Goal: Task Accomplishment & Management: Manage account settings

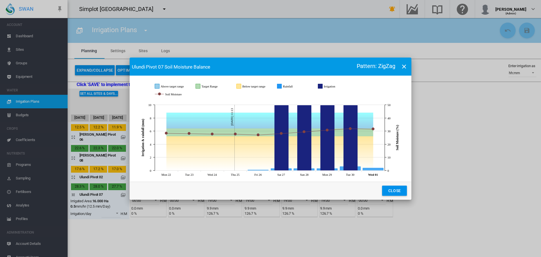
scroll to position [7, 0]
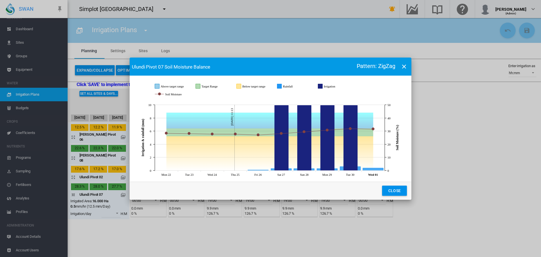
click at [402, 68] on md-icon "icon-close" at bounding box center [404, 66] width 7 height 7
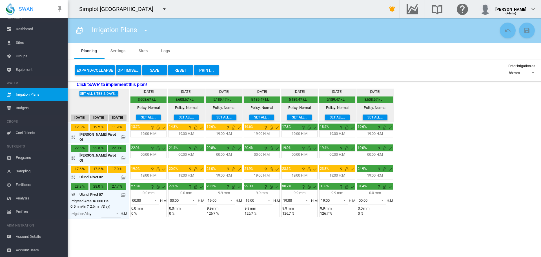
click at [161, 8] on md-icon "icon-menu-down" at bounding box center [164, 9] width 7 height 7
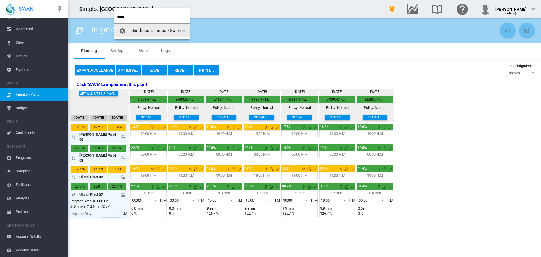
type input "*****"
click at [142, 32] on span "Sandmount Farms - GoFarm" at bounding box center [158, 30] width 54 height 5
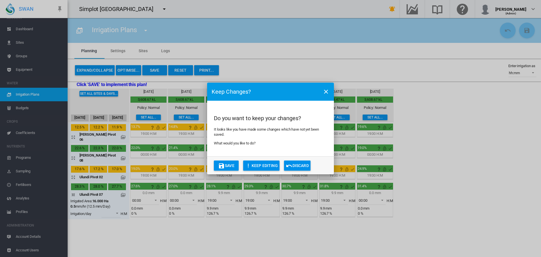
click at [298, 169] on button "Discard" at bounding box center [297, 165] width 26 height 10
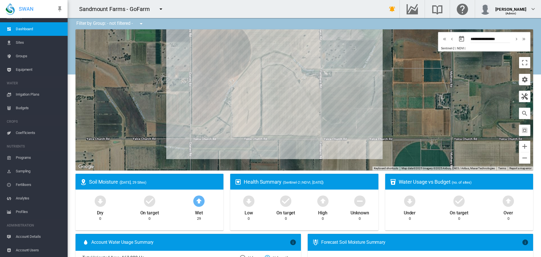
click at [26, 70] on span "Equipment" at bounding box center [39, 70] width 47 height 14
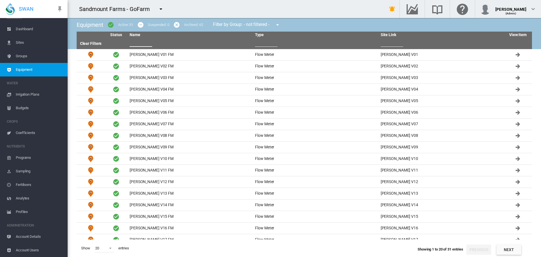
click at [139, 43] on input "text" at bounding box center [141, 42] width 23 height 8
click at [260, 44] on input "text" at bounding box center [266, 42] width 23 height 8
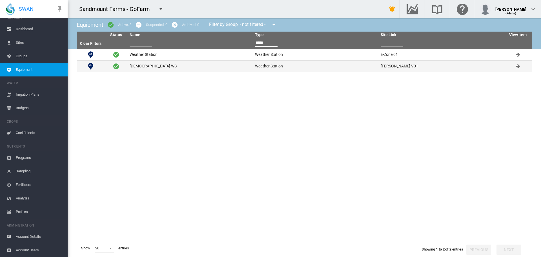
type input "*****"
click at [155, 66] on td "Yalca Church WS" at bounding box center [189, 66] width 125 height 11
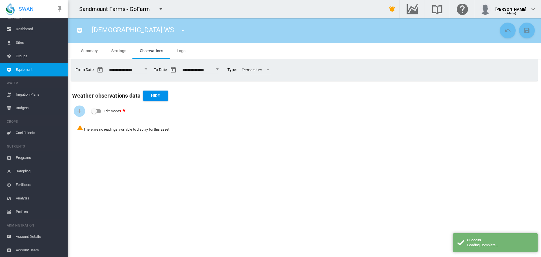
click at [183, 49] on span "Logs" at bounding box center [181, 50] width 9 height 5
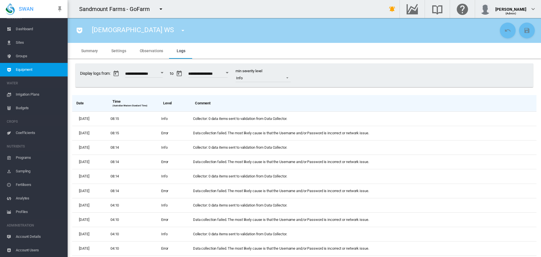
click at [37, 44] on span "Sites" at bounding box center [39, 43] width 47 height 14
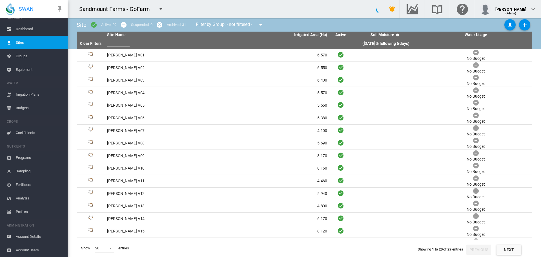
click at [31, 65] on span "Equipment" at bounding box center [39, 70] width 47 height 14
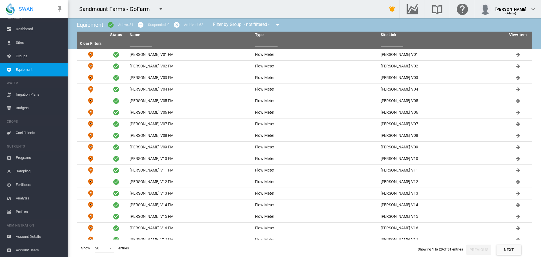
click at [29, 58] on span "Groups" at bounding box center [39, 56] width 47 height 14
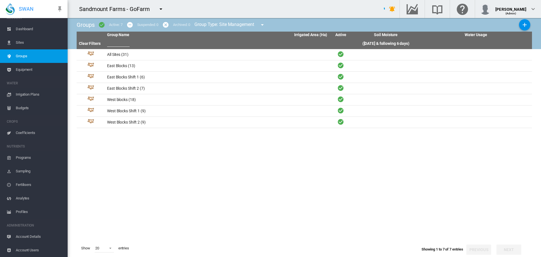
click at [32, 42] on span "Sites" at bounding box center [39, 43] width 47 height 14
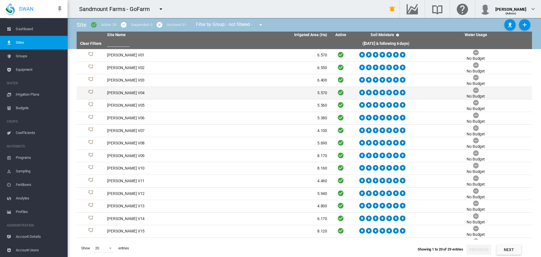
click at [122, 94] on td "[PERSON_NAME] V04" at bounding box center [161, 93] width 112 height 12
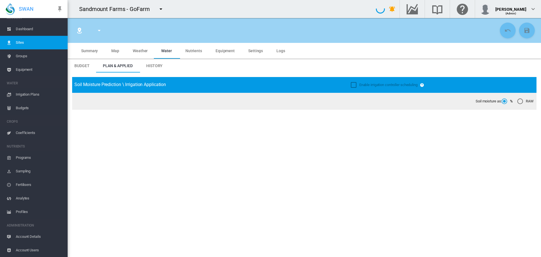
type input "**********"
type input "*********"
type input "***"
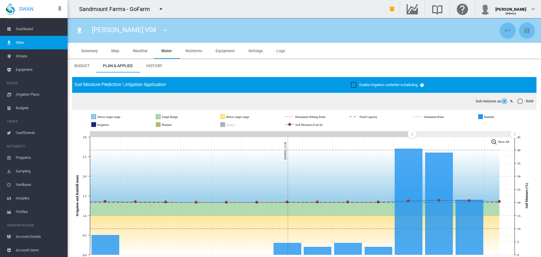
click at [32, 73] on span "Equipment" at bounding box center [39, 70] width 47 height 14
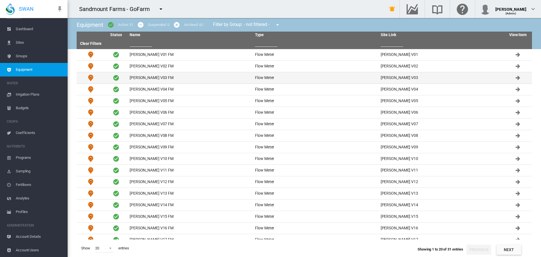
click at [136, 80] on td "Cusack V03 FM" at bounding box center [189, 77] width 125 height 11
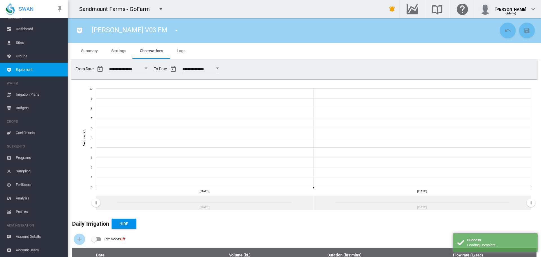
click at [171, 31] on button "button" at bounding box center [176, 30] width 11 height 11
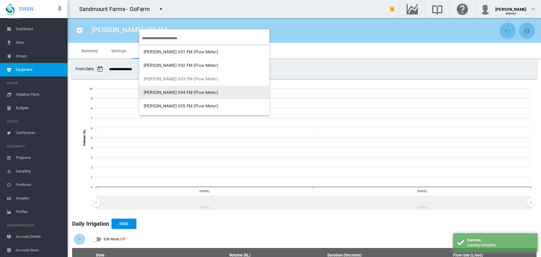
click at [151, 92] on span "Cusack V04 FM (Flow Meter)" at bounding box center [181, 92] width 74 height 5
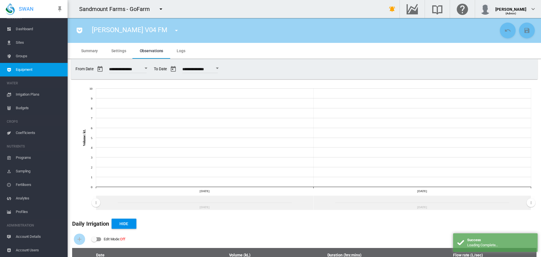
click at [173, 30] on md-icon "icon-menu-down" at bounding box center [176, 30] width 7 height 7
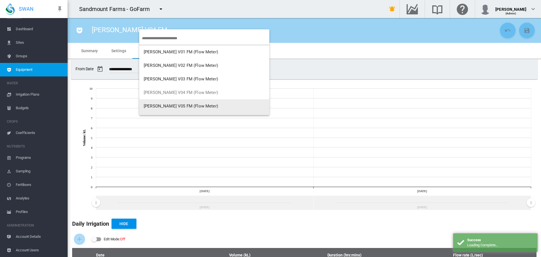
scroll to position [11, 0]
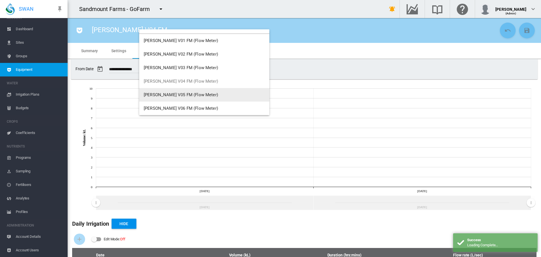
click at [167, 93] on span "Cusack V05 FM (Flow Meter)" at bounding box center [181, 94] width 74 height 5
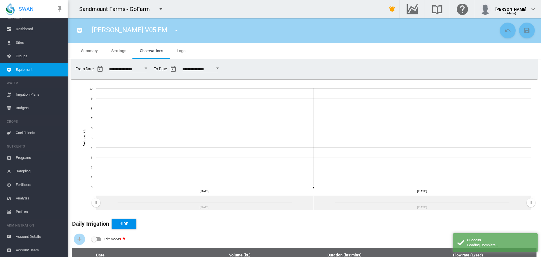
click at [173, 33] on md-icon "icon-menu-down" at bounding box center [176, 30] width 7 height 7
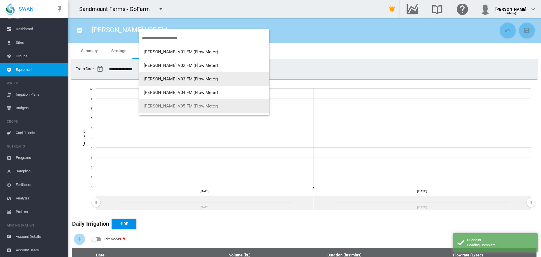
scroll to position [28, 0]
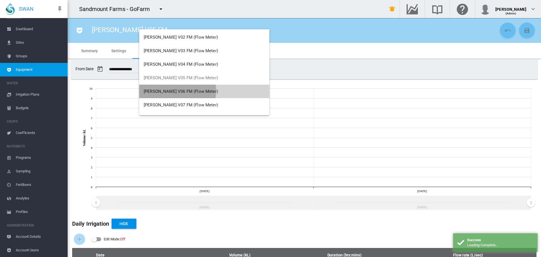
click at [171, 91] on span "Cusack V06 FM (Flow Meter)" at bounding box center [181, 91] width 74 height 5
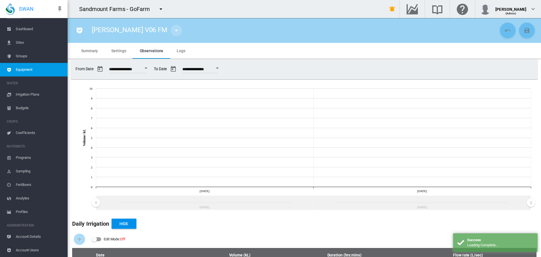
click at [173, 32] on md-icon "icon-menu-down" at bounding box center [176, 30] width 7 height 7
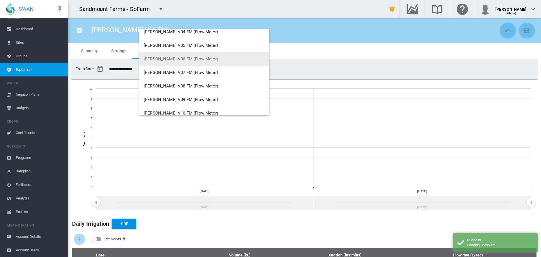
scroll to position [68, 0]
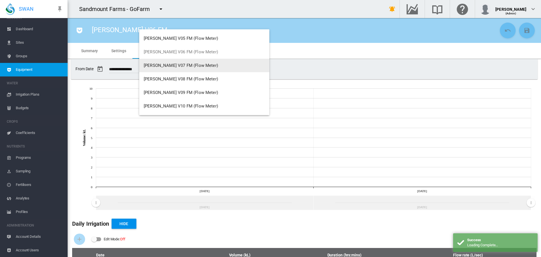
click at [178, 69] on button "Cusack V07 FM (Flow Meter)" at bounding box center [204, 66] width 130 height 14
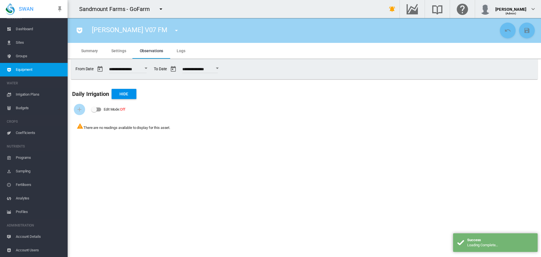
click at [120, 57] on md-tab-item "Settings" at bounding box center [119, 51] width 28 height 16
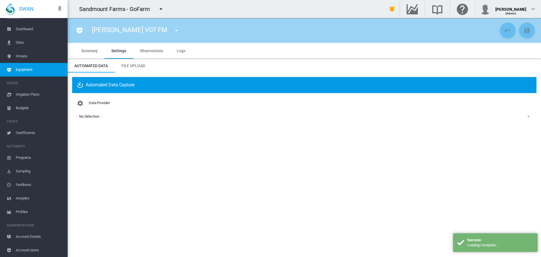
click at [100, 120] on md-select-value "- No Selection -" at bounding box center [304, 116] width 455 height 8
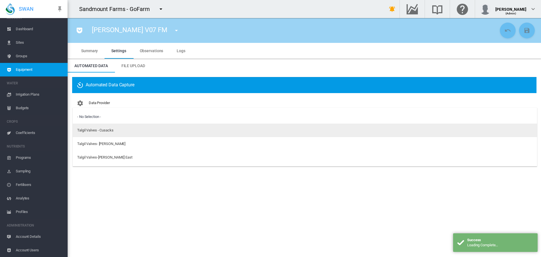
click at [100, 130] on div "Talgil Valves - Cusacks" at bounding box center [95, 130] width 36 height 5
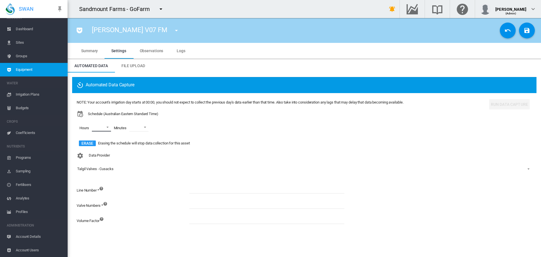
click at [104, 128] on md-select "00 01 02 03 04 05 06 07 08 09 10 11 12 13 14 15 16 17 18 19 20 21 22 23" at bounding box center [101, 127] width 19 height 8
click at [99, 154] on md-option "06" at bounding box center [100, 152] width 38 height 14
click at [102, 141] on md-option "09" at bounding box center [100, 137] width 38 height 14
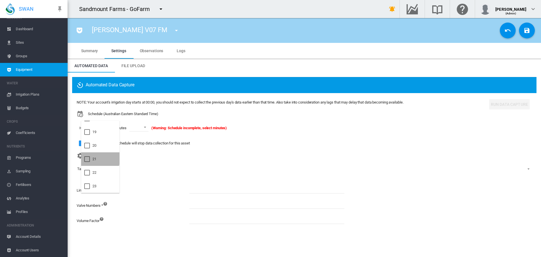
click at [100, 157] on md-option "21" at bounding box center [100, 159] width 38 height 14
click at [143, 123] on md-backdrop at bounding box center [270, 128] width 541 height 257
click at [143, 126] on md-select-value at bounding box center [143, 127] width 19 height 8
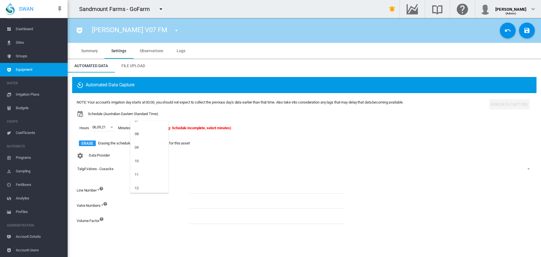
scroll to position [169, 0]
click at [149, 174] on md-option "15" at bounding box center [149, 175] width 38 height 14
click at [196, 189] on input at bounding box center [266, 189] width 155 height 8
type input "*"
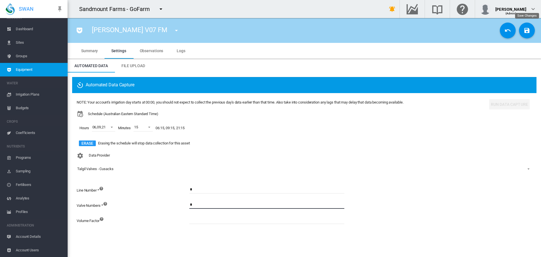
type input "*"
click at [526, 27] on md-icon "icon-content-save" at bounding box center [527, 30] width 7 height 7
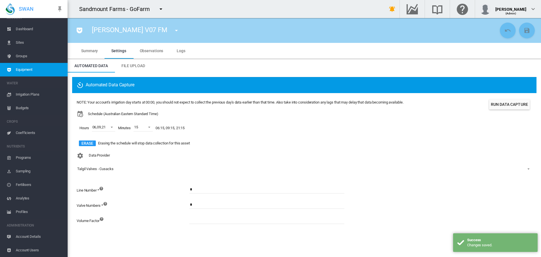
click at [517, 104] on button "Run Data Capture" at bounding box center [509, 104] width 41 height 10
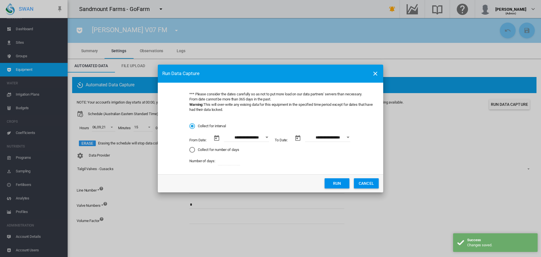
click at [331, 183] on button "Run" at bounding box center [337, 183] width 25 height 10
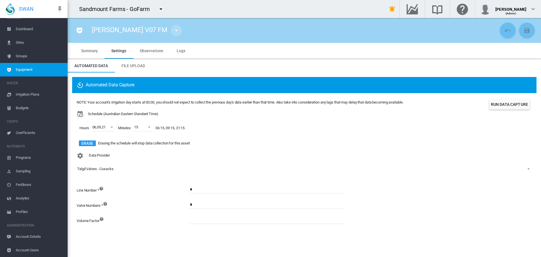
click at [173, 32] on md-icon "icon-menu-down" at bounding box center [176, 30] width 7 height 7
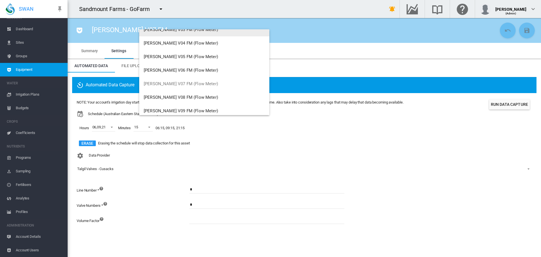
scroll to position [56, 0]
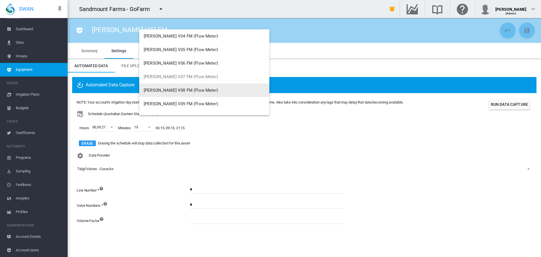
click at [164, 90] on span "Cusack V08 FM (Flow Meter)" at bounding box center [181, 90] width 74 height 5
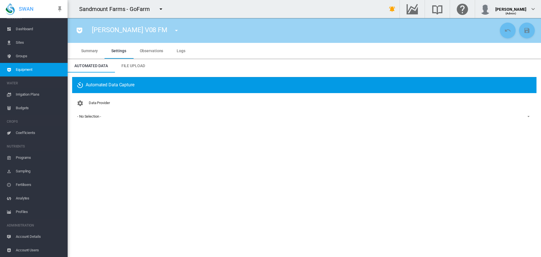
click at [97, 115] on div "- No Selection -" at bounding box center [89, 116] width 24 height 4
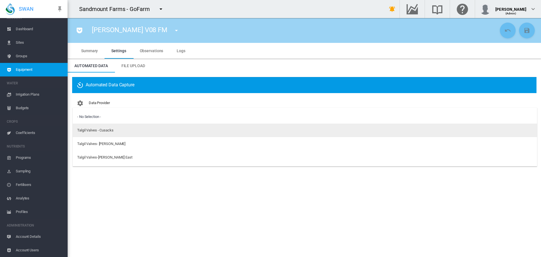
click at [110, 131] on div "Talgil Valves - Cusacks" at bounding box center [95, 130] width 36 height 5
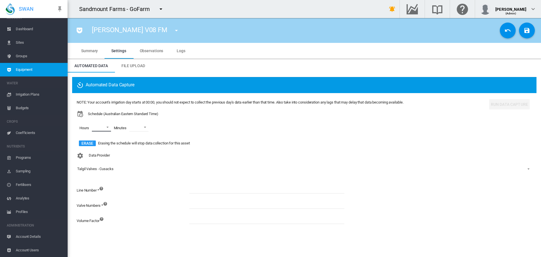
click at [107, 125] on md-select "00 01 02 03 04 05 06 07 08 09 10 11 12 13 14 15 16 17 18 19 20 21 22 23" at bounding box center [101, 127] width 19 height 8
click at [101, 151] on md-option "06" at bounding box center [100, 152] width 38 height 14
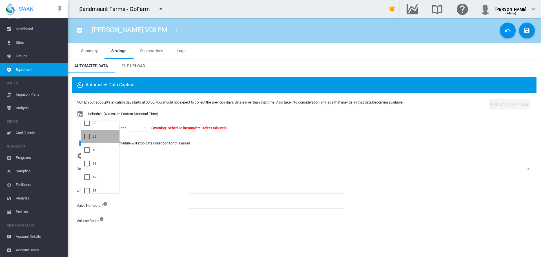
click at [104, 142] on md-option "09" at bounding box center [100, 137] width 38 height 14
click at [98, 185] on md-option "21" at bounding box center [100, 186] width 38 height 14
click at [142, 128] on md-backdrop at bounding box center [270, 128] width 541 height 257
click at [145, 128] on span at bounding box center [147, 126] width 7 height 5
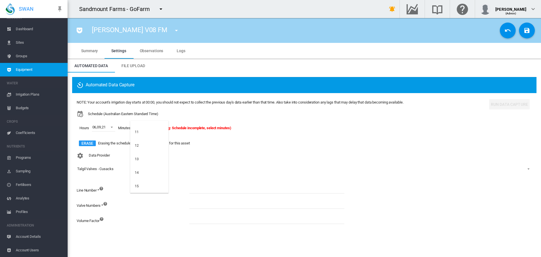
scroll to position [169, 0]
click at [143, 174] on md-option "15" at bounding box center [149, 175] width 38 height 14
click at [206, 187] on input at bounding box center [266, 189] width 155 height 8
type input "*"
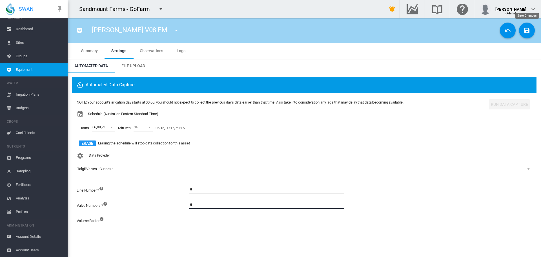
type input "*"
click at [531, 30] on button "Save Changes" at bounding box center [527, 31] width 16 height 16
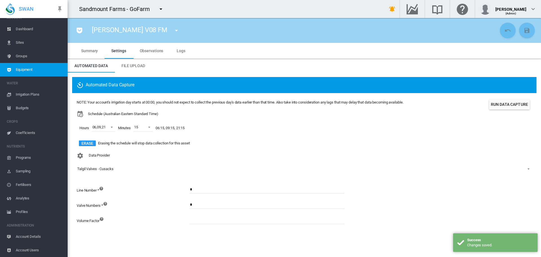
click at [505, 103] on button "Run Data Capture" at bounding box center [509, 104] width 41 height 10
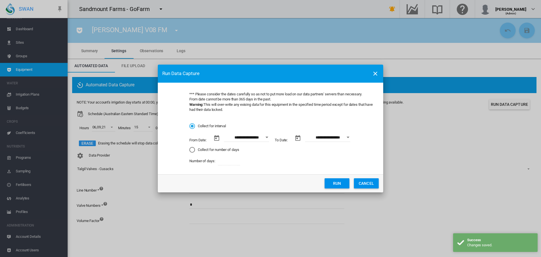
click at [338, 180] on button "Run" at bounding box center [337, 183] width 25 height 10
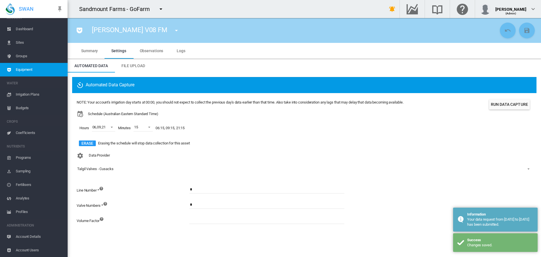
click at [173, 28] on md-icon "icon-menu-down" at bounding box center [176, 30] width 7 height 7
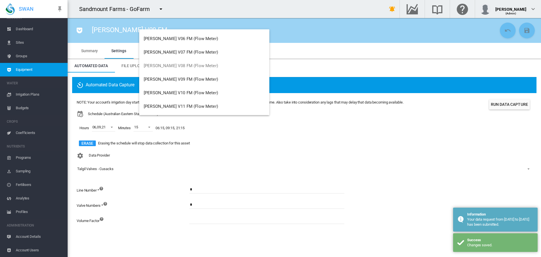
scroll to position [85, 0]
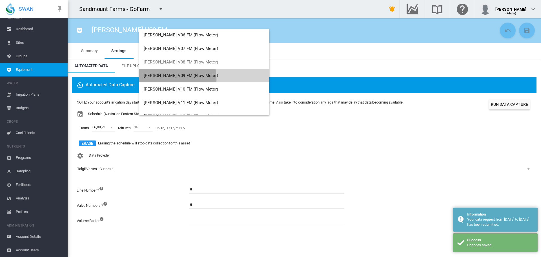
click at [161, 79] on button "Cusack V09 FM (Flow Meter)" at bounding box center [204, 76] width 130 height 14
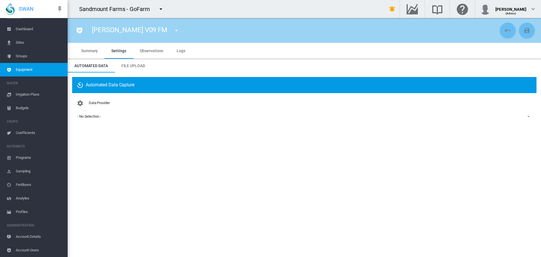
click at [87, 117] on div "- No Selection -" at bounding box center [89, 116] width 24 height 4
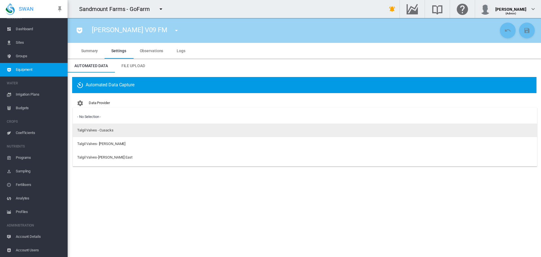
click at [85, 133] on div "Talgil Valves - Cusacks" at bounding box center [95, 130] width 36 height 5
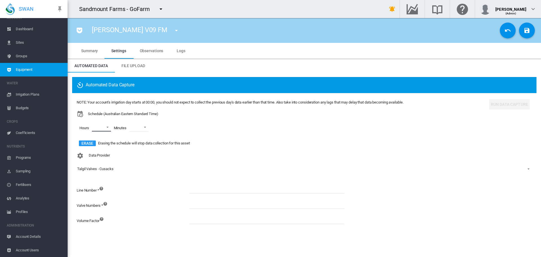
click at [106, 127] on md-select "00 01 02 03 04 05 06 07 08 09 10 11 12 13 14 15 16 17 18 19 20 21 22 23" at bounding box center [101, 127] width 19 height 8
click at [98, 152] on md-option "06" at bounding box center [100, 152] width 38 height 14
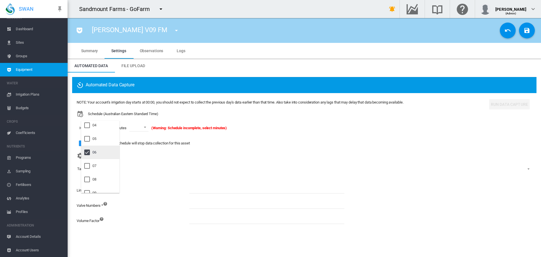
scroll to position [85, 0]
click at [95, 163] on div "09" at bounding box center [94, 164] width 4 height 5
click at [95, 161] on div "21" at bounding box center [94, 158] width 4 height 5
click at [145, 124] on md-backdrop at bounding box center [270, 128] width 541 height 257
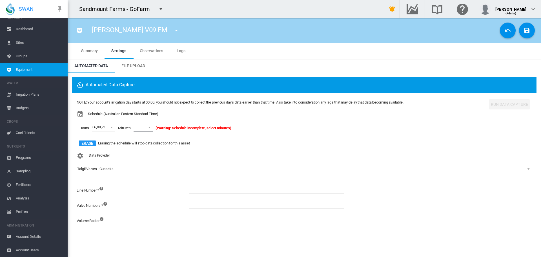
click at [145, 127] on span at bounding box center [147, 126] width 7 height 5
click at [151, 146] on md-option "15" at bounding box center [149, 147] width 38 height 14
click at [198, 191] on input at bounding box center [266, 189] width 155 height 8
type input "*"
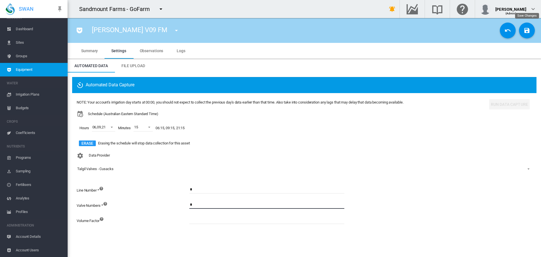
type input "*"
click at [528, 33] on md-icon "icon-content-save" at bounding box center [527, 30] width 7 height 7
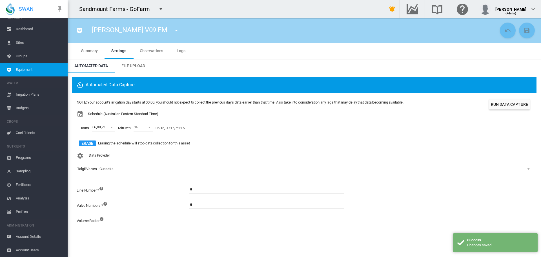
click at [510, 107] on button "Run Data Capture" at bounding box center [509, 104] width 41 height 10
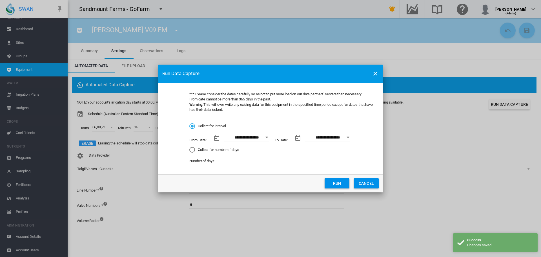
click at [343, 182] on button "Run" at bounding box center [337, 183] width 25 height 10
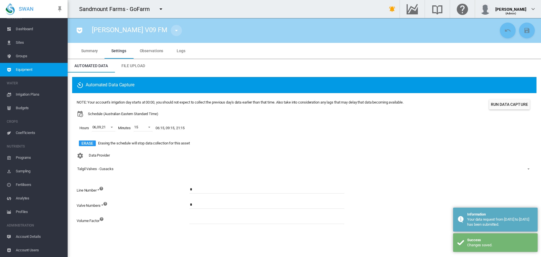
click at [173, 30] on md-icon "icon-menu-down" at bounding box center [176, 30] width 7 height 7
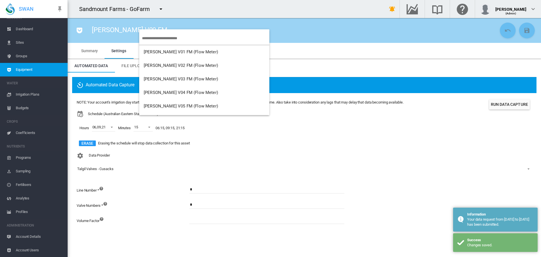
click at [155, 37] on input "search" at bounding box center [205, 38] width 127 height 13
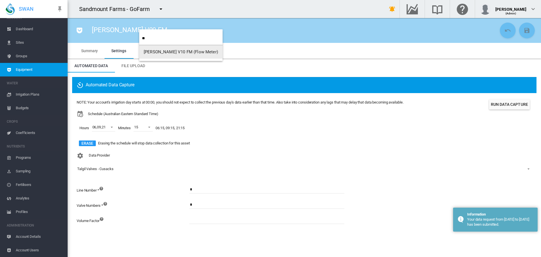
type input "**"
click at [185, 51] on span "Cusack V10 FM (Flow Meter)" at bounding box center [181, 51] width 74 height 5
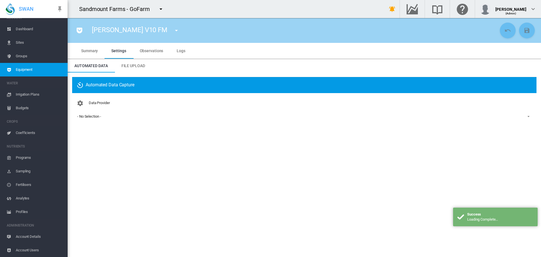
click at [92, 115] on div "- No Selection -" at bounding box center [89, 116] width 24 height 4
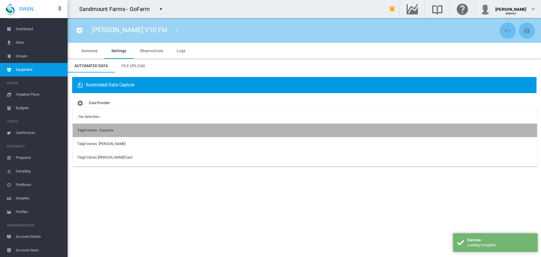
click at [94, 130] on div "Talgil Valves - Cusacks" at bounding box center [95, 130] width 36 height 5
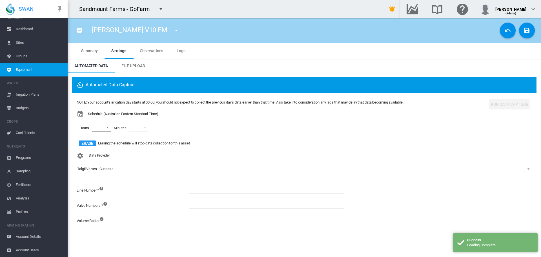
click at [104, 131] on md-select "00 01 02 03 04 05 06 07 08 09 10 11 12 13 14 15 16 17 18 19 20 21 22 23" at bounding box center [101, 127] width 19 height 8
click at [93, 178] on div "06" at bounding box center [94, 180] width 4 height 5
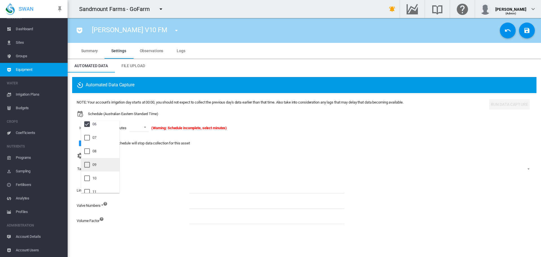
click at [94, 169] on md-option "09" at bounding box center [100, 165] width 38 height 14
click at [102, 186] on md-option "21" at bounding box center [100, 186] width 38 height 14
click at [138, 129] on md-backdrop at bounding box center [270, 128] width 541 height 257
click at [145, 129] on md-select-value at bounding box center [143, 127] width 19 height 8
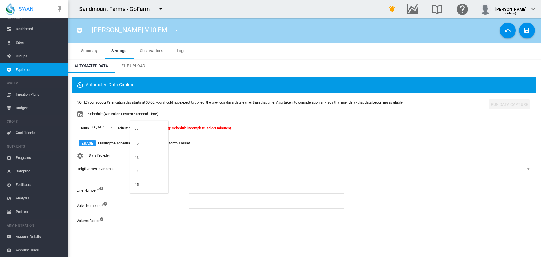
scroll to position [169, 0]
click at [150, 174] on md-option "15" at bounding box center [149, 175] width 38 height 14
click at [202, 191] on input at bounding box center [266, 189] width 155 height 8
type input "*"
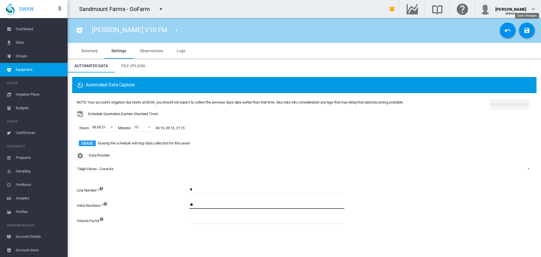
type input "**"
click at [526, 35] on button "Save Changes" at bounding box center [527, 31] width 16 height 16
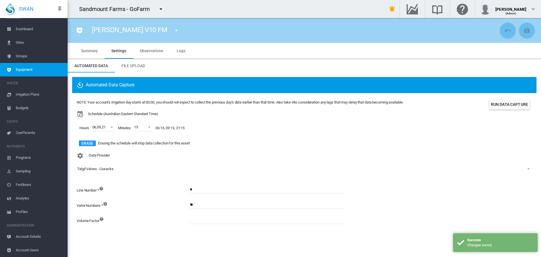
click at [507, 107] on button "Run Data Capture" at bounding box center [509, 104] width 41 height 10
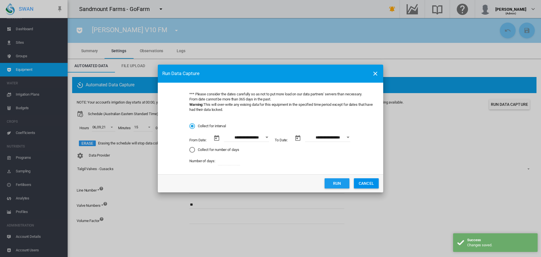
click at [335, 187] on button "Run" at bounding box center [337, 183] width 25 height 10
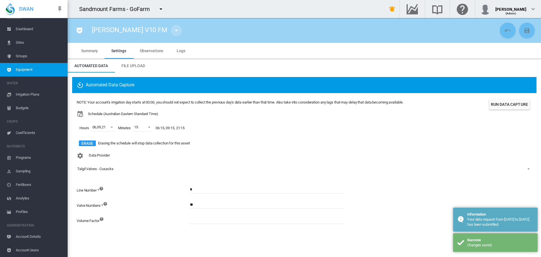
click at [171, 26] on button "button" at bounding box center [176, 30] width 11 height 11
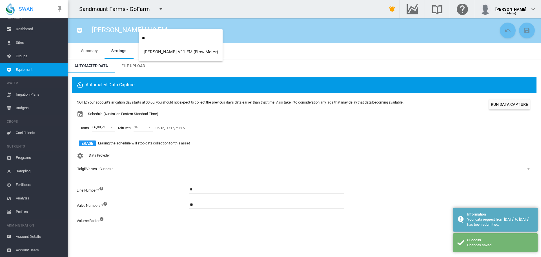
type input "**"
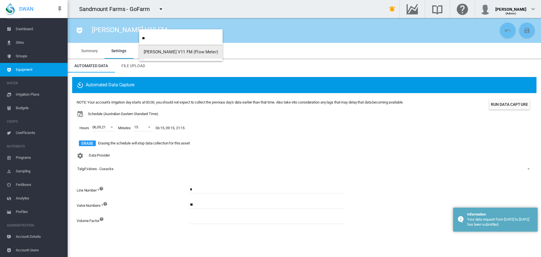
click at [161, 56] on button "Cusack V11 FM (Flow Meter)" at bounding box center [180, 52] width 83 height 14
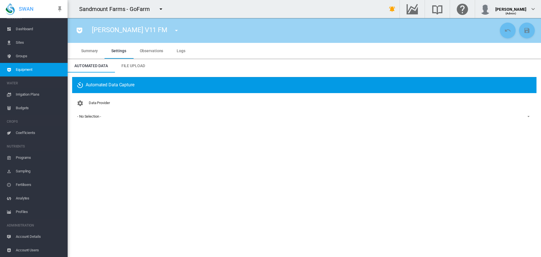
click at [107, 116] on span "- No Selection -" at bounding box center [299, 116] width 445 height 5
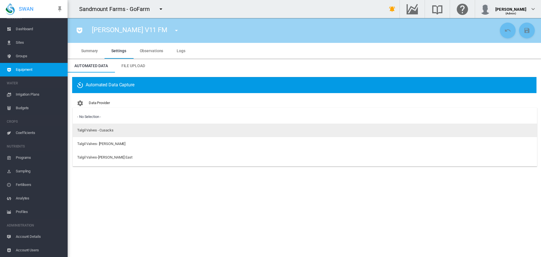
click at [120, 132] on md-option "Talgil Valves - Cusacks" at bounding box center [305, 130] width 464 height 14
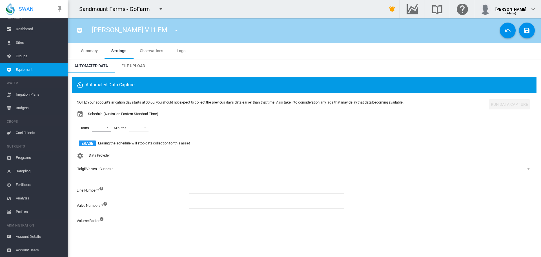
click at [106, 128] on md-select "00 01 02 03 04 05 06 07 08 09 10 11 12 13 14 15 16 17 18 19 20 21 22 23" at bounding box center [101, 127] width 19 height 8
click at [102, 179] on md-option "06" at bounding box center [100, 181] width 38 height 14
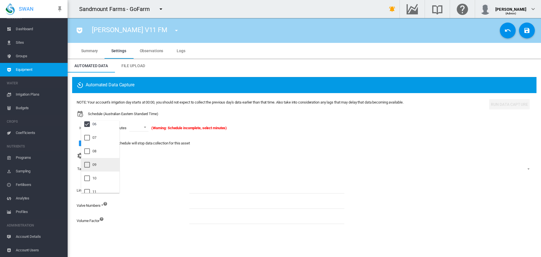
click at [107, 167] on md-option "09" at bounding box center [100, 165] width 38 height 14
click at [108, 162] on md-option "21" at bounding box center [100, 159] width 38 height 14
click at [142, 129] on md-backdrop at bounding box center [270, 128] width 541 height 257
click at [143, 128] on md-select-value at bounding box center [143, 127] width 19 height 8
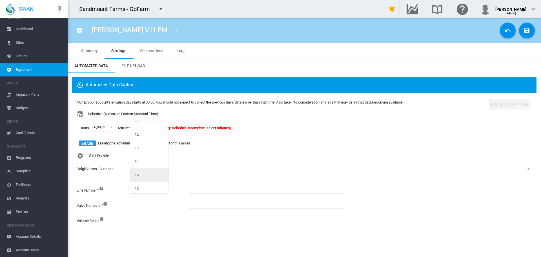
scroll to position [169, 0]
click at [144, 172] on md-option "15" at bounding box center [149, 175] width 38 height 14
click at [210, 192] on input at bounding box center [266, 189] width 155 height 8
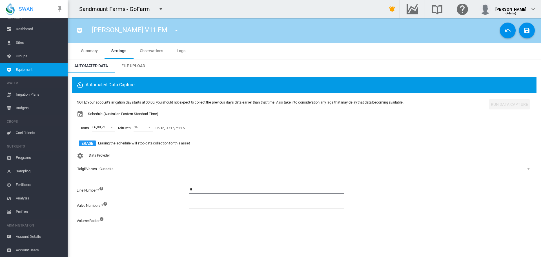
type input "*"
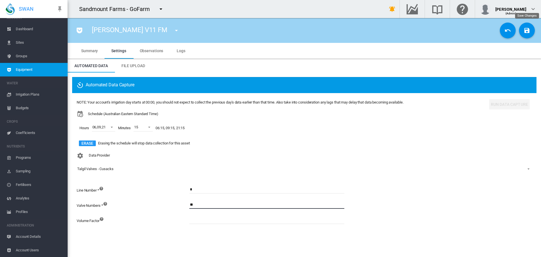
type input "**"
click at [527, 34] on button "Save Changes" at bounding box center [527, 31] width 16 height 16
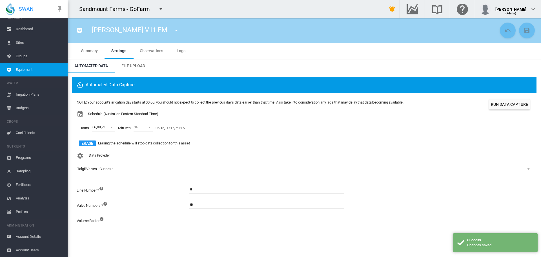
click at [517, 103] on button "Run Data Capture" at bounding box center [509, 104] width 41 height 10
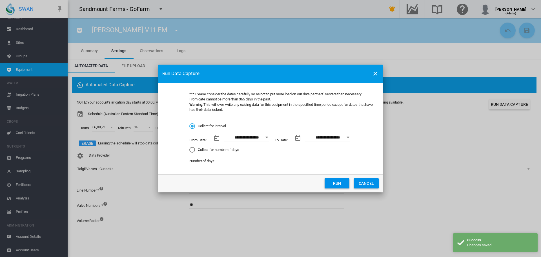
click at [344, 184] on button "Run" at bounding box center [337, 183] width 25 height 10
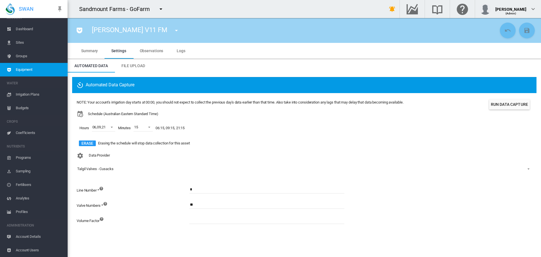
click at [503, 108] on button "Run Data Capture" at bounding box center [509, 104] width 41 height 10
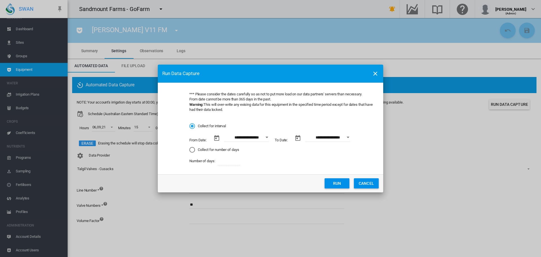
click at [338, 187] on button "Run" at bounding box center [337, 183] width 25 height 10
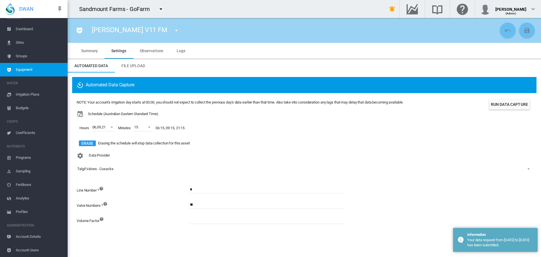
click at [173, 30] on md-icon "icon-menu-down" at bounding box center [176, 30] width 7 height 7
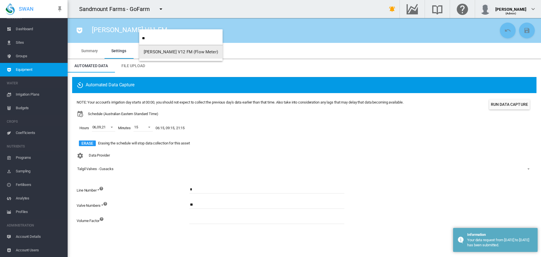
type input "**"
click at [171, 50] on span "Cusack V12 FM (Flow Meter)" at bounding box center [181, 51] width 74 height 5
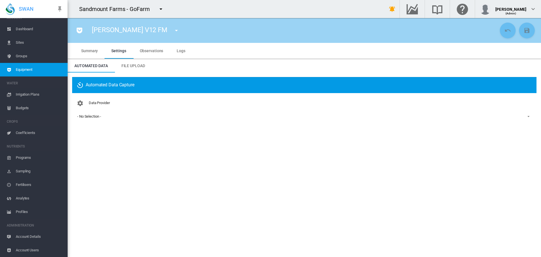
click at [127, 114] on span "- No Selection -" at bounding box center [299, 116] width 445 height 5
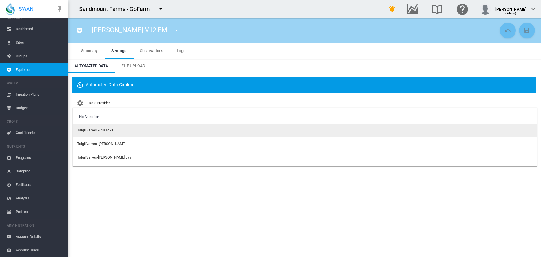
click at [123, 126] on md-option "Talgil Valves - Cusacks" at bounding box center [305, 130] width 464 height 14
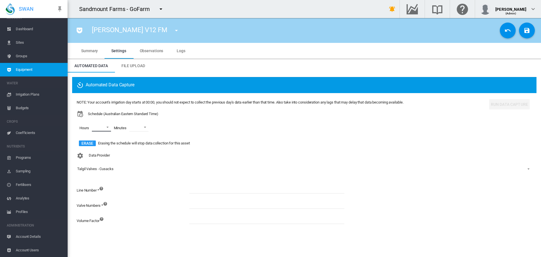
click at [105, 128] on md-select "00 01 02 03 04 05 06 07 08 09 10 11 12 13 14 15 16 17 18 19 20 21 22 23" at bounding box center [101, 127] width 19 height 8
click at [98, 158] on md-option "06" at bounding box center [100, 152] width 38 height 14
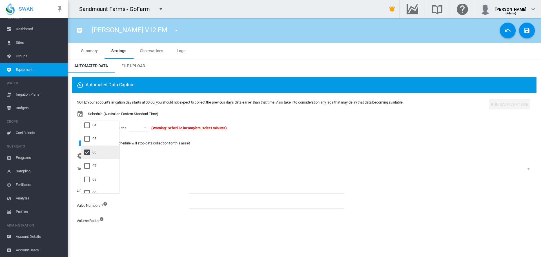
scroll to position [85, 0]
click at [98, 163] on md-option "09" at bounding box center [100, 165] width 38 height 14
click at [101, 181] on md-option "21" at bounding box center [100, 186] width 38 height 14
click at [143, 125] on md-backdrop at bounding box center [270, 128] width 541 height 257
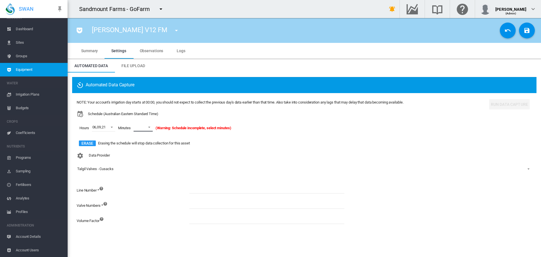
click at [144, 126] on md-select-value at bounding box center [143, 127] width 19 height 8
click at [155, 175] on md-option "15" at bounding box center [149, 175] width 38 height 14
drag, startPoint x: 185, startPoint y: 187, endPoint x: 198, endPoint y: 187, distance: 12.7
click at [188, 187] on div "Line Number *" at bounding box center [133, 192] width 113 height 15
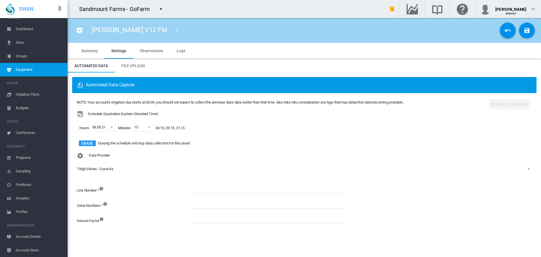
click at [198, 187] on input at bounding box center [266, 189] width 155 height 8
type input "*"
type input "**"
click at [527, 26] on button "Save Changes" at bounding box center [527, 31] width 16 height 16
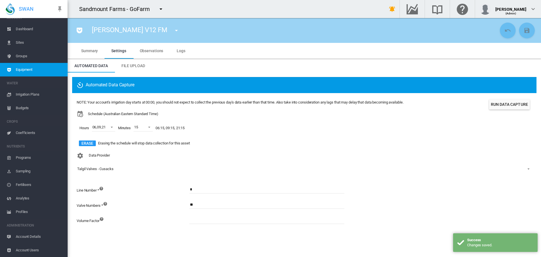
click at [524, 104] on button "Run Data Capture" at bounding box center [509, 104] width 41 height 10
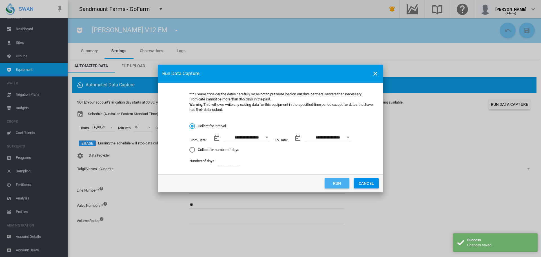
click at [334, 180] on button "Run" at bounding box center [337, 183] width 25 height 10
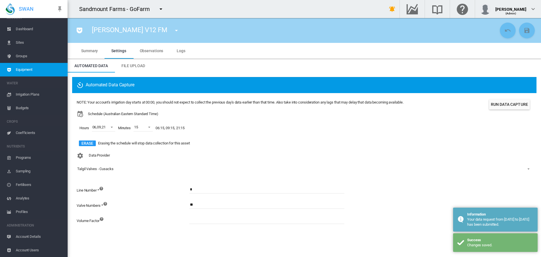
click at [173, 31] on md-icon "icon-menu-down" at bounding box center [176, 30] width 7 height 7
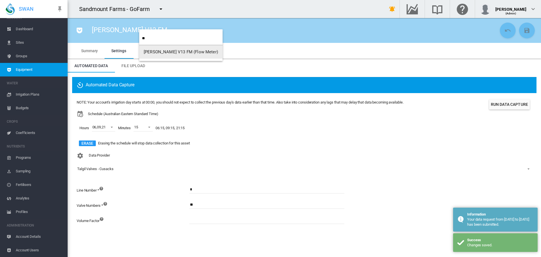
type input "**"
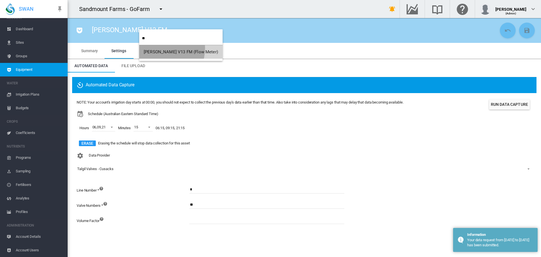
click at [160, 48] on button "Cusack V13 FM (Flow Meter)" at bounding box center [180, 52] width 83 height 14
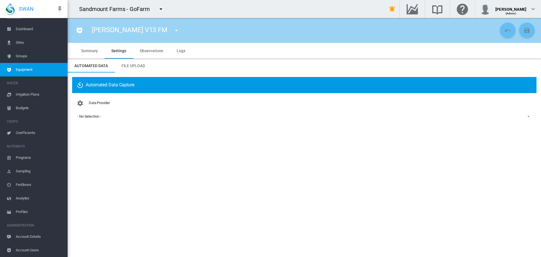
click at [98, 119] on span "- No Selection -" at bounding box center [299, 116] width 445 height 5
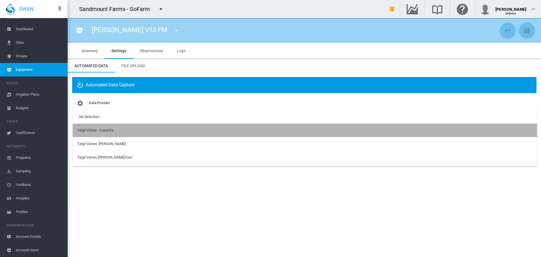
click at [113, 132] on div "Talgil Valves - Cusacks" at bounding box center [95, 130] width 36 height 5
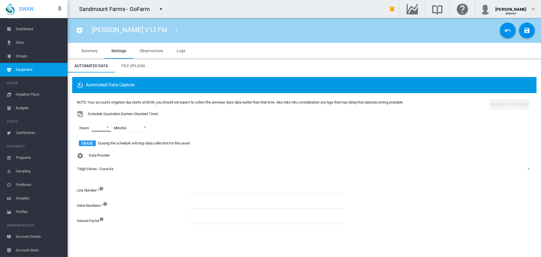
click at [106, 129] on md-select "00 01 02 03 04 05 06 07 08 09 10 11 12 13 14 15 16 17 18 19 20 21 22 23" at bounding box center [101, 127] width 19 height 8
click at [103, 152] on md-option "06" at bounding box center [100, 152] width 38 height 14
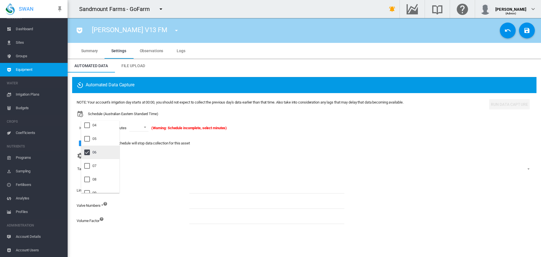
scroll to position [113, 0]
click at [108, 140] on md-option "09" at bounding box center [100, 137] width 38 height 14
click at [103, 160] on md-option "21" at bounding box center [100, 159] width 38 height 14
click at [143, 127] on md-backdrop at bounding box center [270, 128] width 541 height 257
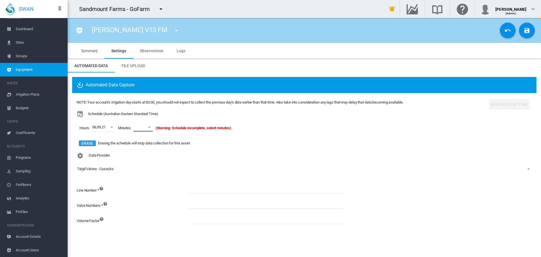
click at [144, 127] on md-select-value at bounding box center [143, 127] width 19 height 8
click at [149, 150] on md-option "15" at bounding box center [149, 147] width 38 height 14
click at [215, 190] on input at bounding box center [266, 189] width 155 height 8
type input "*"
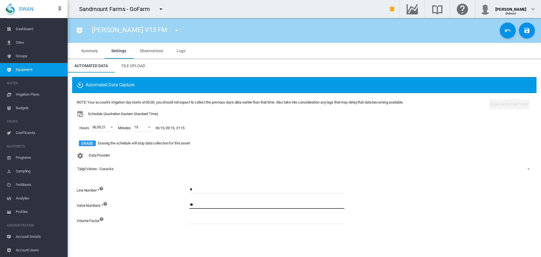
type input "**"
click at [533, 30] on button "Save Changes" at bounding box center [527, 31] width 16 height 16
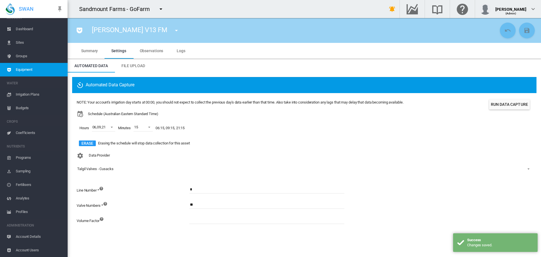
click at [514, 103] on button "Run Data Capture" at bounding box center [509, 104] width 41 height 10
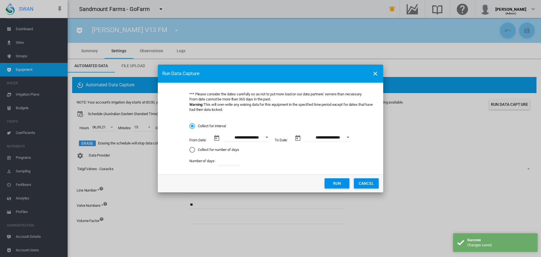
click at [341, 185] on button "Run" at bounding box center [337, 183] width 25 height 10
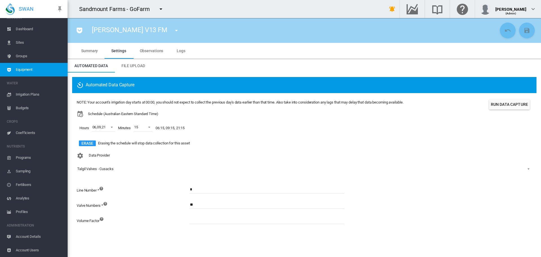
click at [173, 32] on md-icon "icon-menu-down" at bounding box center [176, 30] width 7 height 7
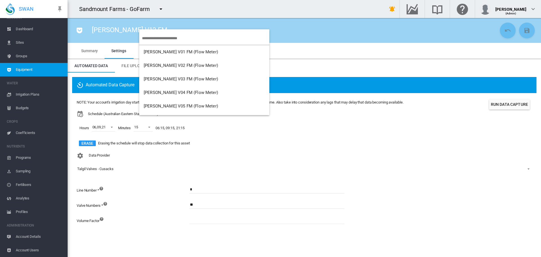
click at [152, 39] on input "search" at bounding box center [205, 38] width 127 height 13
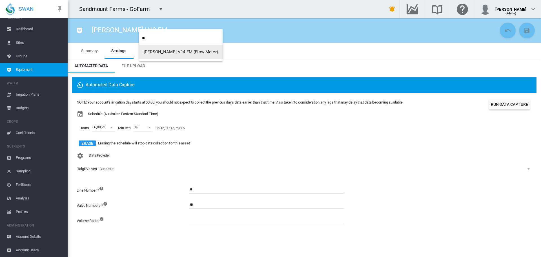
type input "**"
click at [177, 51] on span "Cusack V14 FM (Flow Meter)" at bounding box center [181, 51] width 74 height 5
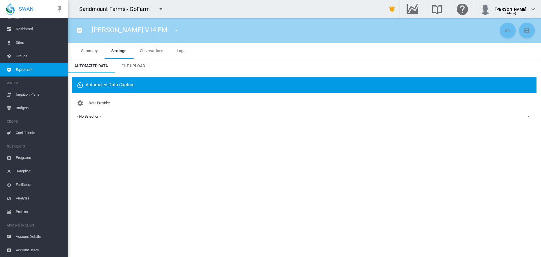
click at [87, 118] on div "- No Selection -" at bounding box center [89, 116] width 24 height 4
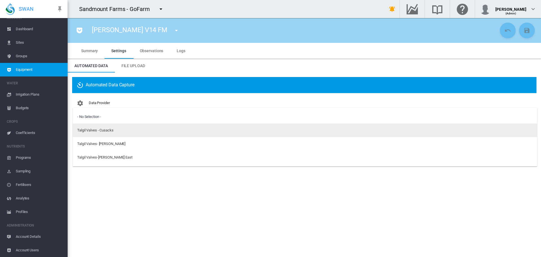
click at [99, 131] on div "Talgil Valves - Cusacks" at bounding box center [95, 130] width 36 height 5
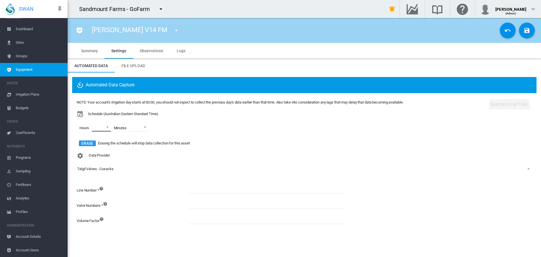
click at [105, 127] on md-select "00 01 02 03 04 05 06 07 08 09 10 11 12 13 14 15 16 17 18 19 20 21 22 23" at bounding box center [101, 127] width 19 height 8
click at [102, 151] on md-option "06" at bounding box center [100, 152] width 38 height 14
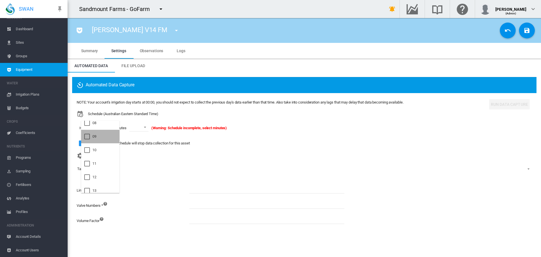
click at [104, 137] on md-option "09" at bounding box center [100, 137] width 38 height 14
click at [102, 183] on md-option "21" at bounding box center [100, 186] width 38 height 14
click at [139, 127] on md-backdrop at bounding box center [270, 128] width 541 height 257
click at [141, 127] on md-select-value at bounding box center [143, 127] width 19 height 8
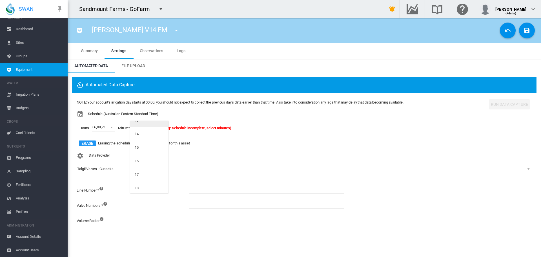
scroll to position [197, 0]
click at [149, 147] on md-option "15" at bounding box center [149, 147] width 38 height 14
click at [210, 187] on input at bounding box center [266, 189] width 155 height 8
type input "*"
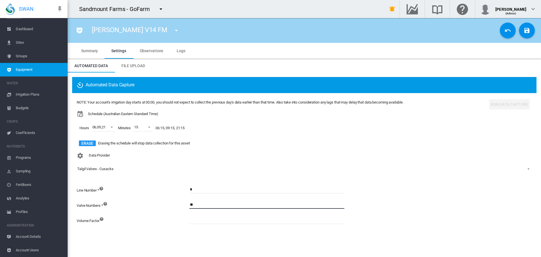
type input "**"
click at [528, 33] on md-icon "icon-content-save" at bounding box center [527, 30] width 7 height 7
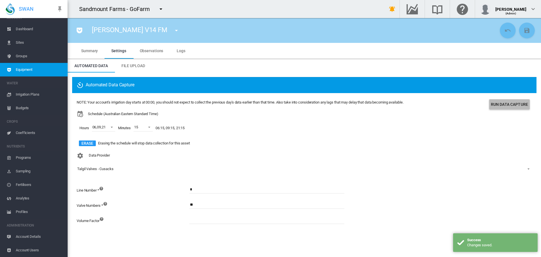
click at [500, 105] on button "Run Data Capture" at bounding box center [509, 104] width 41 height 10
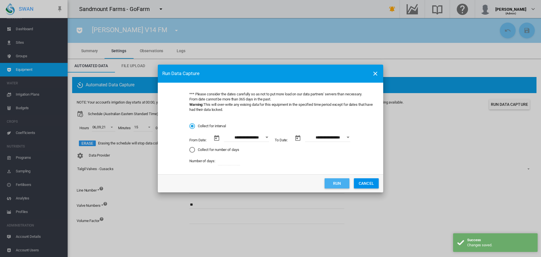
click at [341, 181] on button "Run" at bounding box center [337, 183] width 25 height 10
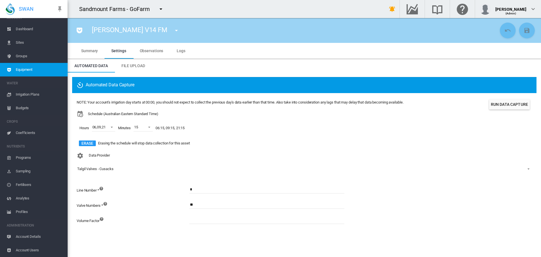
click at [173, 28] on md-icon "icon-menu-down" at bounding box center [176, 30] width 7 height 7
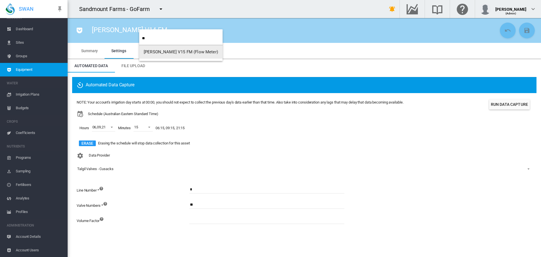
type input "**"
click at [160, 50] on span "Cusack V15 FM (Flow Meter)" at bounding box center [181, 51] width 74 height 5
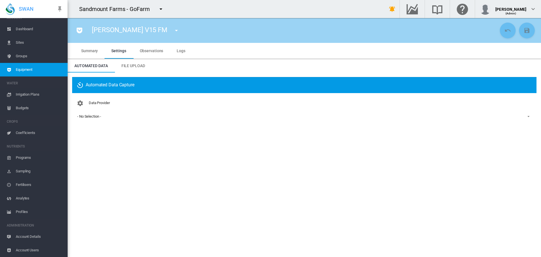
click at [91, 118] on div "- No Selection -" at bounding box center [89, 116] width 24 height 4
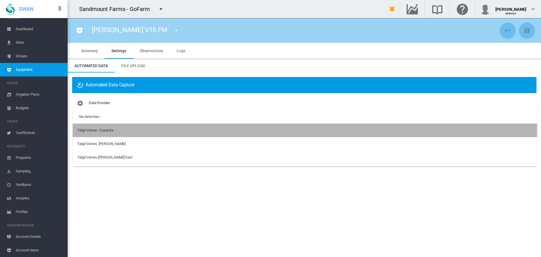
click at [110, 132] on div "Talgil Valves - Cusacks" at bounding box center [95, 130] width 36 height 5
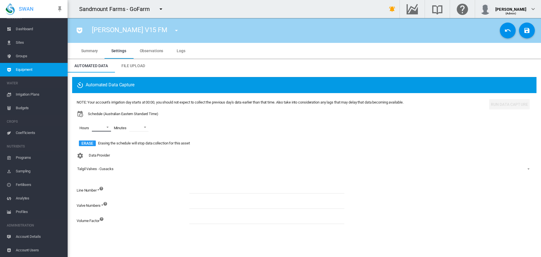
click at [110, 128] on md-select "00 01 02 03 04 05 06 07 08 09 10 11 12 13 14 15 16 17 18 19 20 21 22 23" at bounding box center [101, 127] width 19 height 8
click at [108, 149] on md-option "06" at bounding box center [100, 152] width 38 height 14
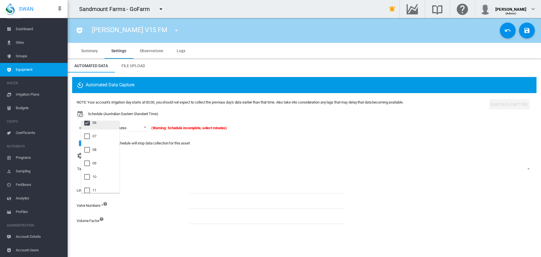
scroll to position [113, 0]
click at [108, 139] on md-option "09" at bounding box center [100, 137] width 38 height 14
click at [103, 162] on md-option "21" at bounding box center [100, 159] width 38 height 14
click at [136, 129] on md-backdrop at bounding box center [270, 128] width 541 height 257
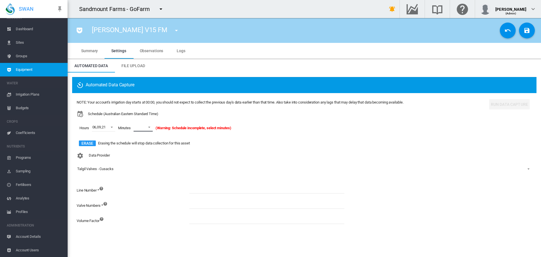
click at [139, 129] on md-select-value at bounding box center [143, 127] width 19 height 8
click at [146, 171] on md-option "15" at bounding box center [149, 175] width 38 height 14
click at [207, 189] on input at bounding box center [266, 189] width 155 height 8
type input "*"
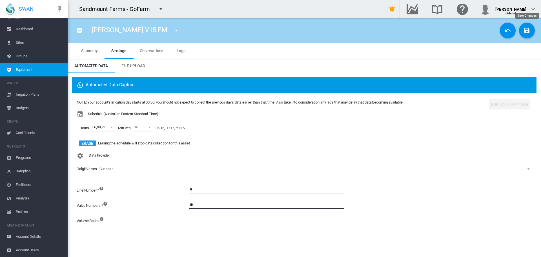
type input "**"
click at [523, 33] on button "Save Changes" at bounding box center [527, 31] width 16 height 16
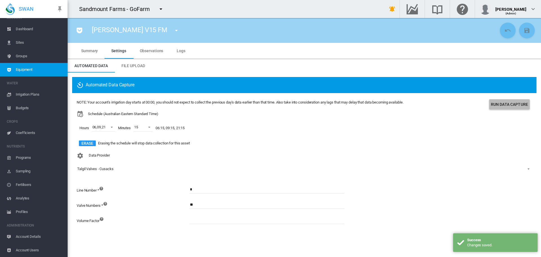
click at [506, 103] on button "Run Data Capture" at bounding box center [509, 104] width 41 height 10
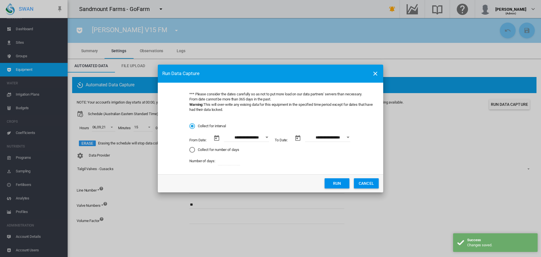
click at [340, 182] on button "Run" at bounding box center [337, 183] width 25 height 10
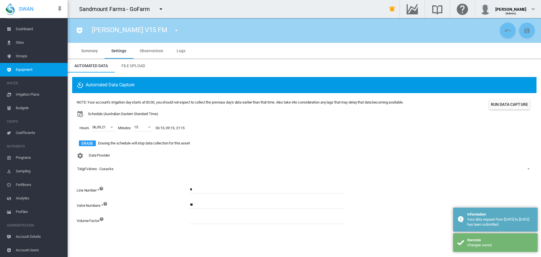
click at [173, 31] on md-icon "icon-menu-down" at bounding box center [176, 30] width 7 height 7
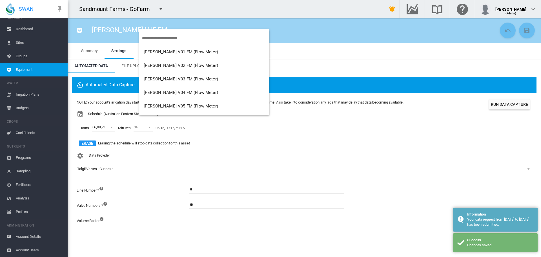
click at [153, 36] on input "search" at bounding box center [205, 38] width 127 height 13
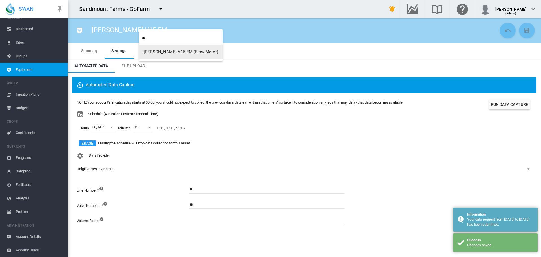
type input "**"
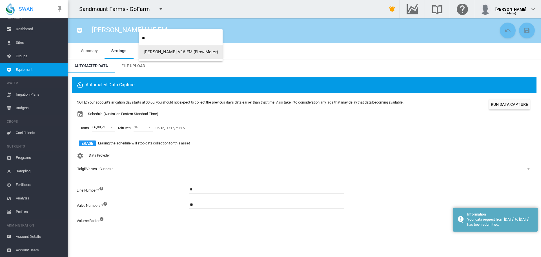
click at [169, 52] on span "Cusack V16 FM (Flow Meter)" at bounding box center [181, 51] width 74 height 5
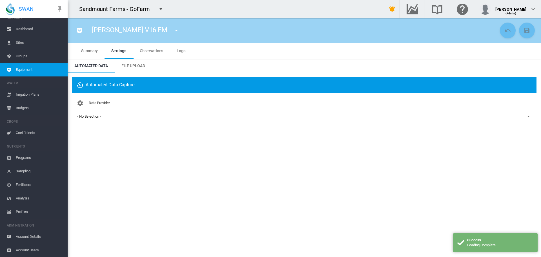
click at [110, 119] on span "- No Selection -" at bounding box center [299, 116] width 445 height 5
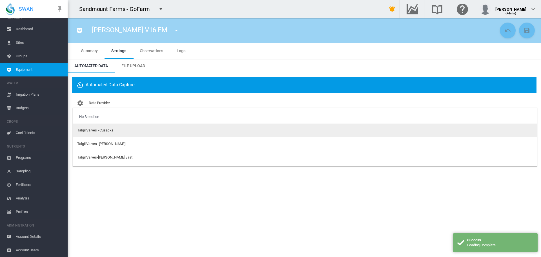
click at [110, 132] on div "Talgil Valves - Cusacks" at bounding box center [95, 130] width 36 height 5
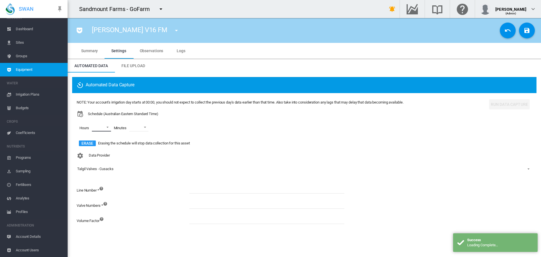
click at [107, 126] on md-select "00 01 02 03 04 05 06 07 08 09 10 11 12 13 14 15 16 17 18 19 20 21 22 23" at bounding box center [101, 127] width 19 height 8
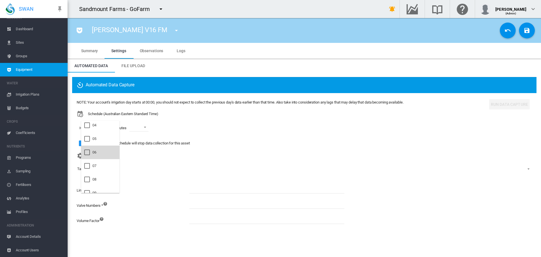
click at [99, 154] on md-option "06" at bounding box center [100, 152] width 38 height 14
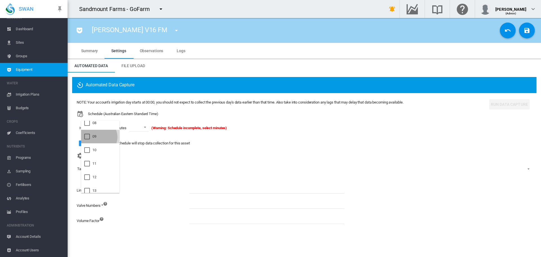
click at [99, 137] on md-option "09" at bounding box center [100, 137] width 38 height 14
click at [98, 157] on md-option "21" at bounding box center [100, 159] width 38 height 14
click at [137, 124] on md-backdrop at bounding box center [270, 128] width 541 height 257
click at [145, 125] on span at bounding box center [147, 126] width 7 height 5
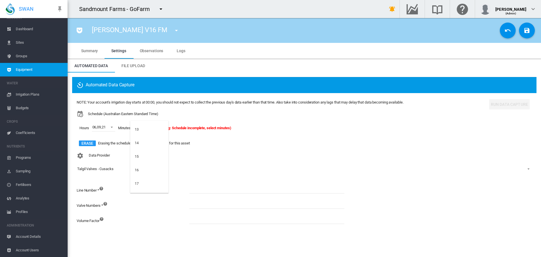
scroll to position [197, 0]
click at [152, 145] on md-option "15" at bounding box center [149, 147] width 38 height 14
click at [203, 191] on input at bounding box center [266, 189] width 155 height 8
type input "*"
type input "**"
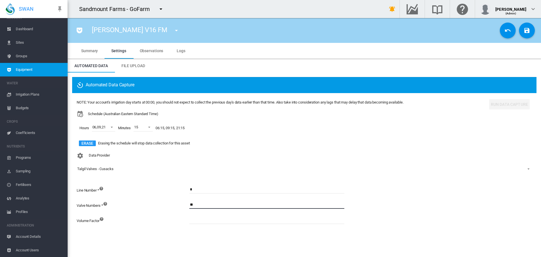
click at [535, 31] on div "Cusack V16 FM Cusack V01 FM (Flow Meter) Cusack V02 FM (Flow Meter) Cusack V03 …" at bounding box center [304, 31] width 464 height 16
click at [532, 31] on button "Save Changes" at bounding box center [527, 31] width 16 height 16
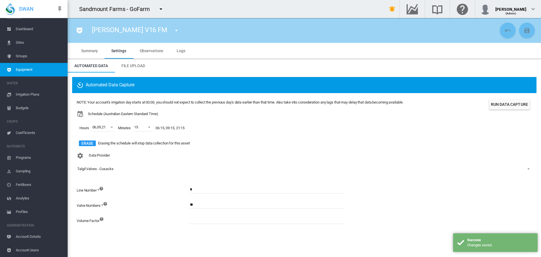
click at [500, 109] on button "Run Data Capture" at bounding box center [509, 104] width 41 height 10
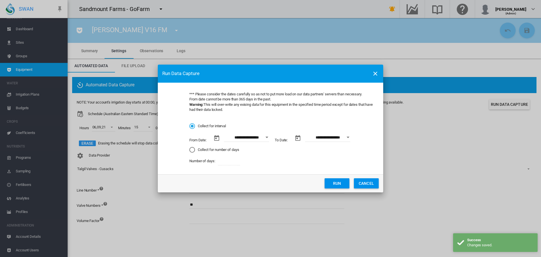
click at [341, 184] on button "Run" at bounding box center [337, 183] width 25 height 10
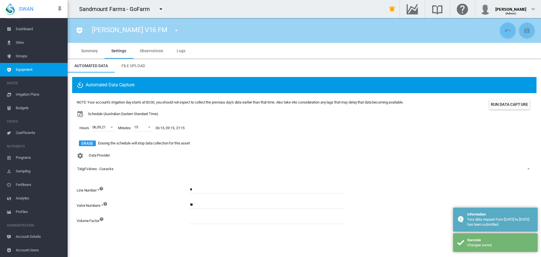
click at [173, 30] on md-icon "icon-menu-down" at bounding box center [176, 30] width 7 height 7
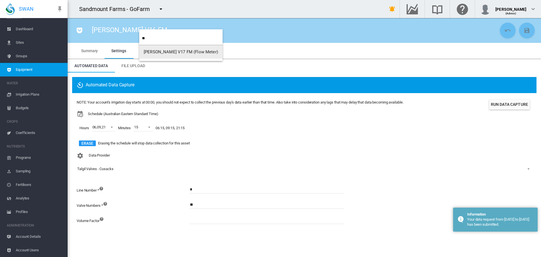
type input "**"
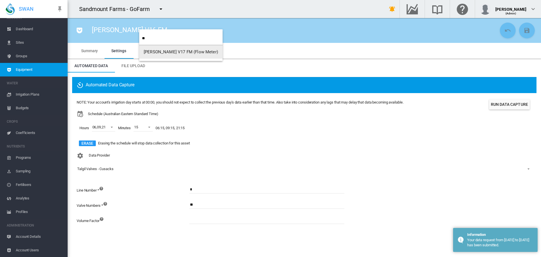
click at [172, 47] on button "Cusack V17 FM (Flow Meter)" at bounding box center [180, 52] width 83 height 14
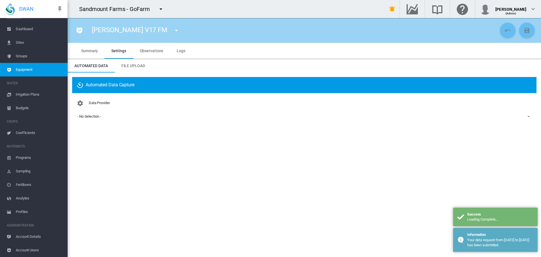
click at [92, 116] on div "- No Selection -" at bounding box center [89, 116] width 24 height 4
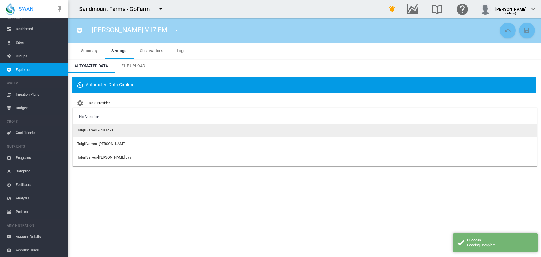
click at [95, 128] on div "Talgil Valves - Cusacks" at bounding box center [95, 130] width 36 height 5
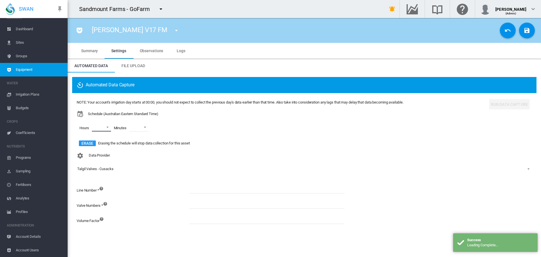
click at [107, 125] on md-select "00 01 02 03 04 05 06 07 08 09 10 11 12 13 14 15 16 17 18 19 20 21 22 23" at bounding box center [101, 127] width 19 height 8
click at [90, 149] on div at bounding box center [87, 152] width 6 height 6
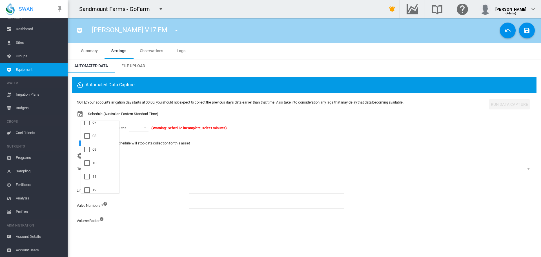
scroll to position [113, 0]
click at [90, 137] on div at bounding box center [87, 137] width 6 height 6
click at [99, 156] on md-option "21" at bounding box center [100, 159] width 38 height 14
click at [137, 125] on md-backdrop at bounding box center [270, 128] width 541 height 257
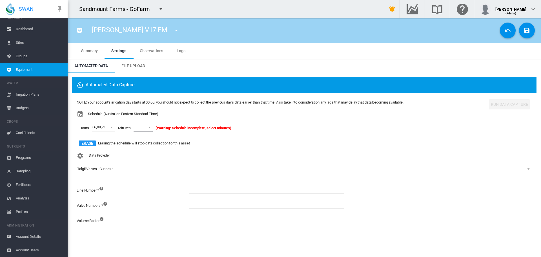
click at [145, 127] on span at bounding box center [147, 126] width 7 height 5
click at [145, 173] on md-option "15" at bounding box center [149, 175] width 38 height 14
click at [213, 190] on input at bounding box center [266, 189] width 155 height 8
type input "*"
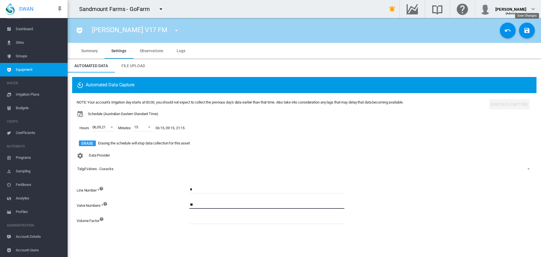
type input "**"
click at [526, 27] on md-icon "icon-content-save" at bounding box center [527, 30] width 7 height 7
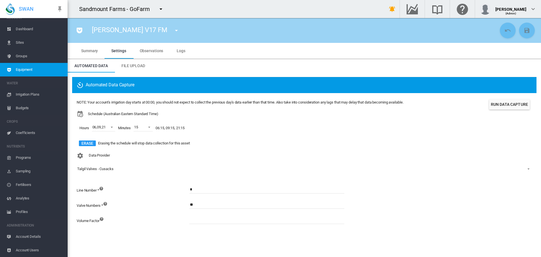
click at [173, 31] on md-icon "icon-menu-down" at bounding box center [176, 30] width 7 height 7
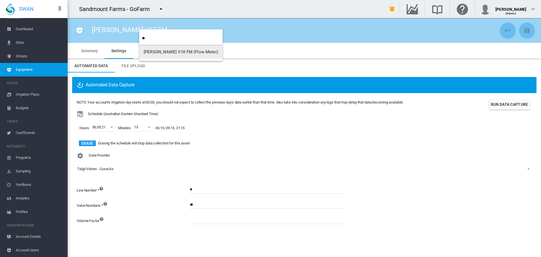
type input "**"
click at [171, 50] on span "Cusack V18 FM (Flow Meter)" at bounding box center [181, 51] width 74 height 5
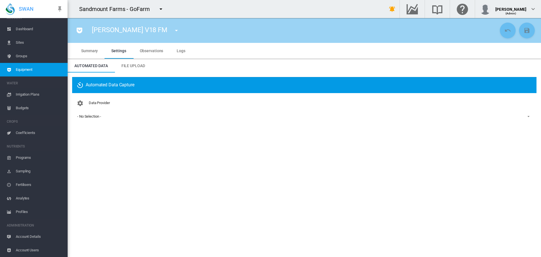
click at [102, 118] on span "- No Selection -" at bounding box center [299, 116] width 445 height 5
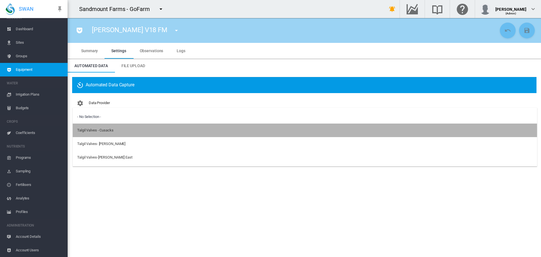
click at [103, 131] on div "Talgil Valves - Cusacks" at bounding box center [95, 130] width 36 height 5
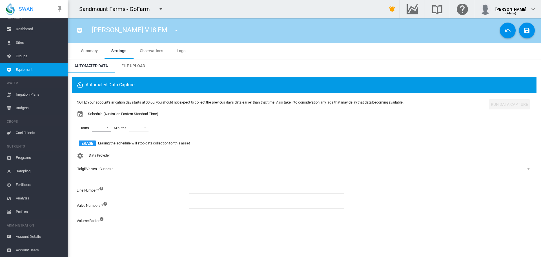
click at [105, 128] on md-select "00 01 02 03 04 05 06 07 08 09 10 11 12 13 14 15 16 17 18 19 20 21 22 23" at bounding box center [101, 127] width 19 height 8
click at [104, 154] on md-option "06" at bounding box center [100, 152] width 38 height 14
click at [107, 140] on md-option "09" at bounding box center [100, 137] width 38 height 14
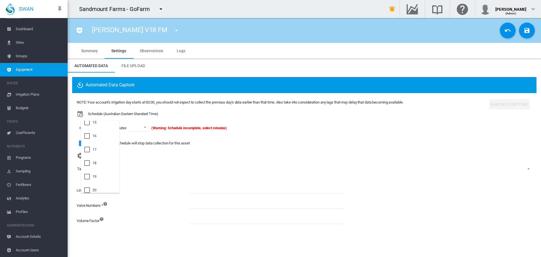
scroll to position [225, 0]
click at [101, 185] on md-option "21" at bounding box center [100, 186] width 38 height 14
click at [148, 128] on md-backdrop at bounding box center [270, 128] width 541 height 257
click at [148, 128] on span at bounding box center [147, 126] width 7 height 5
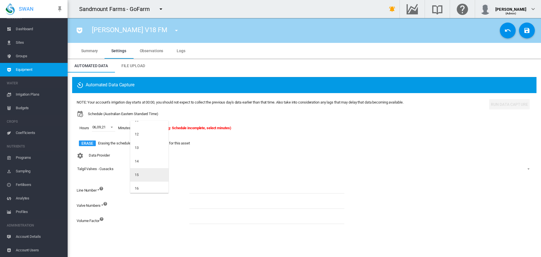
click at [150, 171] on md-option "15" at bounding box center [149, 175] width 38 height 14
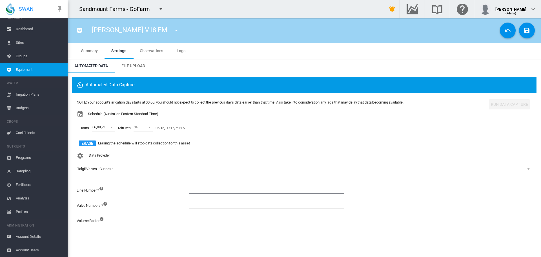
click at [224, 187] on input at bounding box center [266, 189] width 155 height 8
type input "*"
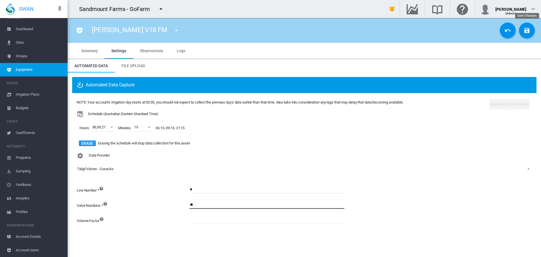
type input "**"
click at [529, 32] on md-icon "icon-content-save" at bounding box center [527, 30] width 7 height 7
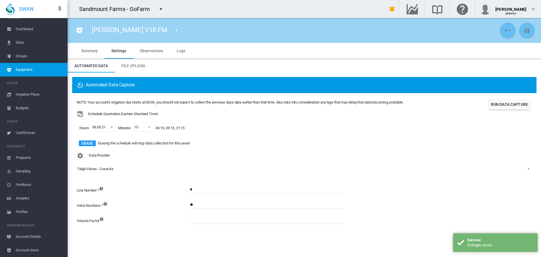
click at [516, 99] on button "Run Data Capture" at bounding box center [509, 104] width 41 height 10
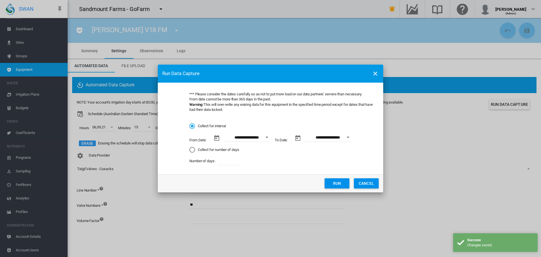
click at [343, 183] on button "Run" at bounding box center [337, 183] width 25 height 10
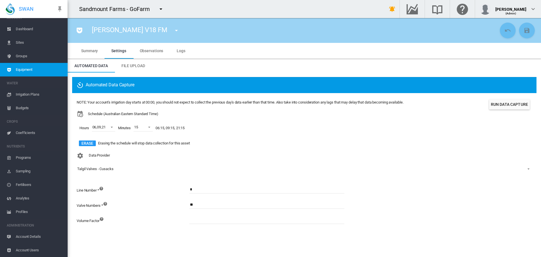
click at [173, 31] on md-icon "icon-menu-down" at bounding box center [176, 30] width 7 height 7
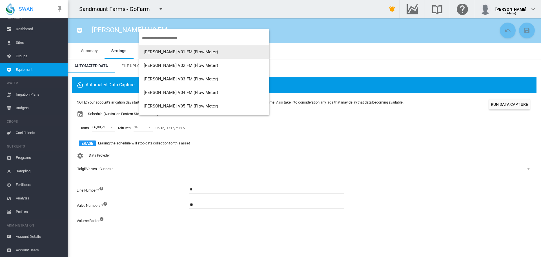
click at [178, 42] on input "search" at bounding box center [205, 38] width 127 height 13
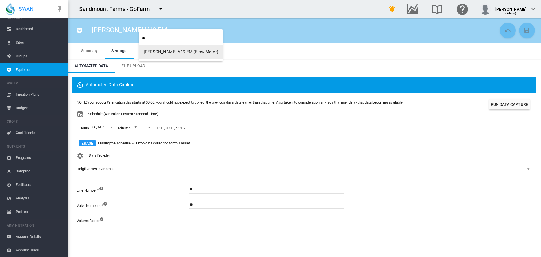
type input "**"
click at [184, 48] on button "Cusack V19 FM (Flow Meter)" at bounding box center [180, 52] width 83 height 14
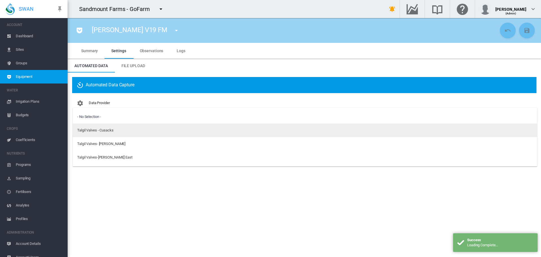
click at [112, 131] on div "Talgil Valves - Cusacks" at bounding box center [95, 130] width 36 height 5
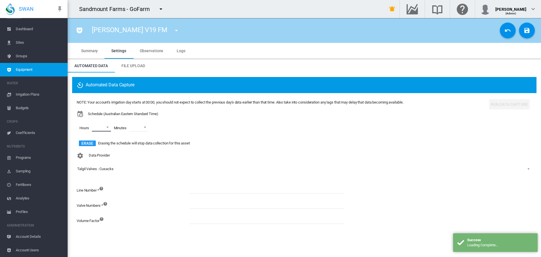
click at [109, 129] on md-select "00 01 02 03 04 05 06 07 08 09 10 11 12 13 14 15 16 17 18 19 20 21 22 23" at bounding box center [101, 127] width 19 height 8
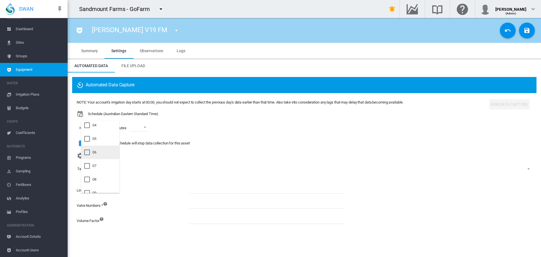
click at [104, 150] on md-option "06" at bounding box center [100, 152] width 38 height 14
click at [105, 140] on md-option "09" at bounding box center [100, 137] width 38 height 14
click at [105, 160] on md-option "21" at bounding box center [100, 159] width 38 height 14
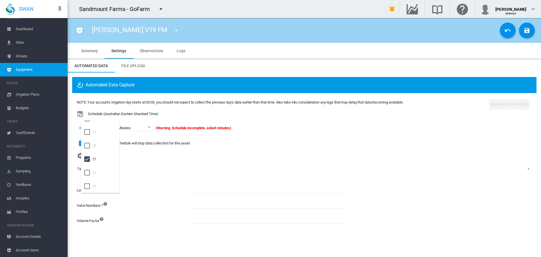
click at [228, 183] on md-backdrop at bounding box center [270, 128] width 541 height 257
click at [146, 128] on span at bounding box center [147, 126] width 7 height 5
click at [156, 146] on md-option "15" at bounding box center [149, 147] width 38 height 14
click at [198, 189] on input at bounding box center [266, 189] width 155 height 8
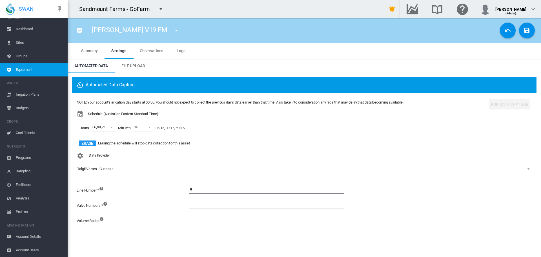
type input "*"
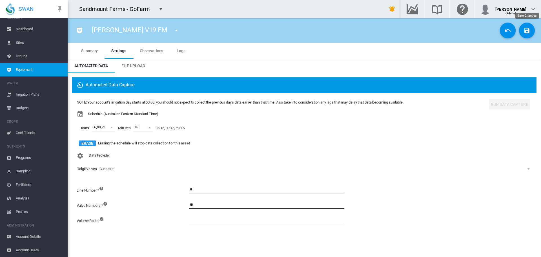
type input "**"
click at [532, 28] on button "Save Changes" at bounding box center [527, 31] width 16 height 16
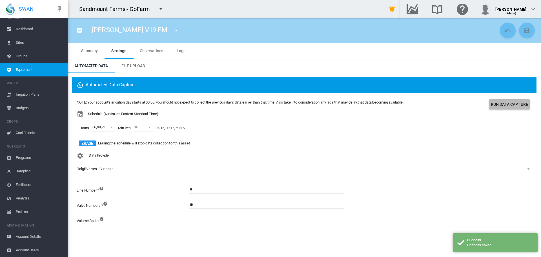
click at [510, 107] on button "Run Data Capture" at bounding box center [509, 104] width 41 height 10
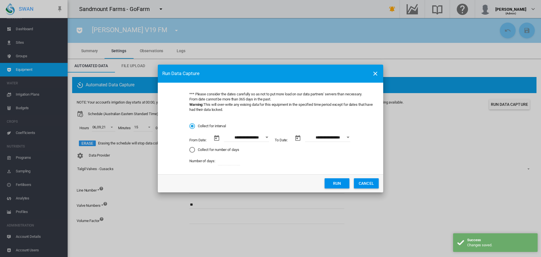
click at [337, 181] on button "Run" at bounding box center [337, 183] width 25 height 10
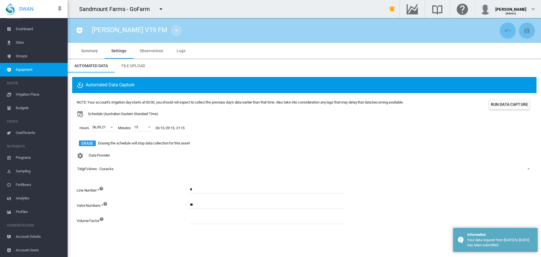
click at [173, 30] on md-icon "icon-menu-down" at bounding box center [176, 30] width 7 height 7
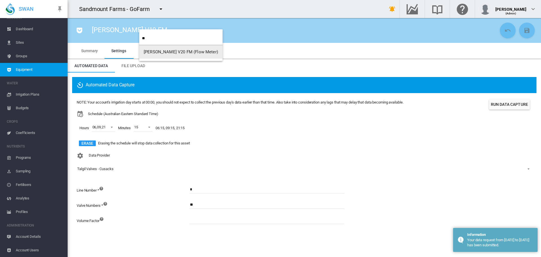
type input "**"
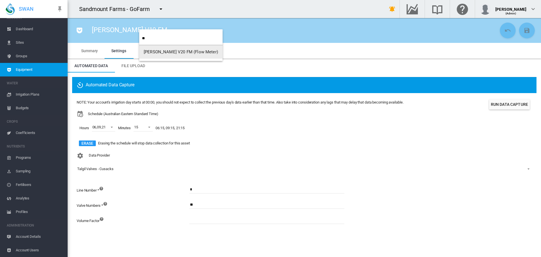
click at [174, 51] on span "Cusack V20 FM (Flow Meter)" at bounding box center [181, 51] width 74 height 5
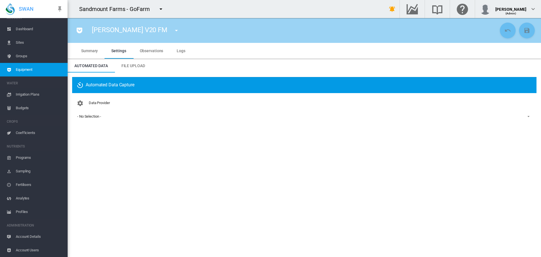
click at [92, 118] on div "- No Selection -" at bounding box center [89, 116] width 24 height 4
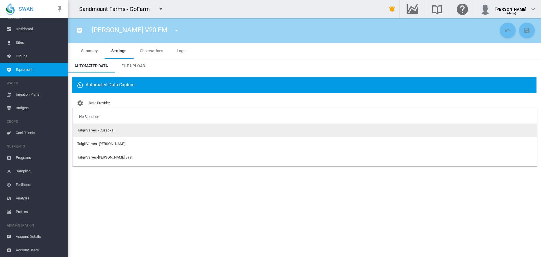
click at [96, 132] on div "Talgil Valves - Cusacks" at bounding box center [95, 130] width 36 height 5
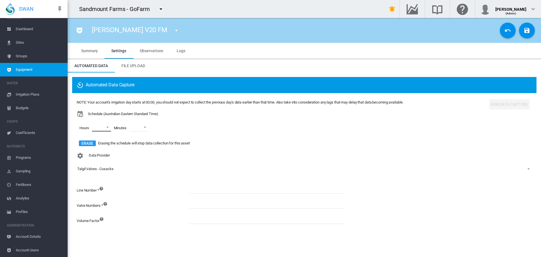
click at [103, 129] on md-select "00 01 02 03 04 05 06 07 08 09 10 11 12 13 14 15 16 17 18 19 20 21 22 23" at bounding box center [101, 127] width 19 height 8
drag, startPoint x: 102, startPoint y: 126, endPoint x: 100, endPoint y: 138, distance: 12.0
click at [102, 126] on md-option "06" at bounding box center [100, 124] width 38 height 14
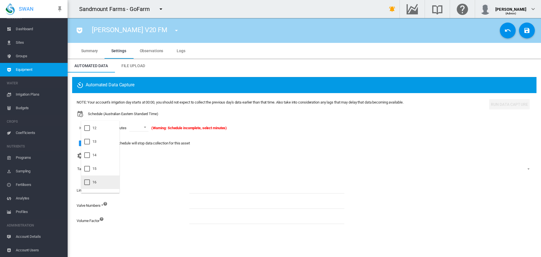
scroll to position [113, 0]
click at [99, 134] on md-option "09" at bounding box center [100, 137] width 38 height 14
click at [99, 160] on md-option "21" at bounding box center [100, 159] width 38 height 14
click at [146, 127] on md-backdrop at bounding box center [270, 128] width 541 height 257
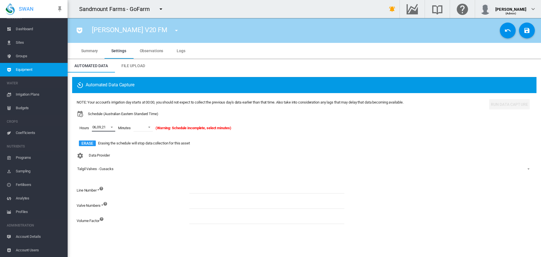
click at [145, 127] on span at bounding box center [147, 126] width 7 height 5
click at [150, 143] on md-option "15" at bounding box center [149, 147] width 38 height 14
click at [192, 191] on input at bounding box center [266, 189] width 155 height 8
type input "*"
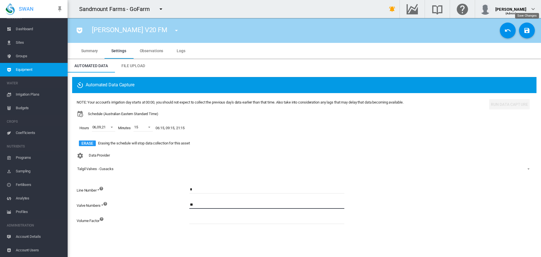
type input "**"
click at [528, 30] on md-icon "icon-content-save" at bounding box center [527, 30] width 7 height 7
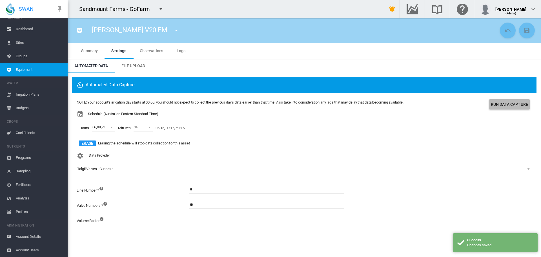
click at [505, 102] on button "Run Data Capture" at bounding box center [509, 104] width 41 height 10
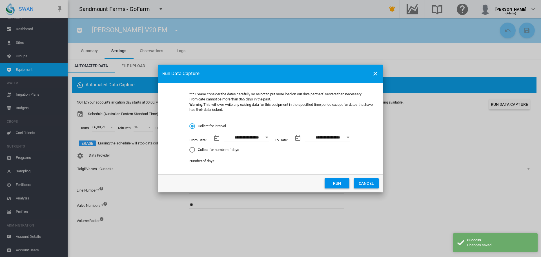
click at [339, 186] on button "Run" at bounding box center [337, 183] width 25 height 10
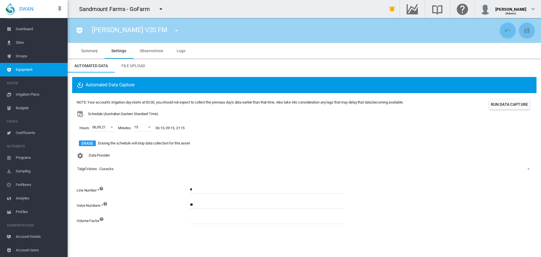
click at [171, 30] on button "button" at bounding box center [176, 30] width 11 height 11
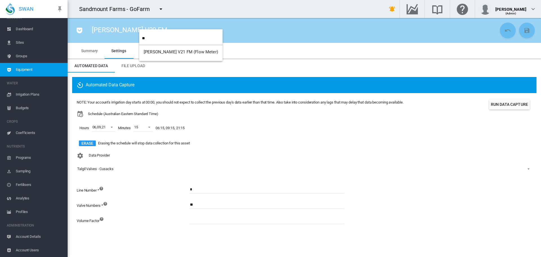
type input "**"
click at [166, 54] on button "Cusack V21 FM (Flow Meter)" at bounding box center [180, 52] width 83 height 14
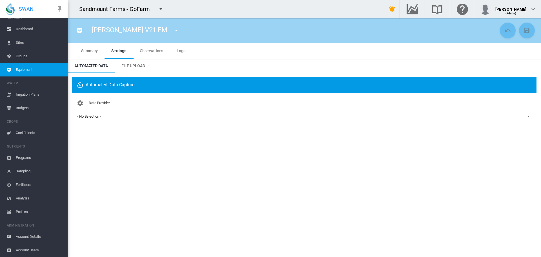
click at [120, 121] on div "Data Provider - No Selection - - No Selection - Talgil Valves - Cusacks Talgil …" at bounding box center [304, 114] width 455 height 33
click at [120, 118] on span "- No Selection -" at bounding box center [299, 116] width 445 height 5
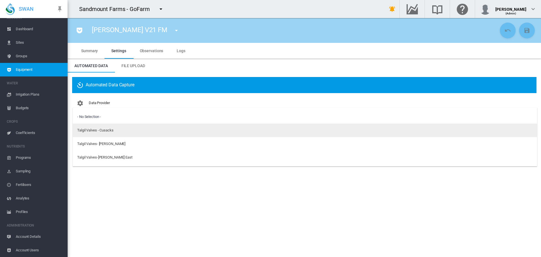
click at [117, 131] on md-option "Talgil Valves - Cusacks" at bounding box center [305, 130] width 464 height 14
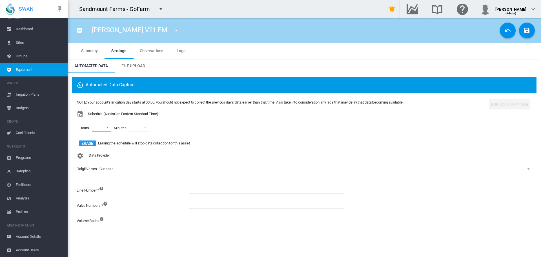
click at [108, 126] on md-select "00 01 02 03 04 05 06 07 08 09 10 11 12 13 14 15 16 17 18 19 20 21 22 23" at bounding box center [101, 127] width 19 height 8
click at [95, 154] on div "06" at bounding box center [94, 152] width 4 height 5
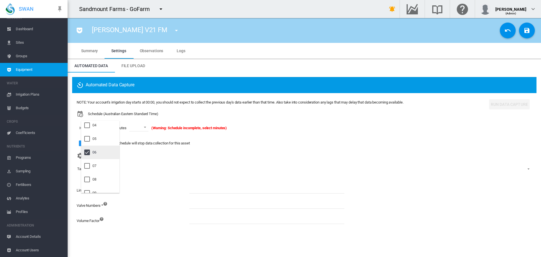
scroll to position [113, 0]
click at [99, 140] on md-option "09" at bounding box center [100, 137] width 38 height 14
drag, startPoint x: 97, startPoint y: 162, endPoint x: 107, endPoint y: 153, distance: 12.6
click at [97, 161] on md-option "21" at bounding box center [100, 159] width 38 height 14
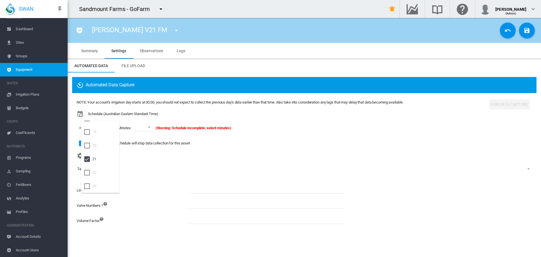
click at [141, 124] on md-backdrop at bounding box center [270, 128] width 541 height 257
click at [143, 127] on md-select-value at bounding box center [143, 127] width 19 height 8
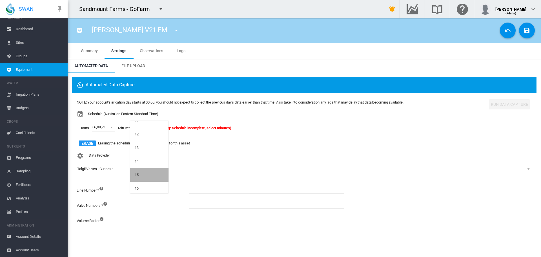
click at [150, 174] on md-option "15" at bounding box center [149, 175] width 38 height 14
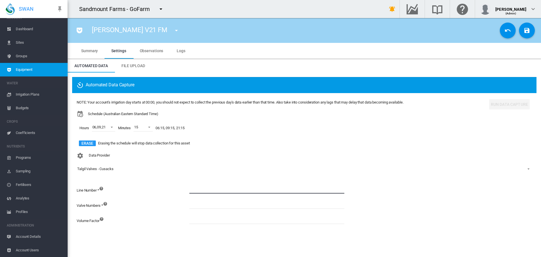
drag, startPoint x: 201, startPoint y: 188, endPoint x: 201, endPoint y: 196, distance: 8.2
click at [201, 188] on input at bounding box center [266, 189] width 155 height 8
type input "*"
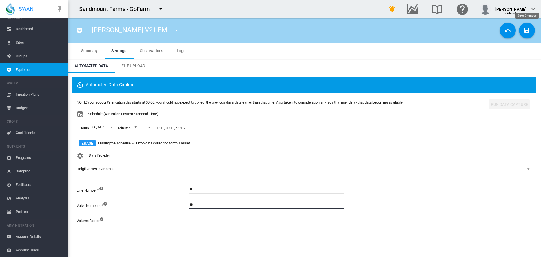
type input "**"
click at [532, 30] on button "Save Changes" at bounding box center [527, 31] width 16 height 16
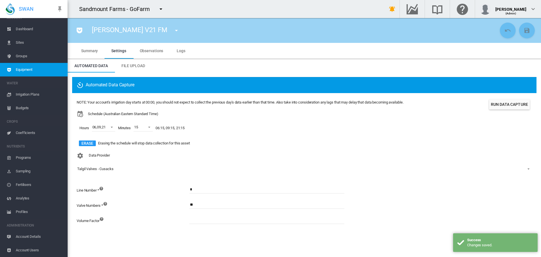
click at [518, 102] on button "Run Data Capture" at bounding box center [509, 104] width 41 height 10
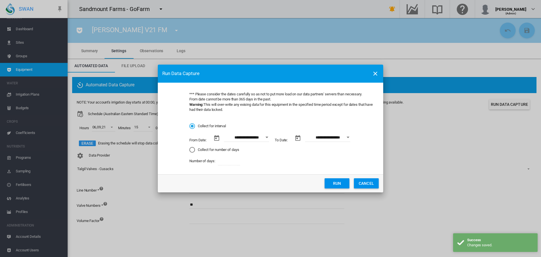
click at [334, 182] on button "Run" at bounding box center [337, 183] width 25 height 10
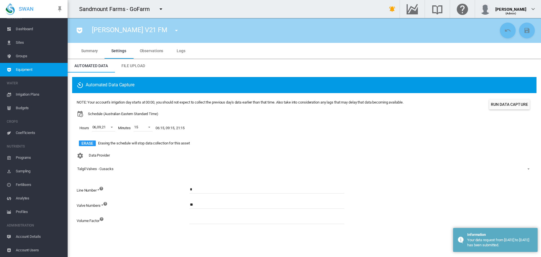
click at [173, 29] on md-icon "icon-menu-down" at bounding box center [176, 30] width 7 height 7
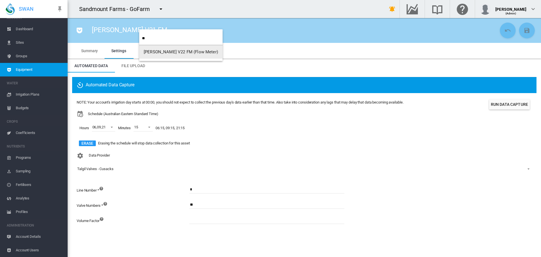
type input "**"
click at [166, 53] on span "Cusack V22 FM (Flow Meter)" at bounding box center [181, 51] width 74 height 5
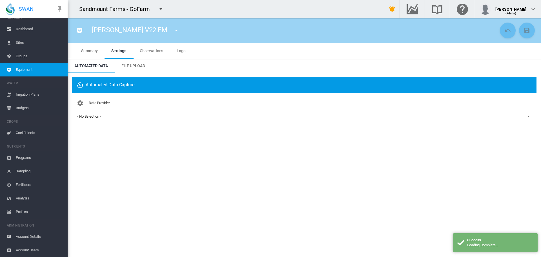
click at [86, 117] on div "- No Selection -" at bounding box center [89, 116] width 24 height 4
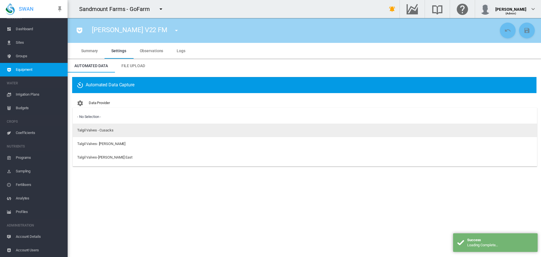
click at [99, 129] on div "Talgil Valves - Cusacks" at bounding box center [95, 130] width 36 height 5
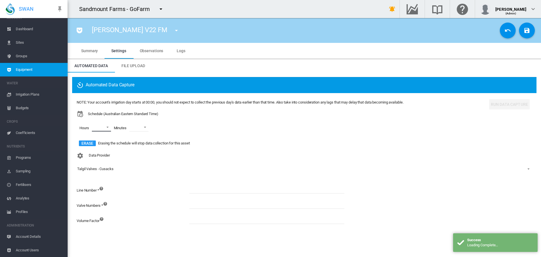
click at [102, 127] on md-select "00 01 02 03 04 05 06 07 08 09 10 11 12 13 14 15 16 17 18 19 20 21 22 23" at bounding box center [101, 127] width 19 height 8
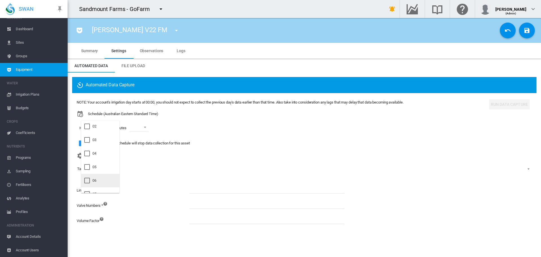
click at [96, 181] on div "06" at bounding box center [94, 180] width 4 height 5
click at [103, 139] on md-option "09" at bounding box center [100, 137] width 38 height 14
click at [97, 184] on md-option "21" at bounding box center [100, 186] width 38 height 14
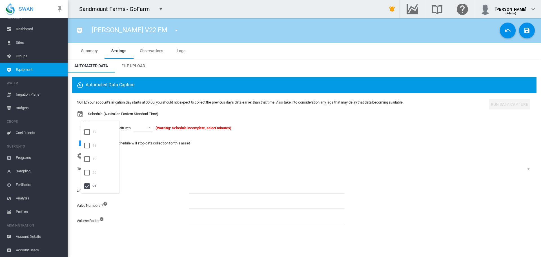
click at [140, 131] on md-backdrop at bounding box center [270, 128] width 541 height 257
click at [149, 125] on span at bounding box center [147, 126] width 7 height 5
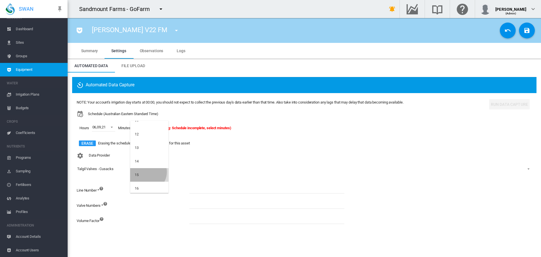
click at [146, 172] on md-option "15" at bounding box center [149, 175] width 38 height 14
click at [195, 190] on input at bounding box center [266, 189] width 155 height 8
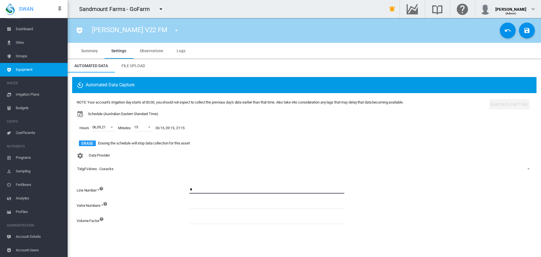
type input "*"
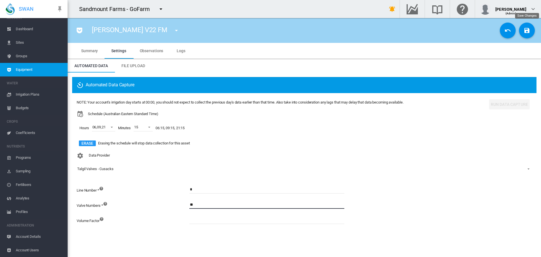
type input "**"
click at [524, 31] on md-icon "icon-content-save" at bounding box center [527, 30] width 7 height 7
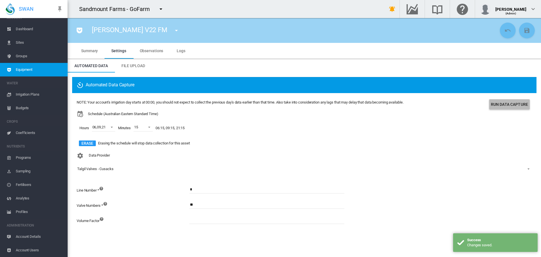
click at [512, 106] on button "Run Data Capture" at bounding box center [509, 104] width 41 height 10
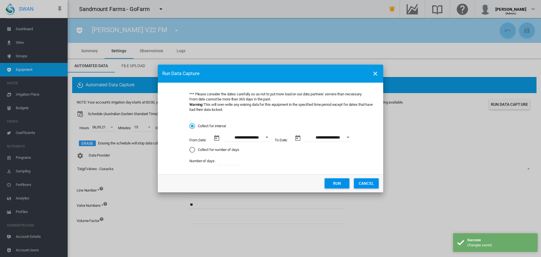
click at [343, 184] on button "Run" at bounding box center [337, 183] width 25 height 10
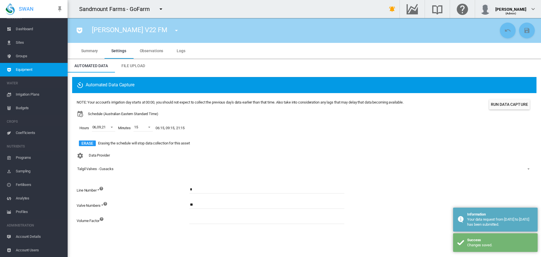
click at [173, 32] on md-icon "icon-menu-down" at bounding box center [176, 30] width 7 height 7
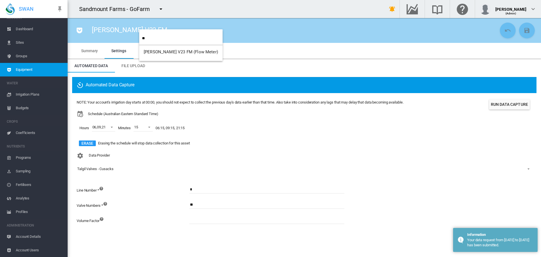
type input "**"
click at [170, 55] on button "Cusack V23 FM (Flow Meter)" at bounding box center [180, 52] width 83 height 14
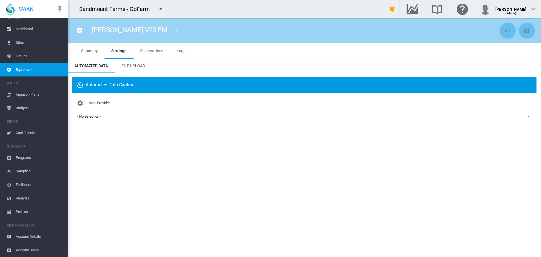
click at [100, 115] on div "- No Selection -" at bounding box center [89, 116] width 24 height 4
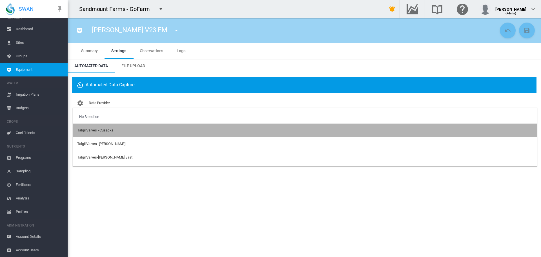
click at [101, 135] on md-option "Talgil Valves - Cusacks" at bounding box center [305, 130] width 464 height 14
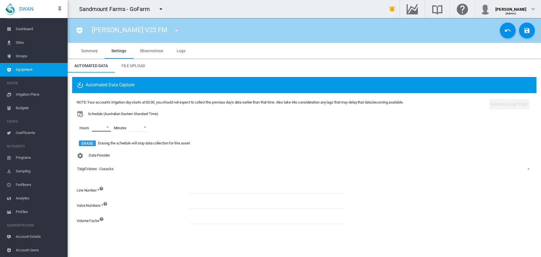
click at [101, 132] on div "Hours 00 01 02 03 04 05 06 07 08 09 10 11 12 13 14 15 16 17 18 19 20 21 22 23 M…" at bounding box center [240, 127] width 327 height 21
click at [103, 131] on md-select "00 01 02 03 04 05 06 07 08 09 10 11 12 13 14 15 16 17 18 19 20 21 22 23" at bounding box center [101, 127] width 19 height 8
click at [102, 156] on md-option "06" at bounding box center [100, 152] width 38 height 14
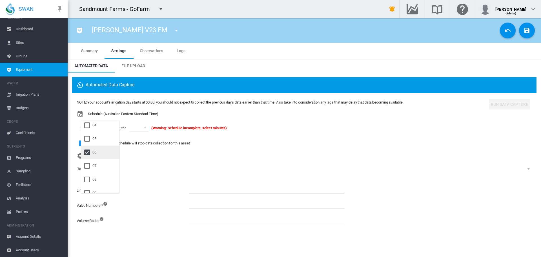
scroll to position [85, 0]
click at [102, 162] on md-option "09" at bounding box center [100, 165] width 38 height 14
click at [102, 160] on md-option "21" at bounding box center [100, 159] width 38 height 14
click at [138, 131] on md-backdrop at bounding box center [270, 128] width 541 height 257
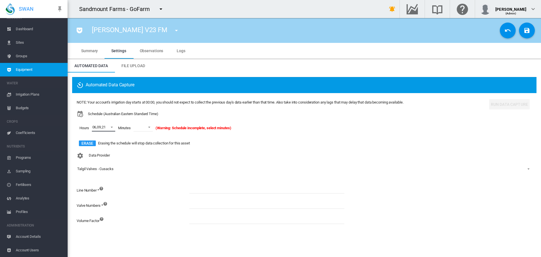
click at [149, 128] on span at bounding box center [147, 126] width 7 height 5
click at [143, 175] on md-option "15" at bounding box center [149, 175] width 38 height 14
click at [200, 187] on input at bounding box center [266, 189] width 155 height 8
type input "*"
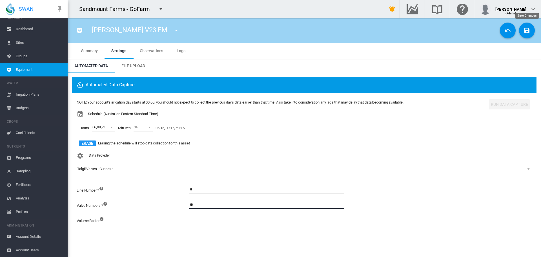
type input "**"
click at [530, 32] on md-icon "icon-content-save" at bounding box center [527, 30] width 7 height 7
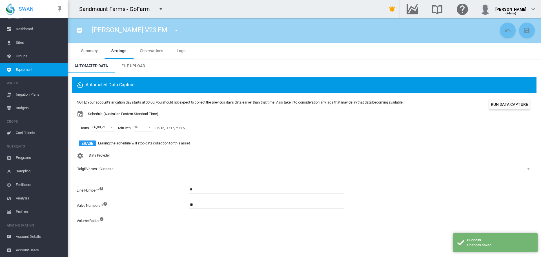
click at [508, 106] on button "Run Data Capture" at bounding box center [509, 104] width 41 height 10
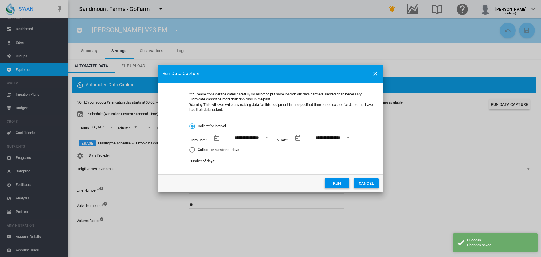
click at [331, 183] on button "Run" at bounding box center [337, 183] width 25 height 10
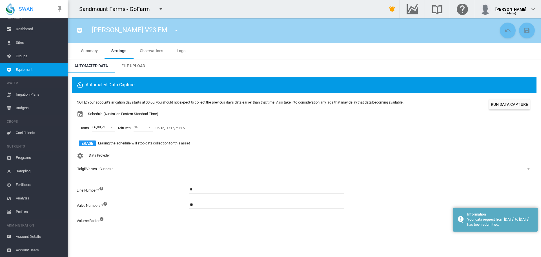
click at [171, 34] on button "button" at bounding box center [176, 30] width 11 height 11
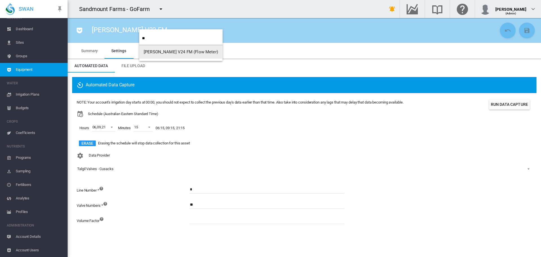
type input "**"
click at [160, 50] on span "Cusack V24 FM (Flow Meter)" at bounding box center [181, 51] width 74 height 5
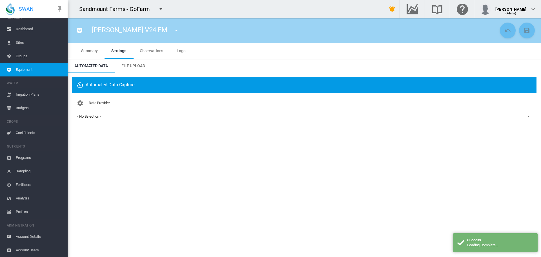
click at [102, 115] on span "- No Selection -" at bounding box center [299, 116] width 445 height 5
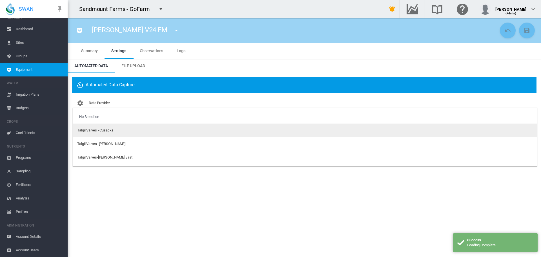
click at [103, 128] on div "Talgil Valves - Cusacks" at bounding box center [95, 130] width 36 height 5
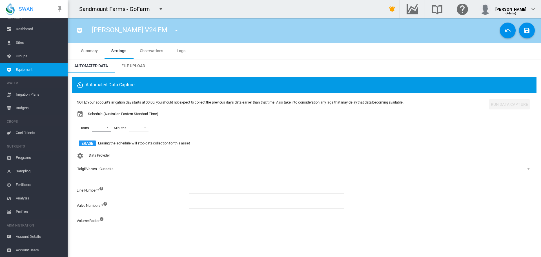
click at [109, 127] on md-select "00 01 02 03 04 05 06 07 08 09 10 11 12 13 14 15 16 17 18 19 20 21 22 23" at bounding box center [101, 127] width 19 height 8
click at [99, 155] on md-option "06" at bounding box center [100, 152] width 38 height 14
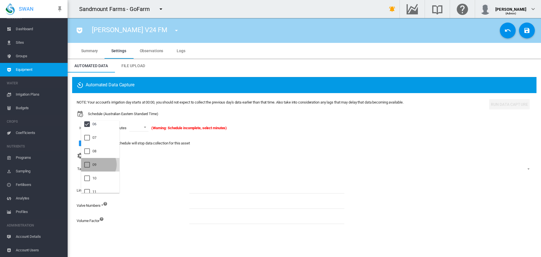
click at [98, 164] on md-option "09" at bounding box center [100, 165] width 38 height 14
click at [98, 160] on md-option "21" at bounding box center [100, 159] width 38 height 14
click at [140, 125] on md-backdrop at bounding box center [270, 128] width 541 height 257
click at [144, 125] on md-select-value at bounding box center [143, 127] width 19 height 8
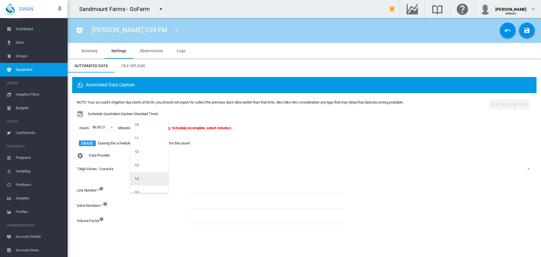
scroll to position [169, 0]
click at [143, 173] on md-option "15" at bounding box center [149, 175] width 38 height 14
click at [202, 188] on input at bounding box center [266, 189] width 155 height 8
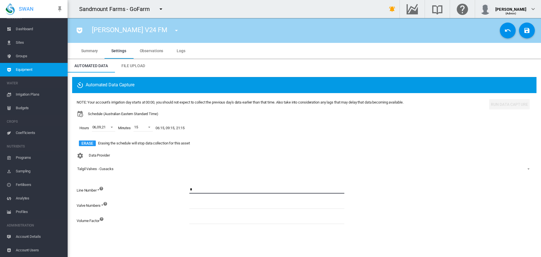
type input "*"
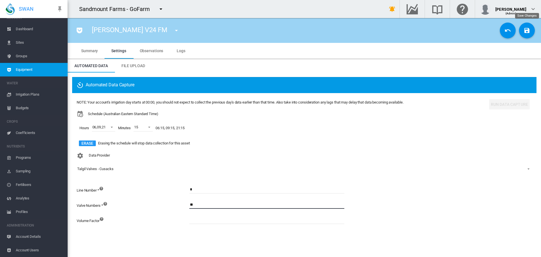
type input "**"
click at [529, 30] on md-icon "icon-content-save" at bounding box center [527, 30] width 7 height 7
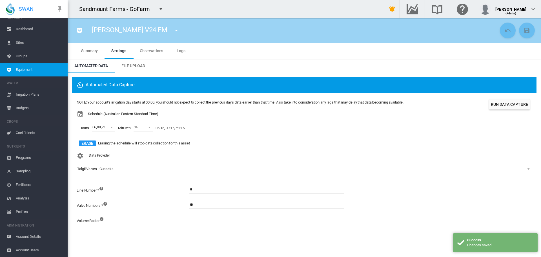
click at [508, 106] on button "Run Data Capture" at bounding box center [509, 104] width 41 height 10
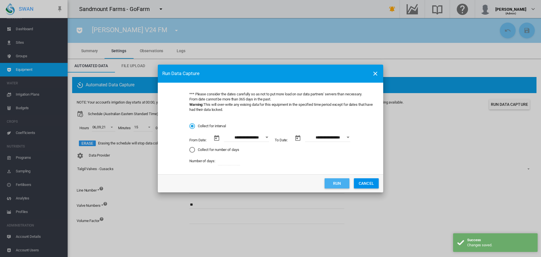
click at [334, 185] on button "Run" at bounding box center [337, 183] width 25 height 10
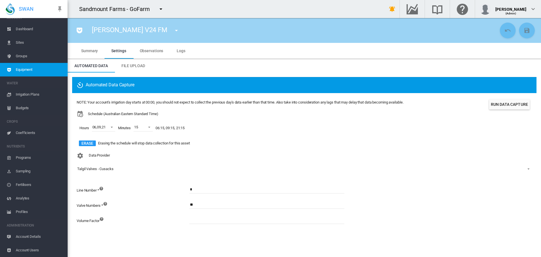
click at [173, 31] on md-icon "icon-menu-down" at bounding box center [176, 30] width 7 height 7
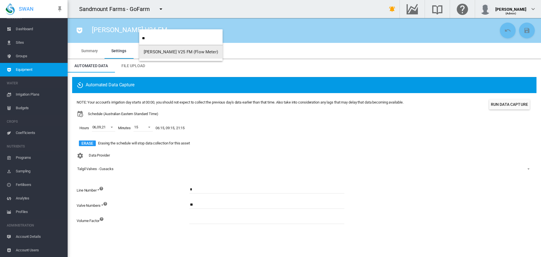
type input "**"
click at [170, 50] on span "Cusack V25 FM (Flow Meter)" at bounding box center [181, 51] width 74 height 5
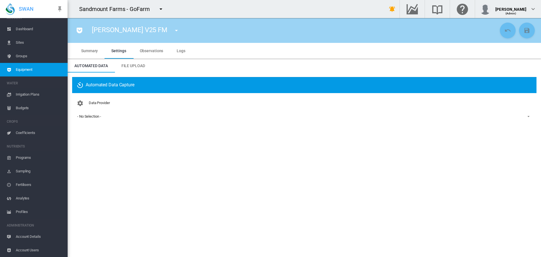
click at [105, 118] on span "- No Selection -" at bounding box center [299, 116] width 445 height 5
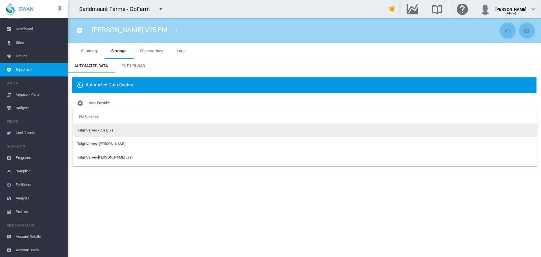
click at [111, 134] on md-option "Talgil Valves - Cusacks" at bounding box center [305, 130] width 464 height 14
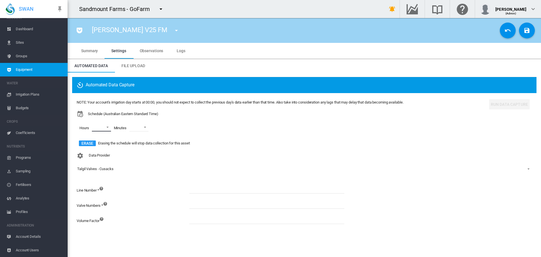
click at [108, 129] on md-select "00 01 02 03 04 05 06 07 08 09 10 11 12 13 14 15 16 17 18 19 20 21 22 23" at bounding box center [101, 127] width 19 height 8
click at [100, 151] on md-option "06" at bounding box center [100, 152] width 38 height 14
click at [102, 138] on md-option "09" at bounding box center [100, 137] width 38 height 14
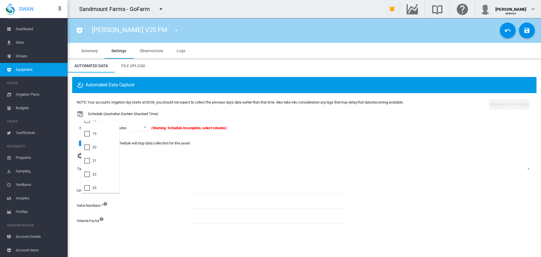
scroll to position [253, 0]
click at [103, 162] on md-option "21" at bounding box center [100, 159] width 38 height 14
click at [149, 129] on md-backdrop at bounding box center [270, 128] width 541 height 257
click at [149, 129] on md-select-value at bounding box center [143, 127] width 19 height 8
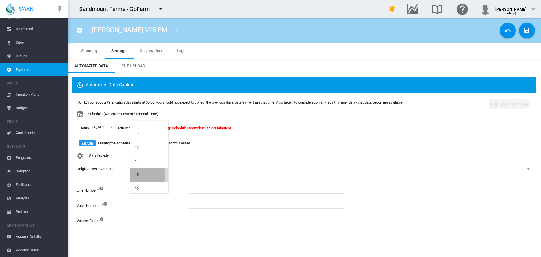
click at [145, 175] on md-option "15" at bounding box center [149, 175] width 38 height 14
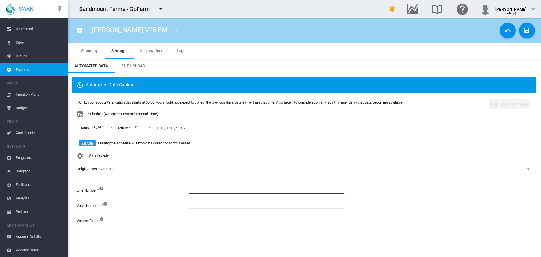
click at [197, 189] on input at bounding box center [266, 189] width 155 height 8
type input "*"
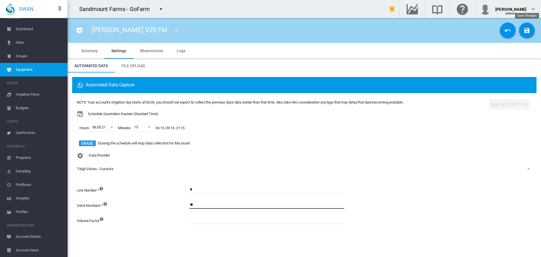
type input "**"
click at [530, 34] on button "Save Changes" at bounding box center [527, 31] width 16 height 16
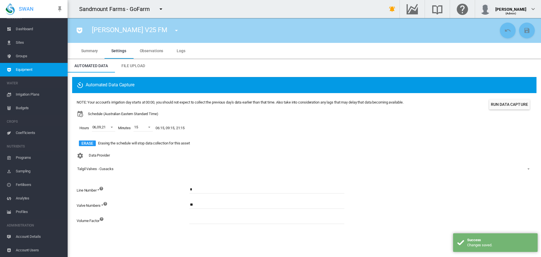
click at [514, 105] on button "Run Data Capture" at bounding box center [509, 104] width 41 height 10
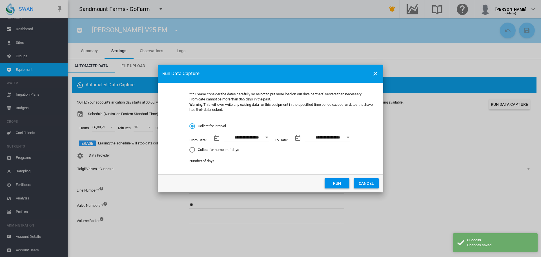
click at [338, 184] on button "Run" at bounding box center [337, 183] width 25 height 10
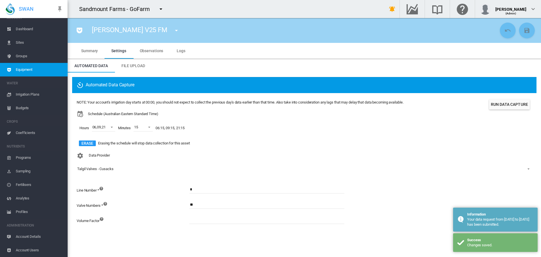
click at [171, 25] on button "button" at bounding box center [176, 30] width 11 height 11
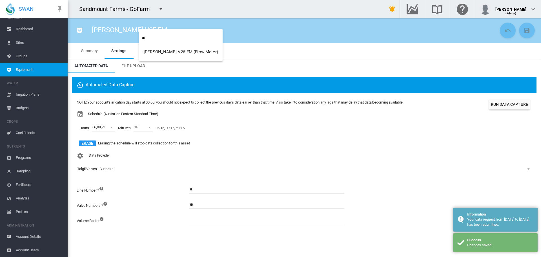
type input "**"
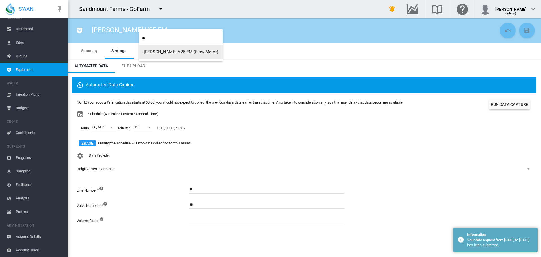
click at [158, 50] on span "Cusack V26 FM (Flow Meter)" at bounding box center [181, 51] width 74 height 5
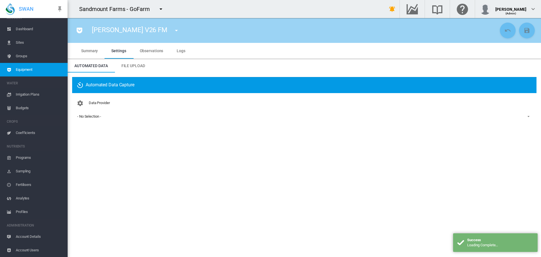
click at [102, 112] on md-select-value "- No Selection -" at bounding box center [304, 116] width 455 height 8
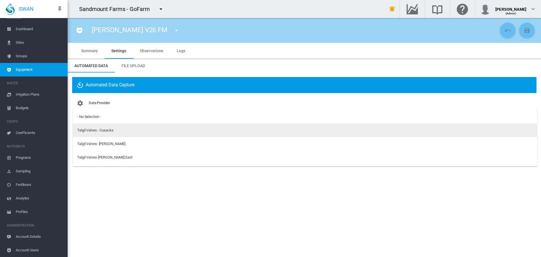
click at [115, 132] on md-option "Talgil Valves - Cusacks" at bounding box center [305, 130] width 464 height 14
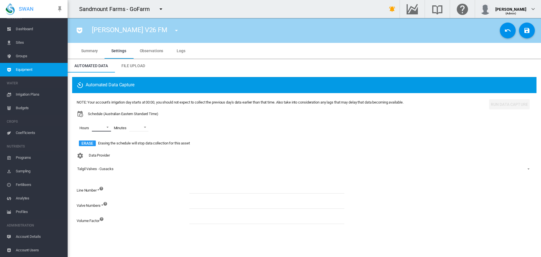
click at [98, 128] on md-select "00 01 02 03 04 05 06 07 08 09 10 11 12 13 14 15 16 17 18 19 20 21 22 23" at bounding box center [101, 127] width 19 height 8
click at [100, 179] on md-option "06" at bounding box center [100, 181] width 38 height 14
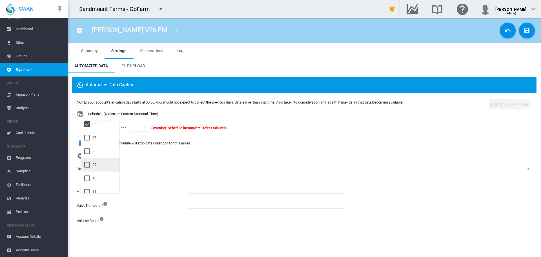
click at [100, 166] on md-option "09" at bounding box center [100, 165] width 38 height 14
click at [102, 162] on md-option "21" at bounding box center [100, 159] width 38 height 14
click at [142, 129] on md-backdrop at bounding box center [270, 128] width 541 height 257
click at [144, 129] on md-select-value at bounding box center [143, 127] width 19 height 8
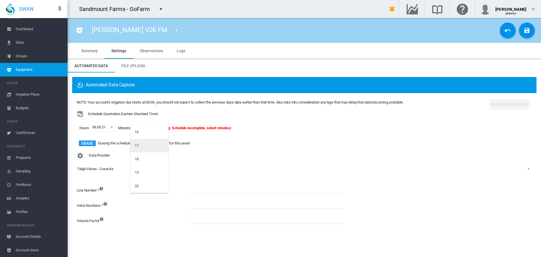
scroll to position [197, 0]
click at [150, 146] on md-option "15" at bounding box center [149, 147] width 38 height 14
click at [196, 188] on input at bounding box center [266, 189] width 155 height 8
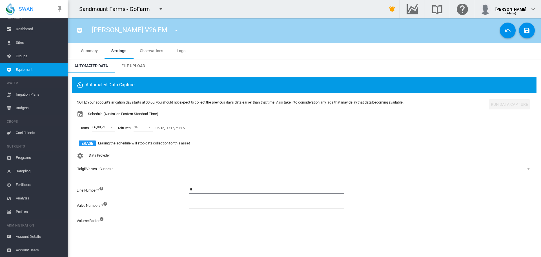
type input "*"
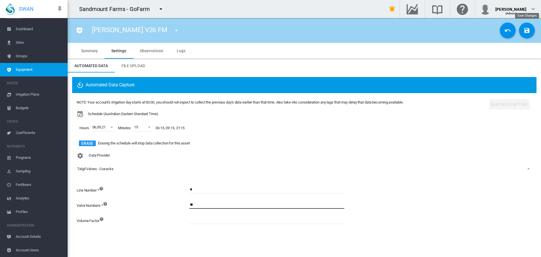
type input "**"
click at [524, 35] on button "Save Changes" at bounding box center [527, 31] width 16 height 16
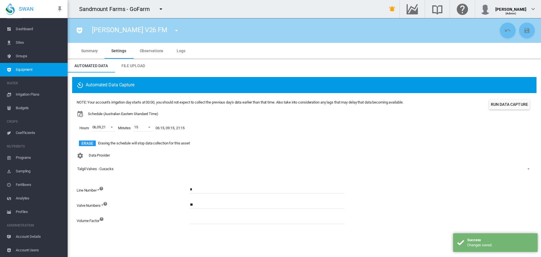
click at [516, 103] on button "Run Data Capture" at bounding box center [509, 104] width 41 height 10
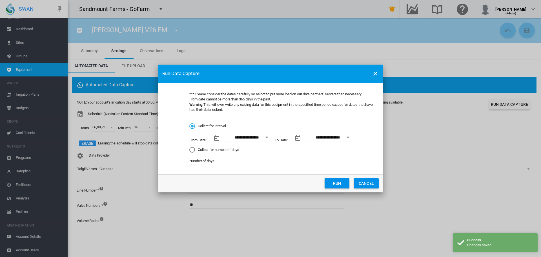
click at [335, 186] on button "Run" at bounding box center [337, 183] width 25 height 10
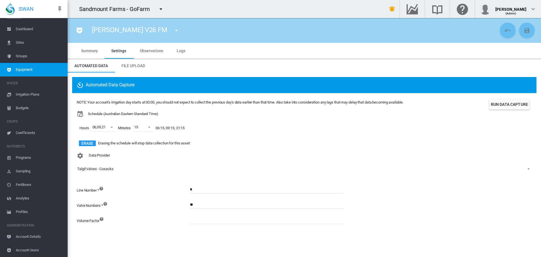
click at [173, 28] on md-icon "icon-menu-down" at bounding box center [176, 30] width 7 height 7
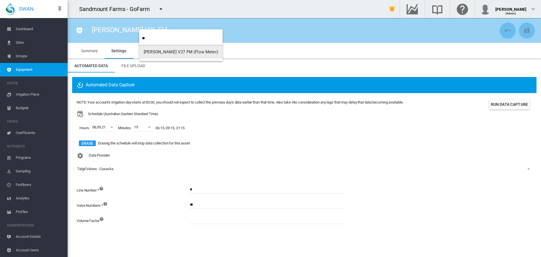
type input "**"
click at [162, 54] on span "Cusack V27 FM (Flow Meter)" at bounding box center [181, 51] width 74 height 5
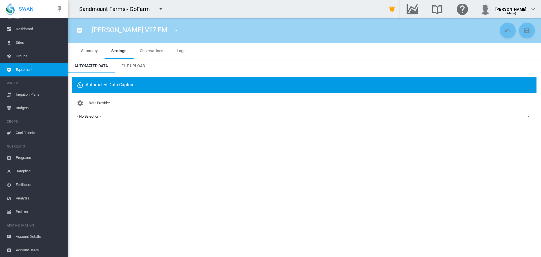
click at [100, 115] on div "- No Selection -" at bounding box center [89, 116] width 24 height 4
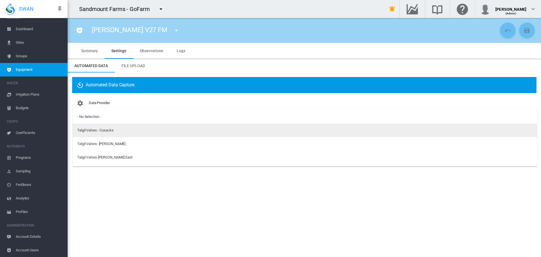
click at [110, 130] on div "Talgil Valves - Cusacks" at bounding box center [95, 130] width 36 height 5
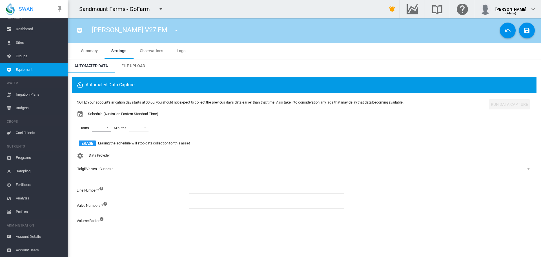
click at [103, 130] on md-select "00 01 02 03 04 05 06 07 08 09 10 11 12 13 14 15 16 17 18 19 20 21 22 23" at bounding box center [101, 127] width 19 height 8
click at [104, 172] on md-option "05" at bounding box center [100, 167] width 38 height 14
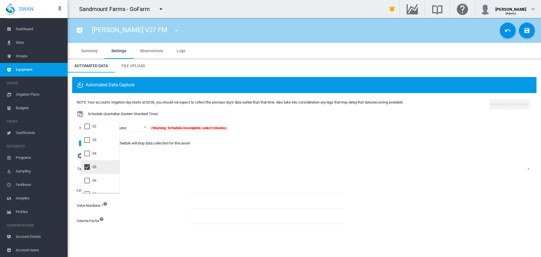
click at [99, 168] on md-option "05" at bounding box center [100, 167] width 38 height 14
click at [99, 178] on md-option "06" at bounding box center [100, 181] width 38 height 14
click at [102, 167] on md-option "09" at bounding box center [100, 165] width 38 height 14
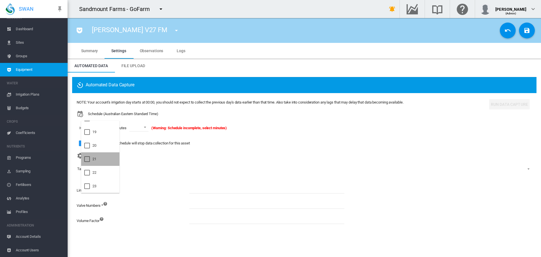
click at [103, 163] on md-option "21" at bounding box center [100, 159] width 38 height 14
click at [151, 127] on md-backdrop at bounding box center [270, 128] width 541 height 257
click at [148, 127] on span at bounding box center [147, 126] width 7 height 5
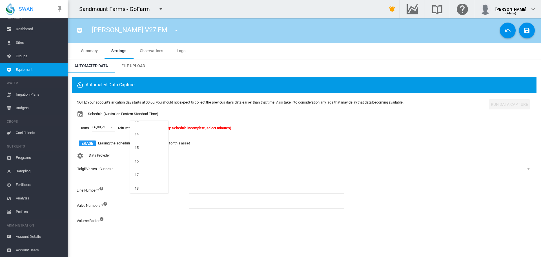
scroll to position [197, 0]
click at [145, 147] on md-option "15" at bounding box center [149, 147] width 38 height 14
click at [198, 188] on input at bounding box center [266, 189] width 155 height 8
type input "*"
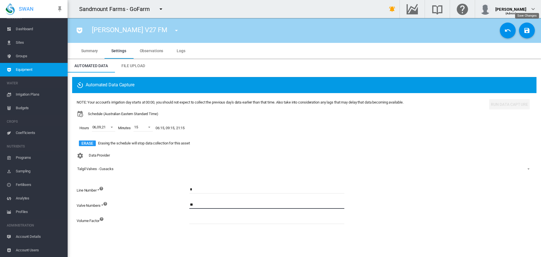
type input "**"
click at [532, 30] on button "Save Changes" at bounding box center [527, 31] width 16 height 16
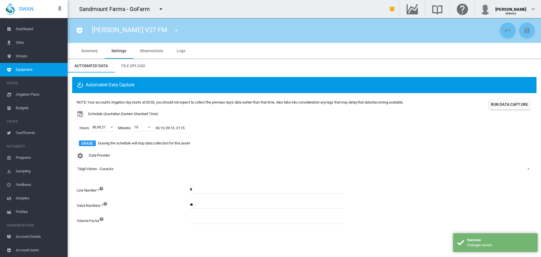
click at [512, 103] on button "Run Data Capture" at bounding box center [509, 104] width 41 height 10
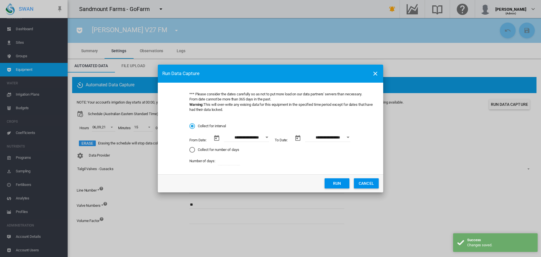
click at [326, 183] on button "Run" at bounding box center [337, 183] width 25 height 10
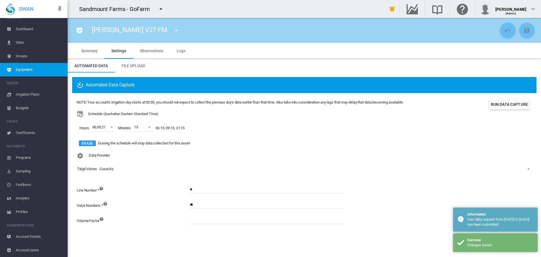
click at [171, 30] on button "button" at bounding box center [176, 30] width 11 height 11
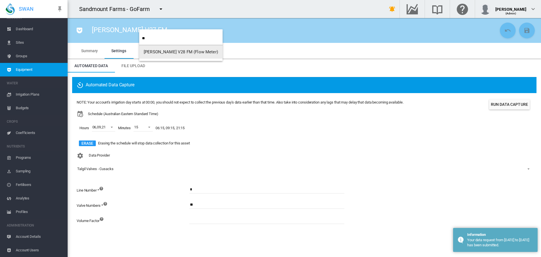
type input "**"
click at [197, 49] on button "Cusack V28 FM (Flow Meter)" at bounding box center [180, 52] width 83 height 14
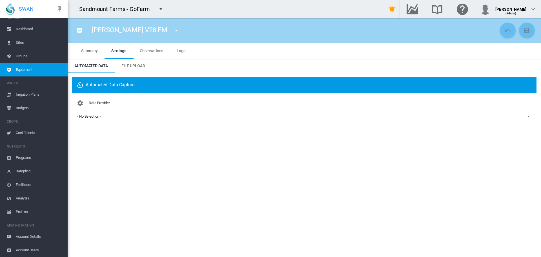
click at [104, 118] on span "- No Selection -" at bounding box center [299, 116] width 445 height 5
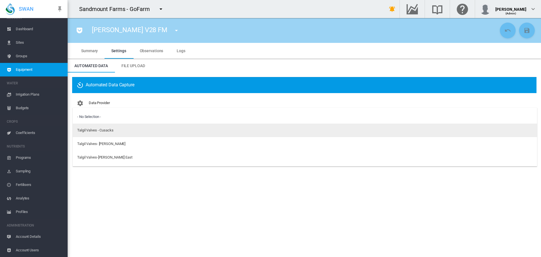
click at [107, 132] on div "Talgil Valves - Cusacks" at bounding box center [95, 130] width 36 height 5
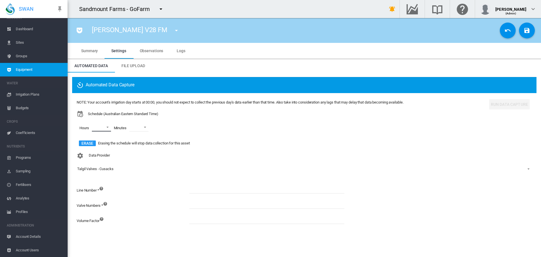
click at [106, 126] on md-select "00 01 02 03 04 05 06 07 08 09 10 11 12 13 14 15 16 17 18 19 20 21 22 23" at bounding box center [101, 127] width 19 height 8
click at [98, 182] on md-option "06" at bounding box center [100, 181] width 38 height 14
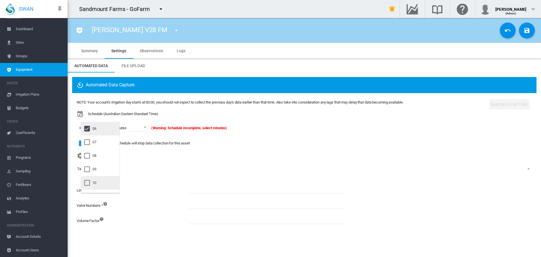
scroll to position [85, 0]
click at [98, 166] on md-option "09" at bounding box center [100, 165] width 38 height 14
click at [100, 160] on md-option "21" at bounding box center [100, 159] width 38 height 14
click at [144, 129] on md-backdrop at bounding box center [270, 128] width 541 height 257
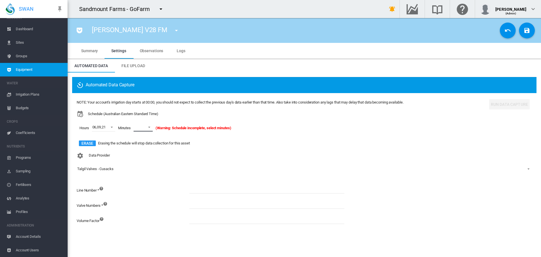
click at [153, 129] on md-select-value at bounding box center [143, 127] width 19 height 8
click at [145, 172] on md-option "15" at bounding box center [149, 175] width 38 height 14
drag, startPoint x: 214, startPoint y: 188, endPoint x: 216, endPoint y: 186, distance: 3.2
click at [214, 188] on input at bounding box center [266, 189] width 155 height 8
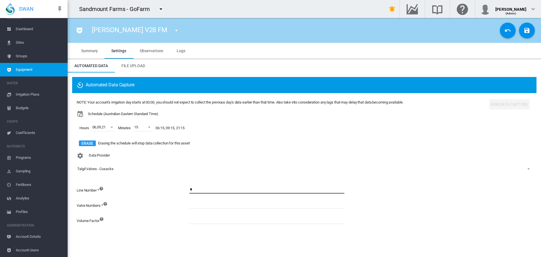
type input "*"
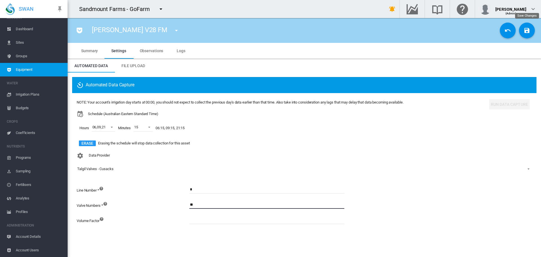
type input "**"
click at [526, 32] on md-icon "icon-content-save" at bounding box center [527, 30] width 7 height 7
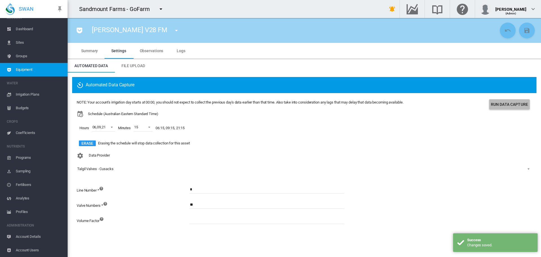
click at [519, 104] on button "Run Data Capture" at bounding box center [509, 104] width 41 height 10
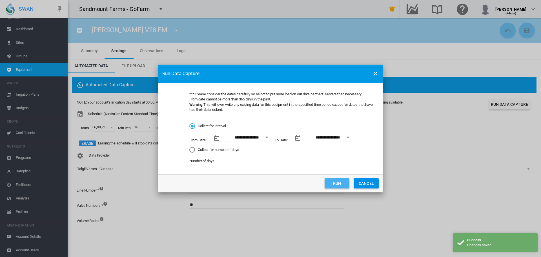
click at [344, 181] on button "Run" at bounding box center [337, 183] width 25 height 10
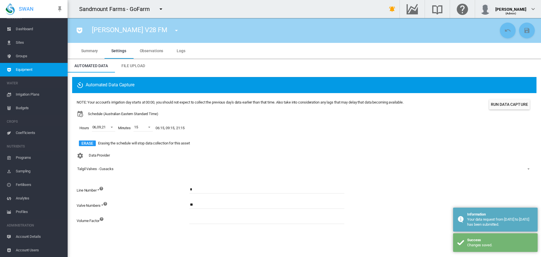
click at [173, 30] on md-icon "icon-menu-down" at bounding box center [176, 30] width 7 height 7
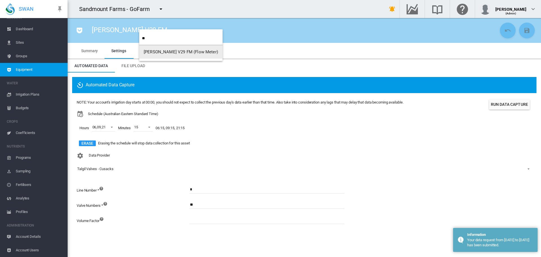
type input "**"
click at [164, 52] on span "Cusack V29 FM (Flow Meter)" at bounding box center [181, 51] width 74 height 5
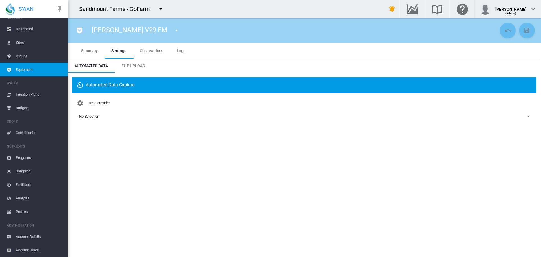
click at [108, 118] on span "- No Selection -" at bounding box center [299, 116] width 445 height 5
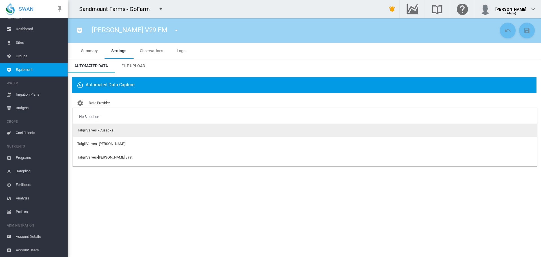
click at [110, 131] on div "Talgil Valves - Cusacks" at bounding box center [95, 130] width 36 height 5
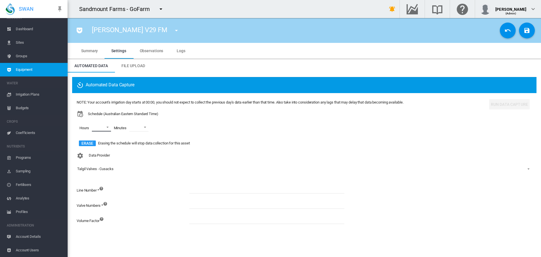
click at [109, 129] on md-select "00 01 02 03 04 05 06 07 08 09 10 11 12 13 14 15 16 17 18 19 20 21 22 23" at bounding box center [101, 127] width 19 height 8
click at [90, 178] on div at bounding box center [87, 181] width 6 height 6
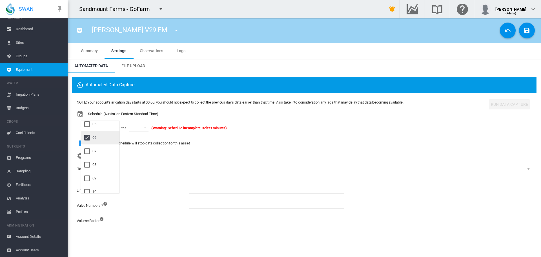
scroll to position [85, 0]
click at [98, 166] on md-option "09" at bounding box center [100, 165] width 38 height 14
click at [101, 185] on md-option "21" at bounding box center [100, 186] width 38 height 14
click at [145, 127] on md-backdrop at bounding box center [270, 128] width 541 height 257
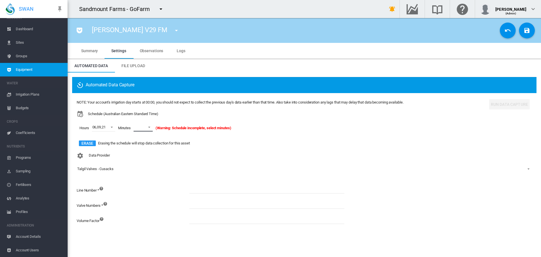
click at [145, 127] on span at bounding box center [147, 126] width 7 height 5
click at [142, 145] on md-option "15" at bounding box center [149, 147] width 38 height 14
click at [198, 190] on input at bounding box center [266, 189] width 155 height 8
type input "*"
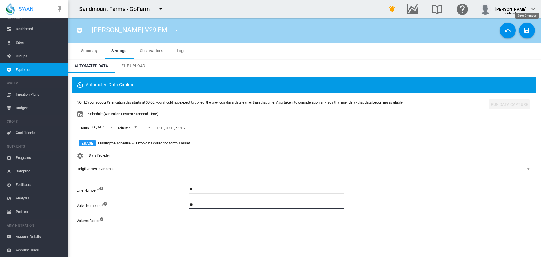
type input "**"
click at [530, 33] on md-icon "icon-content-save" at bounding box center [527, 30] width 7 height 7
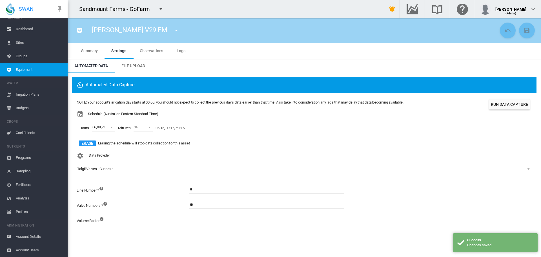
click at [516, 104] on button "Run Data Capture" at bounding box center [509, 104] width 41 height 10
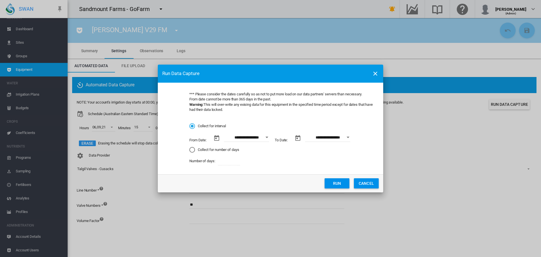
click at [345, 185] on button "Run" at bounding box center [337, 183] width 25 height 10
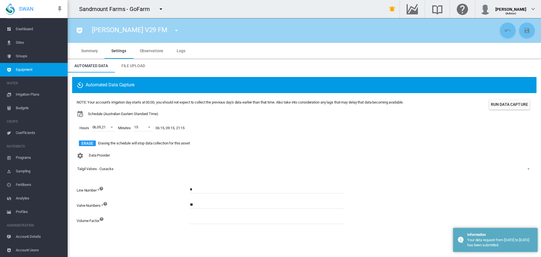
scroll to position [0, 0]
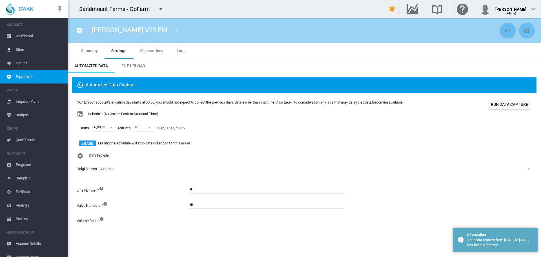
click at [36, 39] on span "Dashboard" at bounding box center [39, 36] width 47 height 14
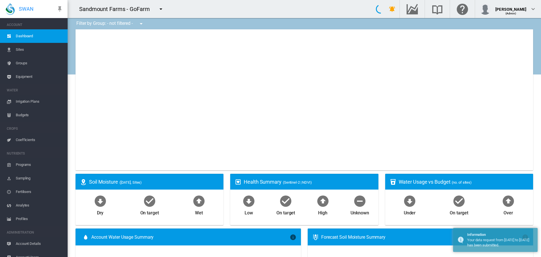
type input "**********"
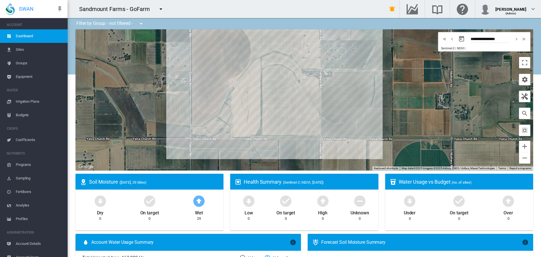
click at [39, 48] on span "Sites" at bounding box center [39, 50] width 47 height 14
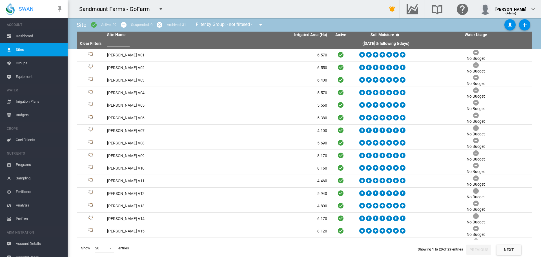
click at [44, 32] on span "Dashboard" at bounding box center [39, 36] width 47 height 14
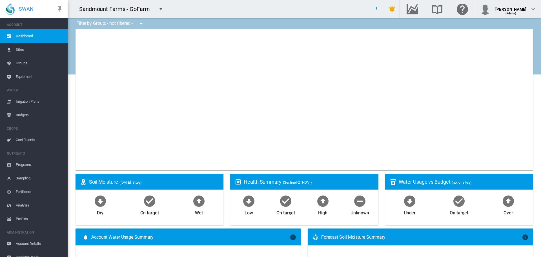
type input "**********"
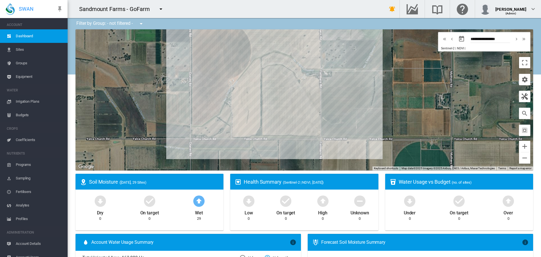
click at [30, 52] on span "Sites" at bounding box center [39, 50] width 47 height 14
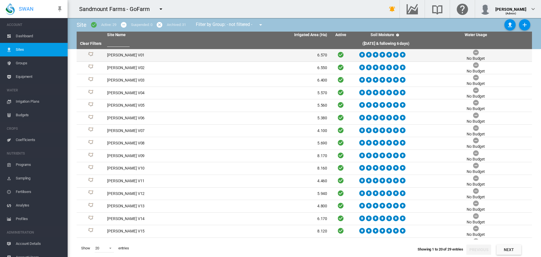
click at [118, 56] on td "[PERSON_NAME] V01" at bounding box center [161, 55] width 112 height 12
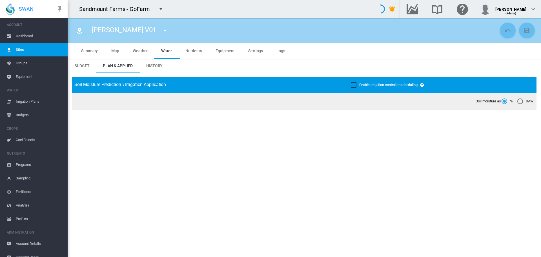
type input "****"
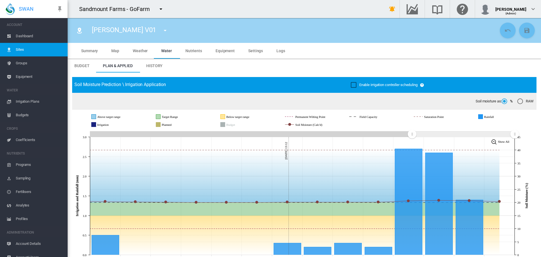
click at [122, 51] on md-tab-item "Map" at bounding box center [115, 51] width 21 height 16
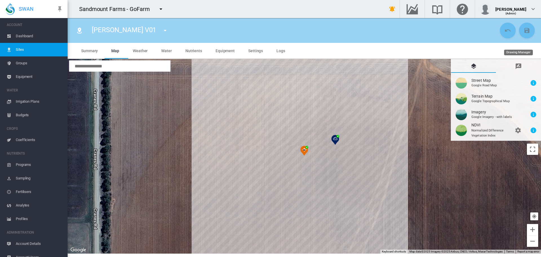
click at [522, 65] on md-tab-item "Drawing Manager" at bounding box center [518, 66] width 45 height 14
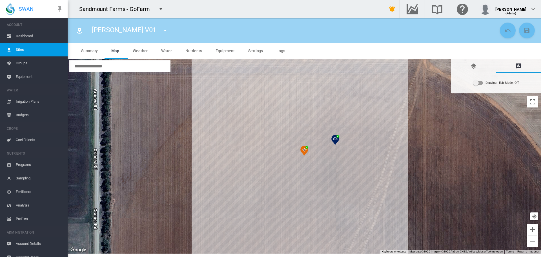
click at [483, 82] on div "Drawing - Edit Mode:\a Off" at bounding box center [479, 83] width 10 height 4
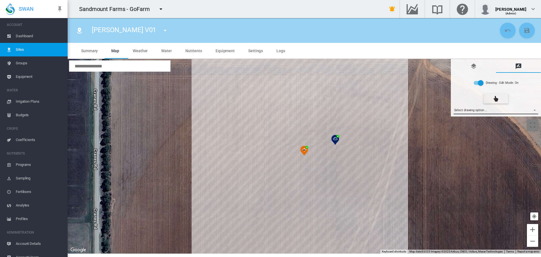
click at [474, 109] on md-select "Select drawing option ... None Site (IMU) Site Health Area Flow Meter Weather S…" at bounding box center [496, 110] width 85 height 8
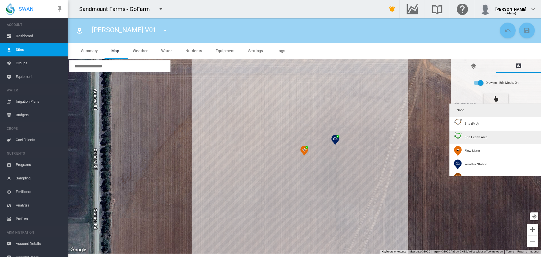
type input "*"
type input "**"
type input "****"
type input "******"
type input "****"
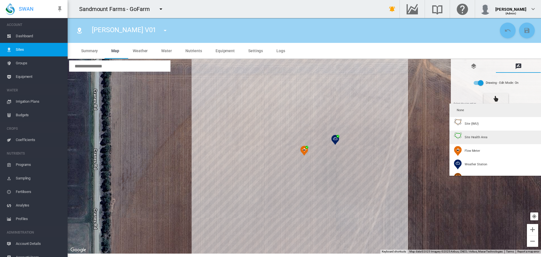
type input "****"
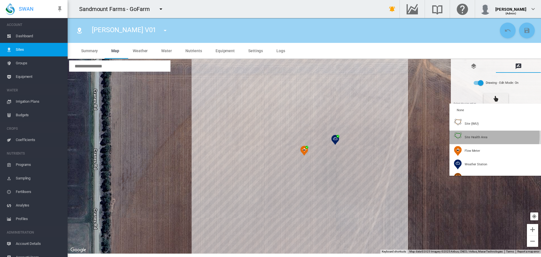
click at [472, 136] on span "Site Health Area" at bounding box center [476, 137] width 23 height 4
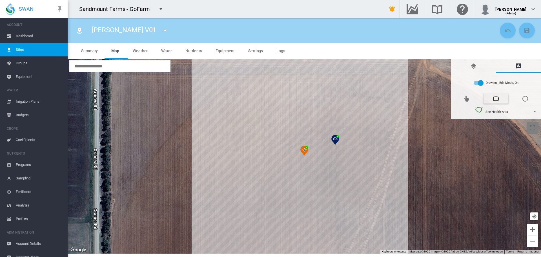
click at [237, 81] on div at bounding box center [305, 156] width 474 height 194
click at [372, 81] on div at bounding box center [305, 156] width 474 height 194
click at [372, 231] on div at bounding box center [305, 156] width 474 height 194
drag, startPoint x: 236, startPoint y: 231, endPoint x: 240, endPoint y: 224, distance: 8.1
click at [237, 231] on div at bounding box center [305, 156] width 474 height 194
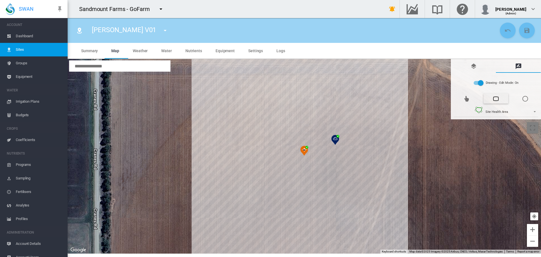
click at [237, 232] on div at bounding box center [305, 156] width 474 height 194
click at [237, 81] on div at bounding box center [305, 156] width 474 height 194
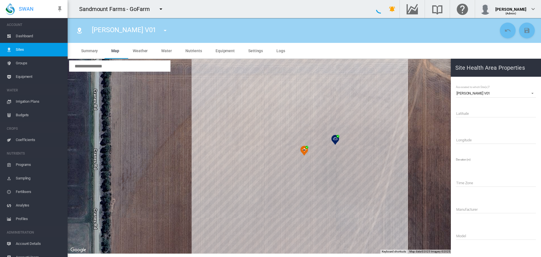
type input "**********"
drag, startPoint x: 92, startPoint y: 29, endPoint x: 127, endPoint y: 29, distance: 35.0
click at [127, 29] on div "Cusack V01 Cusack V01 Cusack V02 Cusack V03 Cusack V04 Cusack V05" at bounding box center [132, 31] width 91 height 16
copy span "[PERSON_NAME] V01"
click at [475, 115] on input "Name" at bounding box center [496, 113] width 80 height 8
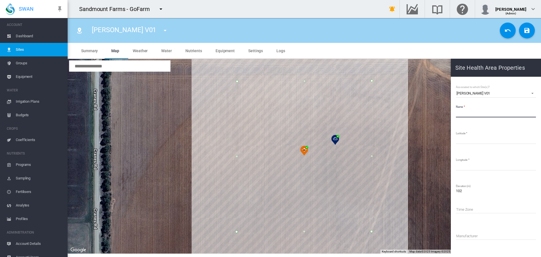
paste input "**********"
type input "**********"
click at [531, 32] on button "Save Changes" at bounding box center [527, 31] width 16 height 16
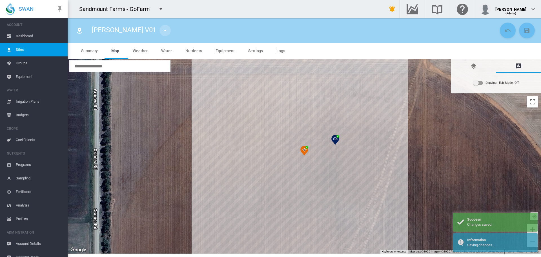
click at [162, 29] on md-icon "icon-menu-down" at bounding box center [165, 30] width 7 height 7
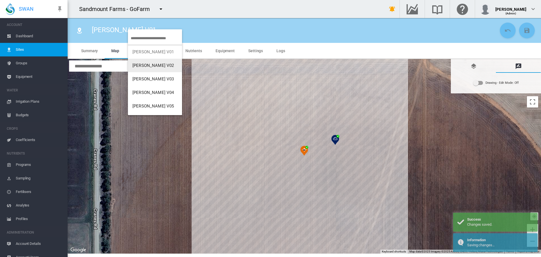
click at [161, 66] on button "[PERSON_NAME] V02" at bounding box center [155, 66] width 54 height 14
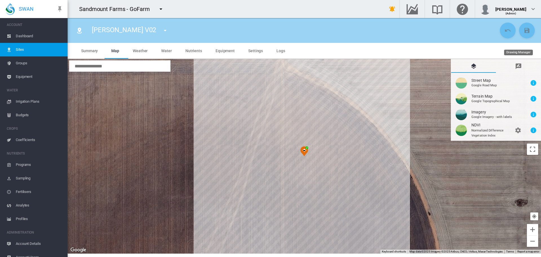
click at [523, 66] on md-tab-item "Drawing Manager" at bounding box center [518, 66] width 45 height 14
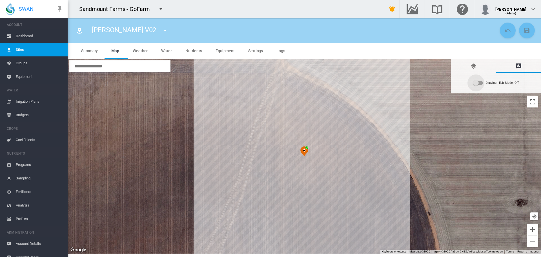
click at [479, 83] on div "Drawing - Edit Mode:\a Off" at bounding box center [476, 83] width 6 height 6
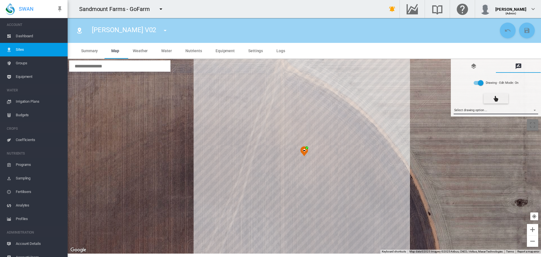
click at [476, 109] on md-select "Select drawing option ... None Site (IMU) Site Health Area Flow Meter Weather S…" at bounding box center [496, 110] width 85 height 8
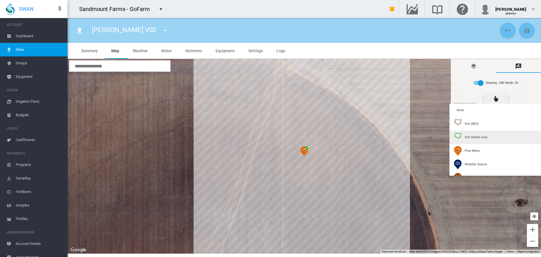
click at [464, 132] on div "Site Health Area" at bounding box center [470, 137] width 33 height 10
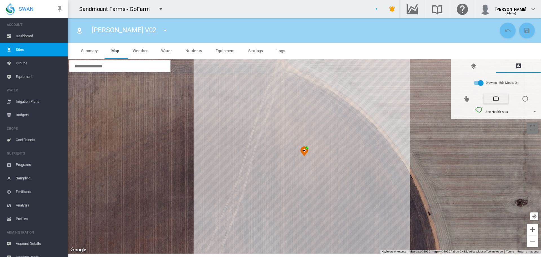
type input "*"
type input "**"
type input "****"
drag, startPoint x: 236, startPoint y: 80, endPoint x: 316, endPoint y: 84, distance: 79.9
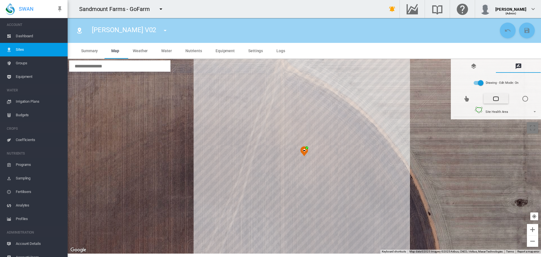
click at [236, 80] on div at bounding box center [305, 156] width 474 height 194
click at [373, 80] on div at bounding box center [305, 156] width 474 height 194
click at [373, 232] on div at bounding box center [305, 156] width 474 height 194
click at [236, 233] on div at bounding box center [305, 156] width 474 height 194
click at [236, 80] on div at bounding box center [305, 156] width 474 height 194
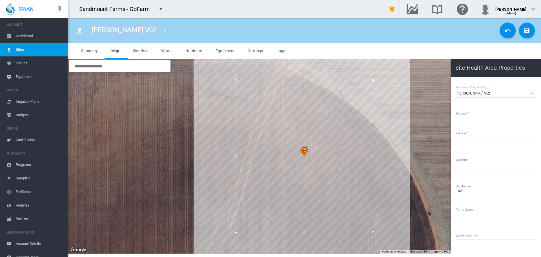
drag, startPoint x: 93, startPoint y: 30, endPoint x: 132, endPoint y: 31, distance: 38.9
click at [132, 31] on div "Cusack V02 Cusack V01 Cusack V02 Cusack V03 Cusack V04 Cusack V05" at bounding box center [132, 31] width 91 height 16
copy section "Cusack V02 Cusack V01 Cusack V02 Cusack V03 Cusack V04 Cusack V05 Cusack V06 Cu…"
click at [470, 114] on input "Name" at bounding box center [496, 113] width 80 height 8
paste input "**********"
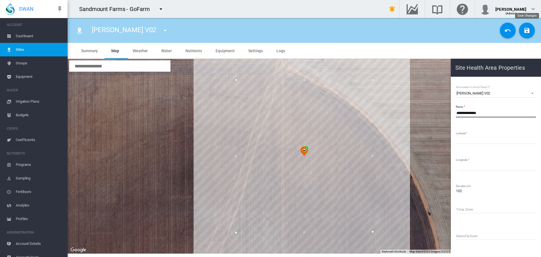
type input "**********"
click at [531, 32] on button "Save Changes" at bounding box center [527, 31] width 16 height 16
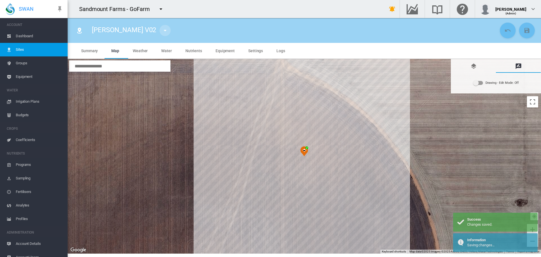
click at [162, 27] on md-icon "icon-menu-down" at bounding box center [165, 30] width 7 height 7
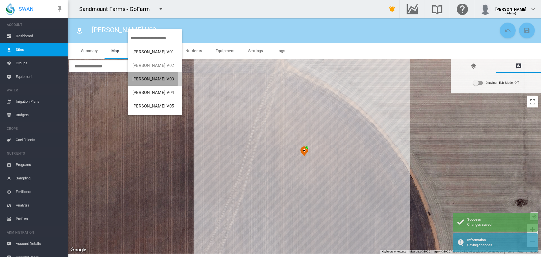
click at [141, 79] on span "[PERSON_NAME] V03" at bounding box center [153, 78] width 42 height 5
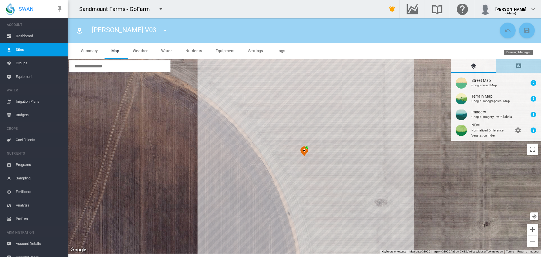
click at [520, 63] on md-icon "icon-message-draw" at bounding box center [518, 66] width 7 height 7
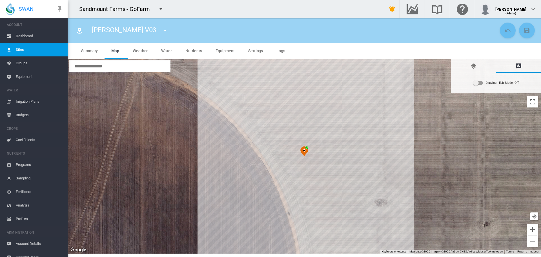
click at [481, 84] on div "Drawing - Edit Mode:\a Off" at bounding box center [479, 83] width 10 height 4
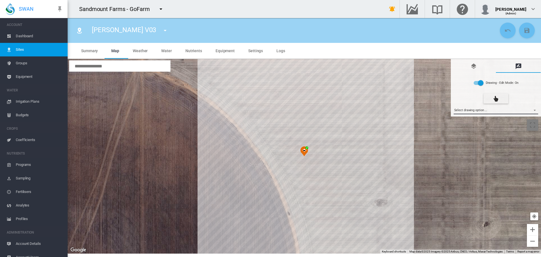
click at [484, 111] on md-select "Select drawing option ... None Site (IMU) Site Health Area Flow Meter Weather S…" at bounding box center [496, 110] width 85 height 8
click at [238, 81] on div at bounding box center [305, 156] width 474 height 194
click at [371, 80] on div at bounding box center [305, 156] width 474 height 194
click at [371, 231] on div at bounding box center [305, 156] width 474 height 194
click at [238, 232] on div at bounding box center [305, 156] width 474 height 194
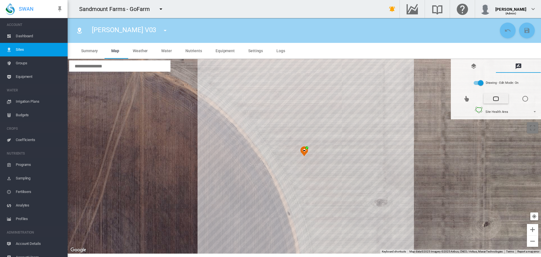
click at [238, 81] on div at bounding box center [305, 156] width 474 height 194
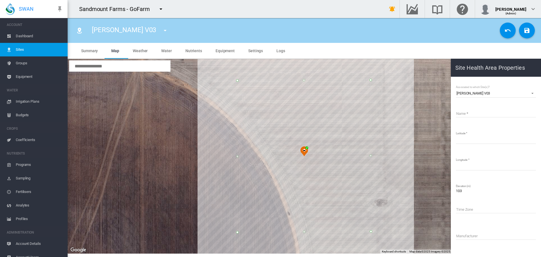
click at [467, 114] on input "Name" at bounding box center [496, 113] width 80 height 8
paste input "**********"
type input "**********"
click at [525, 31] on md-icon "icon-content-save" at bounding box center [527, 30] width 7 height 7
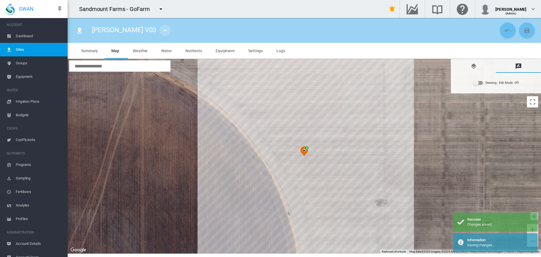
click at [162, 30] on md-icon "icon-menu-down" at bounding box center [165, 30] width 7 height 7
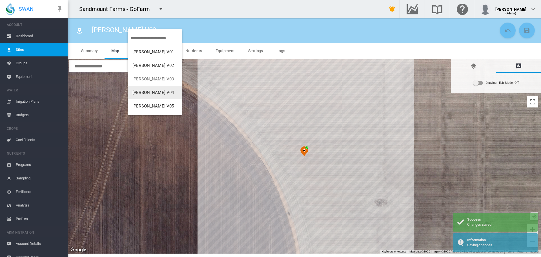
click at [151, 91] on span "[PERSON_NAME] V04" at bounding box center [153, 92] width 42 height 5
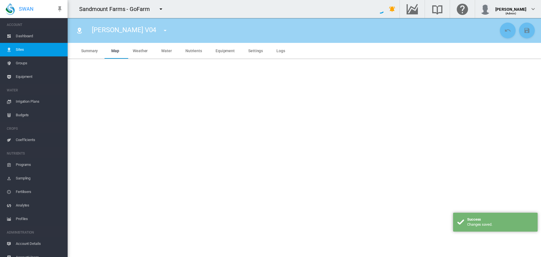
type input "****"
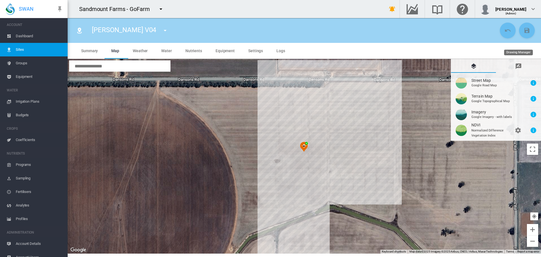
click at [517, 68] on md-icon "icon-message-draw" at bounding box center [518, 66] width 7 height 7
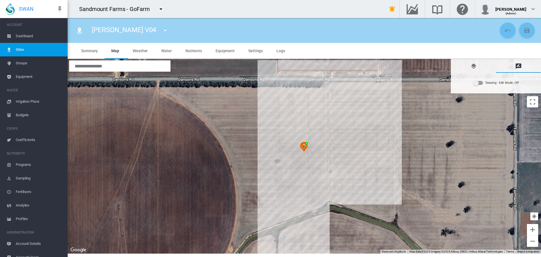
click at [483, 83] on div "Drawing - Edit Mode:\a Off" at bounding box center [479, 83] width 10 height 4
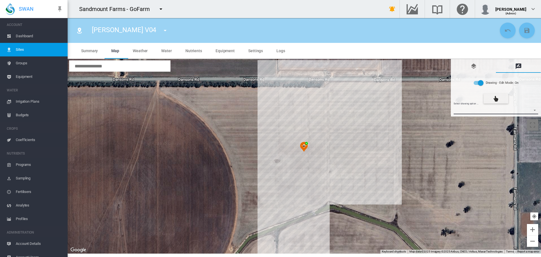
click at [473, 110] on md-select "Select drawing option ... None Site (IMU) Site Health Area Flow Meter Weather S…" at bounding box center [496, 110] width 85 height 8
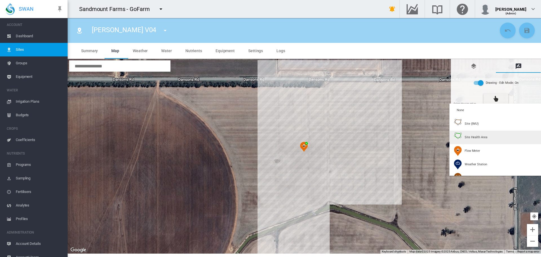
click at [464, 134] on div "Site Health Area" at bounding box center [470, 137] width 33 height 10
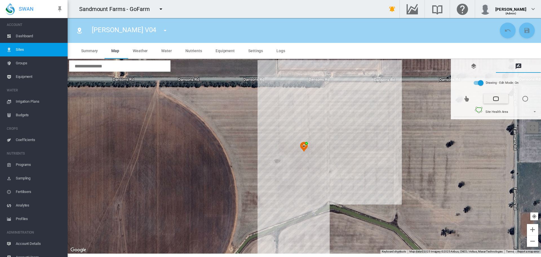
type input "*"
type input "**"
type input "****"
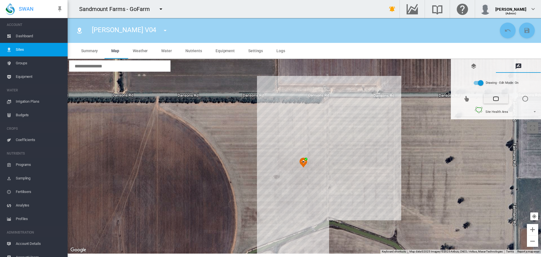
drag, startPoint x: 284, startPoint y: 101, endPoint x: 284, endPoint y: 138, distance: 37.5
click at [284, 133] on div at bounding box center [305, 156] width 474 height 194
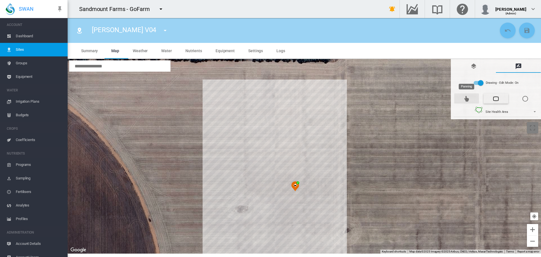
drag, startPoint x: 470, startPoint y: 97, endPoint x: 461, endPoint y: 102, distance: 9.8
click at [470, 97] on md-icon "icon-cursor-pointer" at bounding box center [466, 98] width 7 height 7
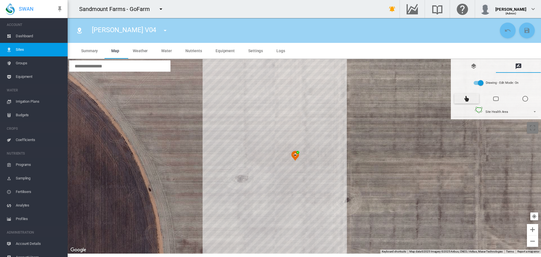
drag, startPoint x: 414, startPoint y: 154, endPoint x: 414, endPoint y: 123, distance: 31.0
click at [414, 123] on div at bounding box center [305, 156] width 474 height 194
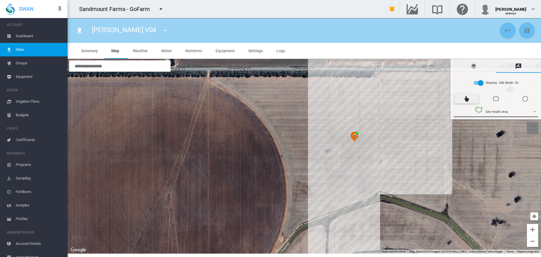
click at [490, 113] on span "Site Health Area" at bounding box center [497, 112] width 23 height 4
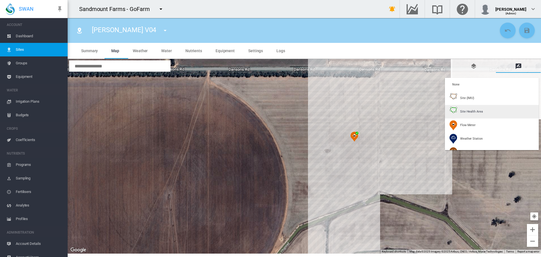
click at [455, 109] on img at bounding box center [454, 112] width 8 height 10
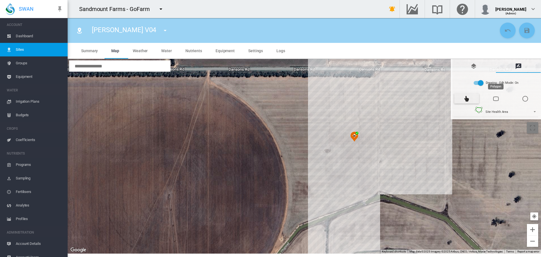
drag, startPoint x: 499, startPoint y: 99, endPoint x: 480, endPoint y: 99, distance: 18.6
click at [498, 99] on md-icon "icon-panorama-wide-angle" at bounding box center [496, 98] width 7 height 7
click at [334, 90] on div at bounding box center [305, 156] width 474 height 194
click at [375, 90] on div at bounding box center [305, 156] width 474 height 194
click at [375, 184] on div at bounding box center [305, 156] width 474 height 194
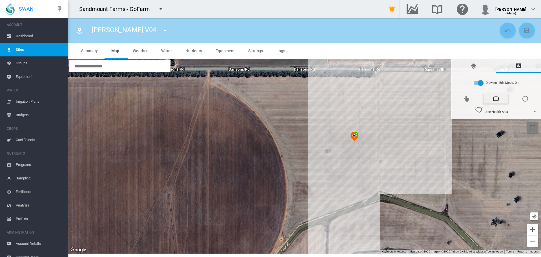
click at [336, 200] on div at bounding box center [305, 156] width 474 height 194
click at [335, 92] on div at bounding box center [305, 156] width 474 height 194
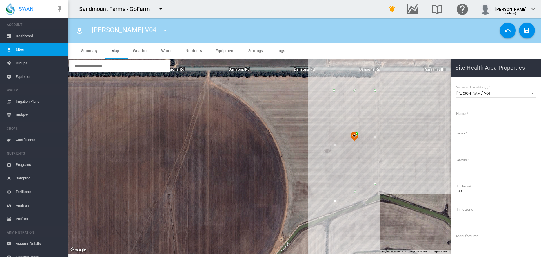
type input "*****"
type input "*********"
type input "**********"
drag, startPoint x: 93, startPoint y: 31, endPoint x: 128, endPoint y: 32, distance: 34.7
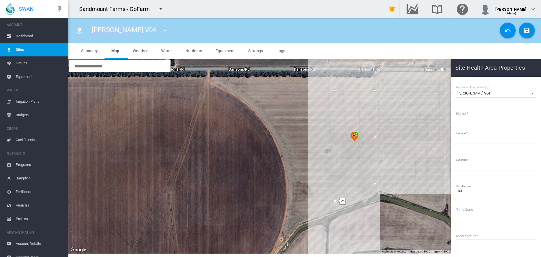
click at [128, 32] on div "Cusack V04 Cusack V01 Cusack V02 Cusack V03 Cusack V04 Cusack V05" at bounding box center [132, 31] width 91 height 16
copy span "[PERSON_NAME] V04"
click at [477, 112] on input "Name" at bounding box center [496, 113] width 80 height 8
paste input "**********"
type input "**********"
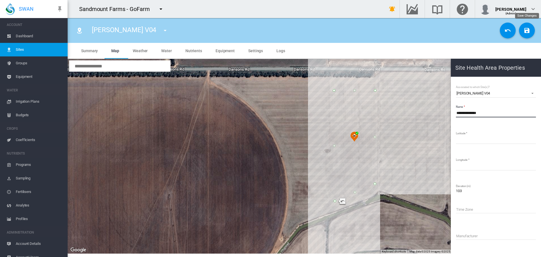
click at [527, 32] on md-icon "icon-content-save" at bounding box center [527, 30] width 7 height 7
type input "*********"
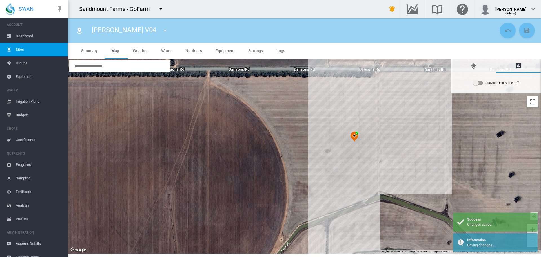
click at [160, 32] on button "button" at bounding box center [165, 30] width 11 height 11
type input "**"
click at [145, 49] on button "[PERSON_NAME] V05" at bounding box center [155, 52] width 54 height 14
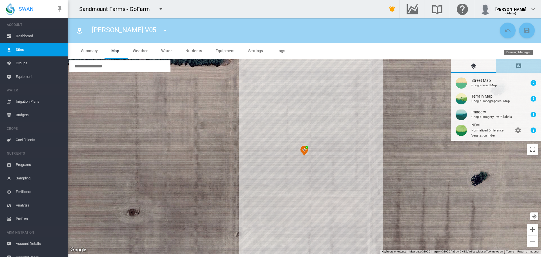
click at [523, 66] on md-tab-item "Drawing Manager" at bounding box center [518, 66] width 45 height 14
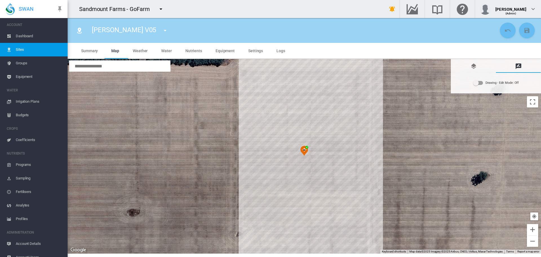
click at [480, 84] on div "Drawing - Edit Mode:\a Off" at bounding box center [479, 83] width 10 height 4
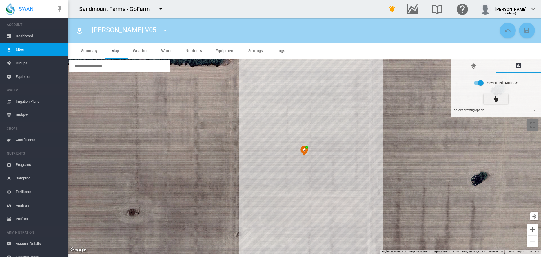
click at [480, 113] on md-select "Select drawing option ... None Site (IMU) Site Health Area Flow Meter Weather S…" at bounding box center [496, 110] width 85 height 8
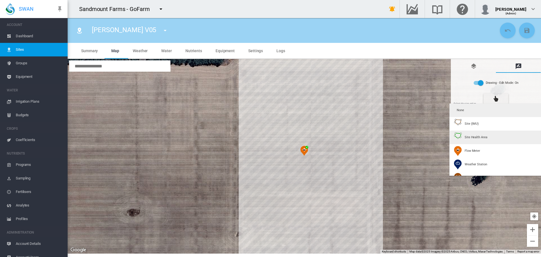
type input "*"
type input "**"
type input "****"
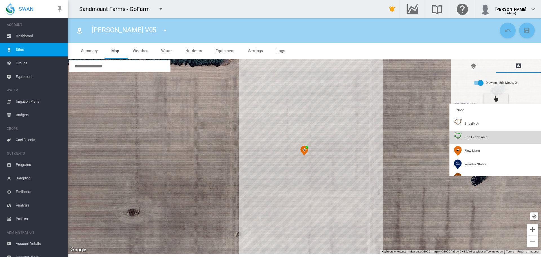
click at [475, 136] on span "Site Health Area" at bounding box center [476, 137] width 23 height 4
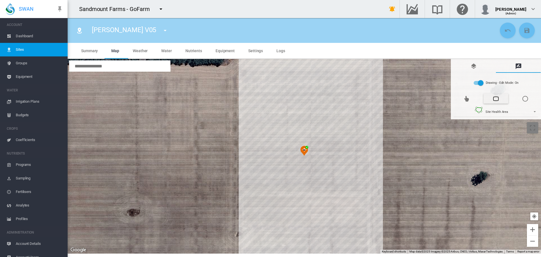
click at [249, 78] on div at bounding box center [305, 156] width 474 height 194
click at [248, 78] on div at bounding box center [305, 156] width 474 height 194
click at [361, 78] on div at bounding box center [305, 156] width 474 height 194
click at [360, 234] on div at bounding box center [305, 156] width 474 height 194
drag, startPoint x: 248, startPoint y: 235, endPoint x: 253, endPoint y: 193, distance: 42.0
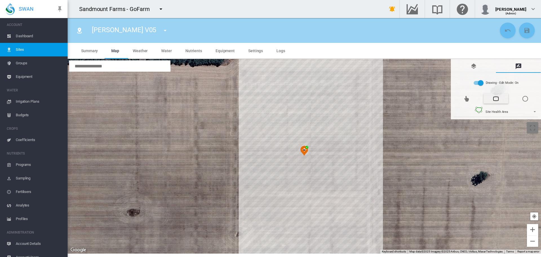
click at [248, 235] on div at bounding box center [305, 156] width 474 height 194
click at [249, 79] on div at bounding box center [305, 156] width 474 height 194
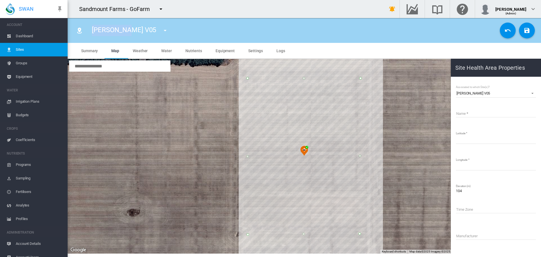
drag, startPoint x: 92, startPoint y: 28, endPoint x: 127, endPoint y: 33, distance: 35.2
click at [127, 33] on span "[PERSON_NAME] V05" at bounding box center [124, 30] width 64 height 8
copy span "[PERSON_NAME] V05"
click at [476, 110] on input "Name" at bounding box center [496, 113] width 80 height 8
paste input "**********"
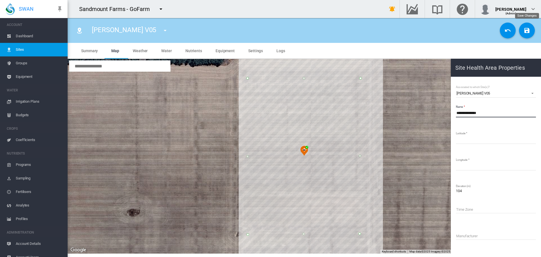
type input "**********"
click at [527, 36] on button "Save Changes" at bounding box center [527, 31] width 16 height 16
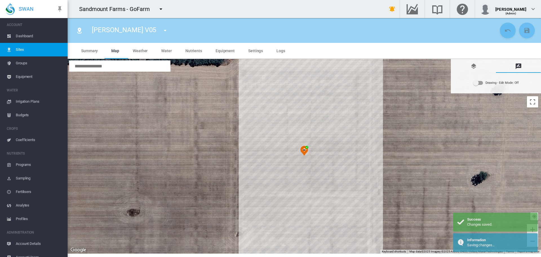
click at [162, 29] on md-icon "icon-menu-down" at bounding box center [165, 30] width 7 height 7
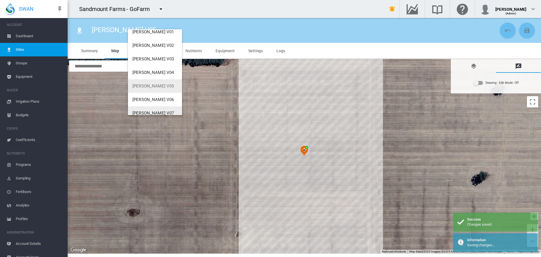
scroll to position [28, 0]
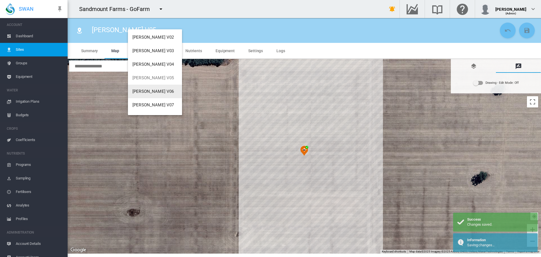
click at [148, 95] on button "[PERSON_NAME] V06" at bounding box center [155, 92] width 54 height 14
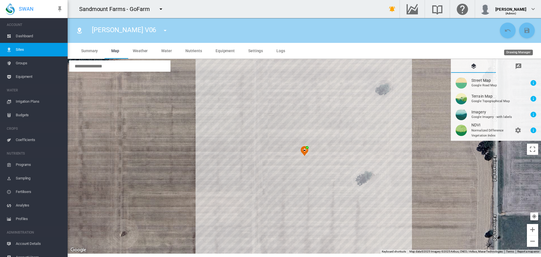
click at [516, 68] on md-icon "icon-message-draw" at bounding box center [518, 66] width 7 height 7
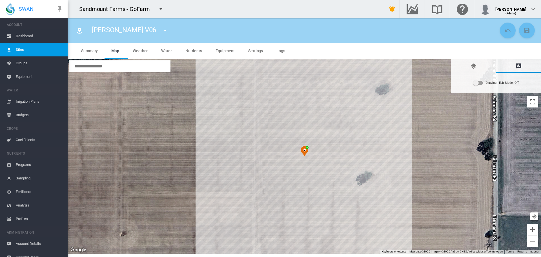
click at [483, 85] on div "Drawing - Edit Mode:\a Off" at bounding box center [478, 82] width 10 height 7
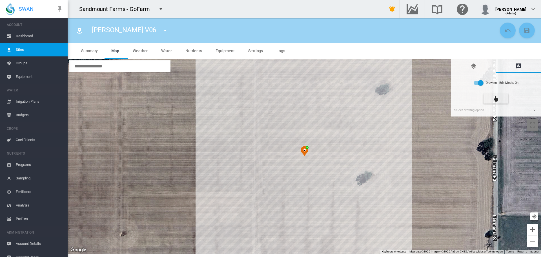
click at [484, 114] on md-input-container "Select drawing option ... None Site (IMU) Site Health Area Flow Meter Weather S…" at bounding box center [496, 110] width 86 height 10
click at [485, 111] on md-select "Select drawing option ... None Site (IMU) Site Health Area Flow Meter Weather S…" at bounding box center [496, 110] width 85 height 8
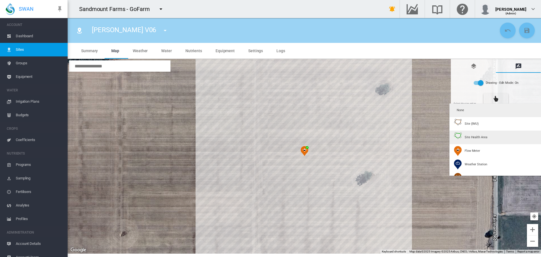
type input "*"
type input "**"
type input "****"
click at [477, 140] on div "Site Health Area" at bounding box center [470, 137] width 33 height 10
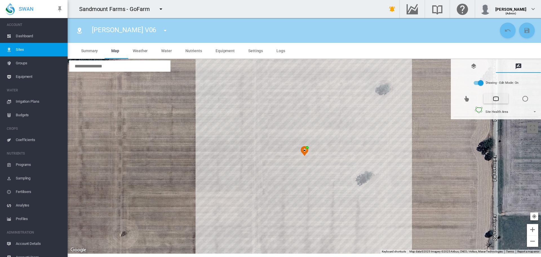
click at [249, 78] on div at bounding box center [305, 156] width 474 height 194
click at [359, 78] on div at bounding box center [305, 156] width 474 height 194
click at [359, 234] on div at bounding box center [305, 156] width 474 height 194
click at [249, 233] on div at bounding box center [305, 156] width 474 height 194
click at [250, 79] on div at bounding box center [305, 156] width 474 height 194
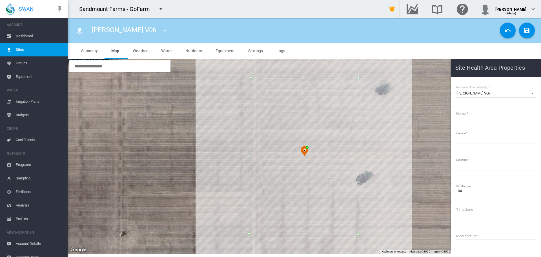
type input "*****"
type input "**********"
click at [467, 111] on input "Name" at bounding box center [496, 113] width 80 height 8
paste input "**********"
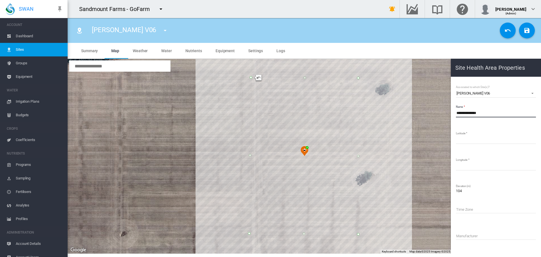
type input "**********"
click at [528, 30] on md-icon "icon-content-save" at bounding box center [527, 30] width 7 height 7
type input "*********"
type input "********"
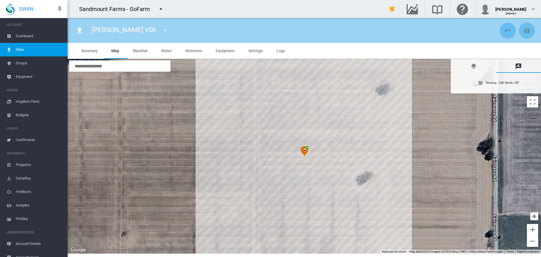
click at [162, 33] on md-icon "icon-menu-down" at bounding box center [165, 30] width 7 height 7
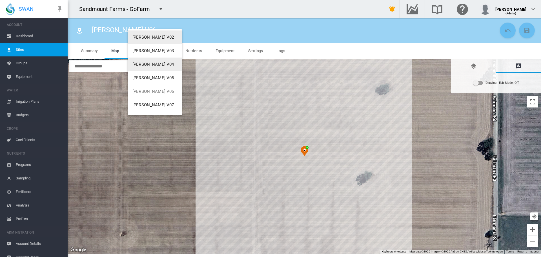
scroll to position [85, 0]
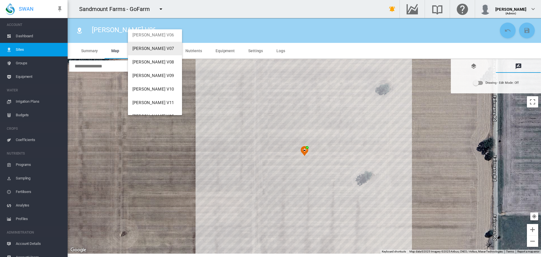
click at [144, 54] on button "[PERSON_NAME] V07" at bounding box center [155, 49] width 54 height 14
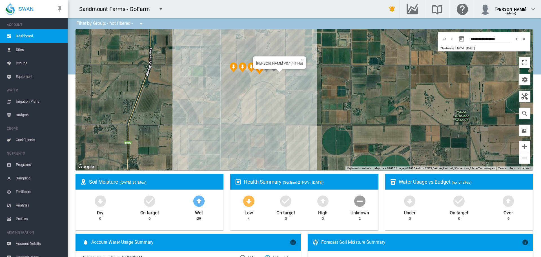
click at [280, 72] on div "[PERSON_NAME] V07 (4.1 Ha)" at bounding box center [305, 99] width 458 height 141
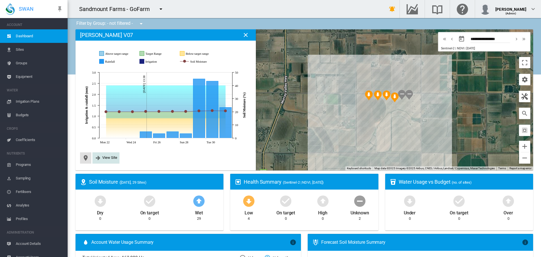
click at [110, 158] on span "View Site" at bounding box center [109, 157] width 15 height 4
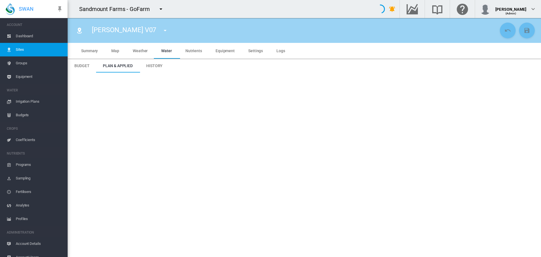
type input "**********"
type input "***"
type input "*********"
type input "***"
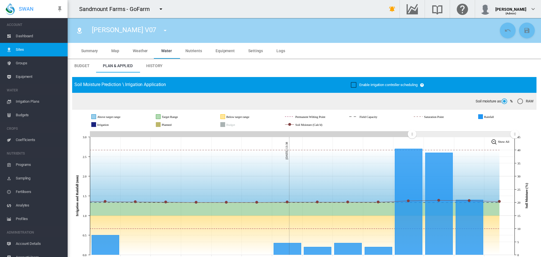
click at [256, 52] on span "Settings" at bounding box center [255, 50] width 15 height 5
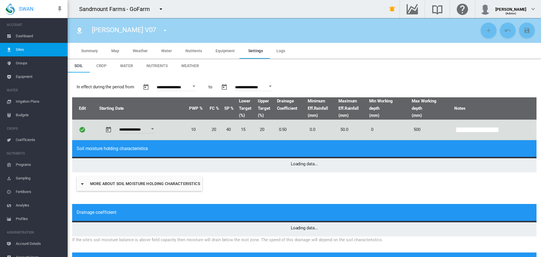
type input "*"
type input "**"
type input "***"
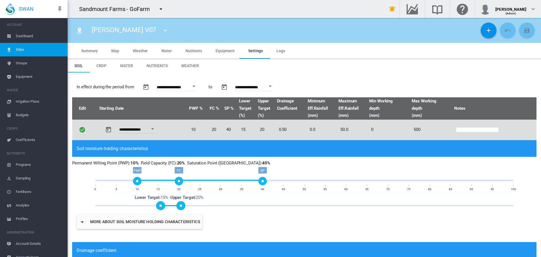
click at [120, 50] on md-tab-item "Map" at bounding box center [115, 51] width 21 height 16
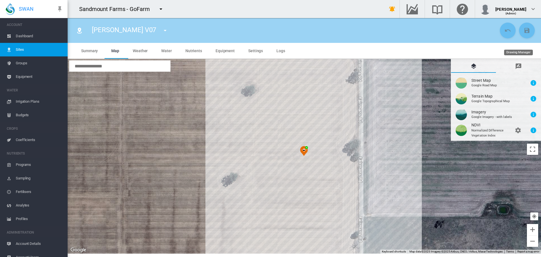
click at [517, 65] on md-icon "icon-message-draw" at bounding box center [518, 66] width 7 height 7
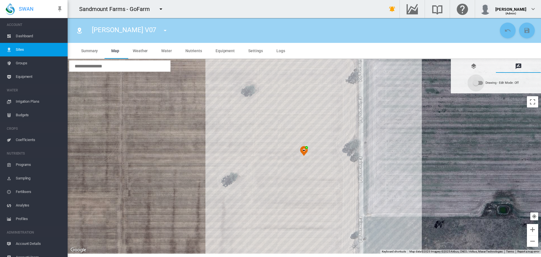
click at [478, 84] on div "Drawing - Edit Mode:\a Off" at bounding box center [476, 83] width 6 height 6
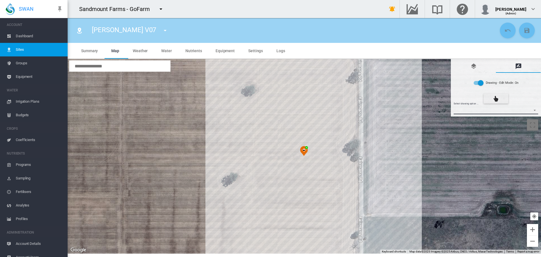
click at [475, 111] on md-select "Select drawing option ... None Site (IMU) Site Health Area Flow Meter Weather S…" at bounding box center [496, 110] width 85 height 8
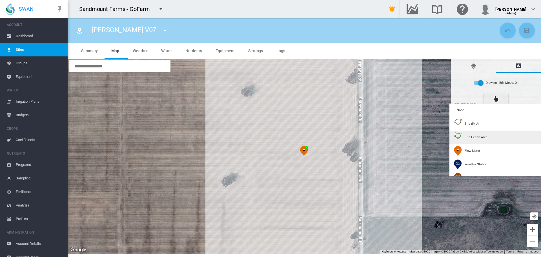
click at [468, 135] on span "Site Health Area" at bounding box center [476, 137] width 23 height 4
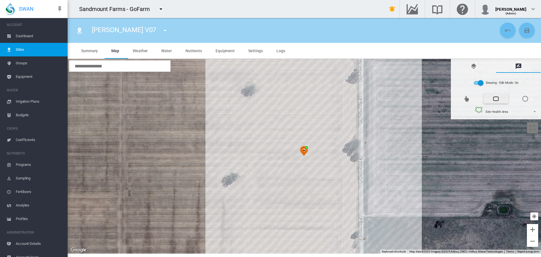
click at [264, 77] on div at bounding box center [305, 156] width 474 height 194
click at [345, 77] on div at bounding box center [305, 156] width 474 height 194
click at [345, 235] on div at bounding box center [305, 156] width 474 height 194
click at [264, 236] on div at bounding box center [305, 156] width 474 height 194
click at [264, 78] on div at bounding box center [305, 156] width 474 height 194
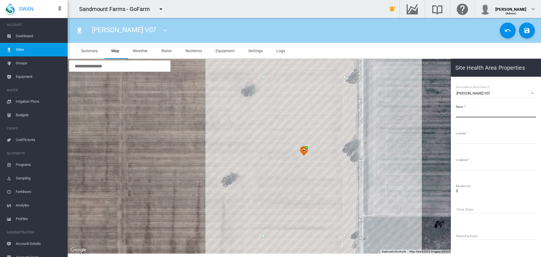
click at [463, 112] on input "Name" at bounding box center [496, 113] width 80 height 8
paste input "**********"
type input "**********"
click at [530, 32] on md-icon "icon-content-save" at bounding box center [527, 30] width 7 height 7
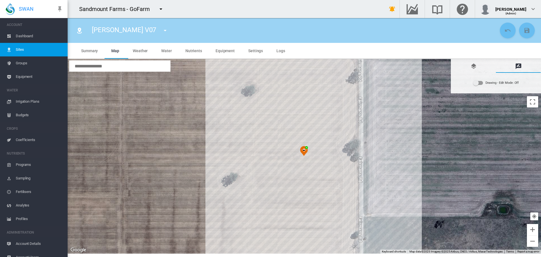
click at [162, 29] on md-icon "icon-menu-down" at bounding box center [165, 30] width 7 height 7
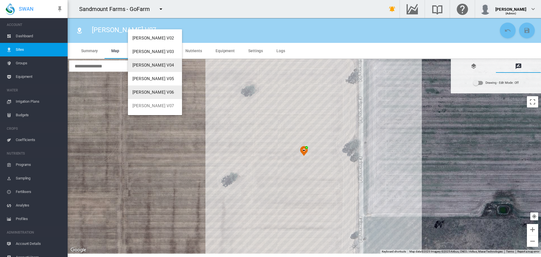
scroll to position [56, 0]
click at [152, 90] on span "[PERSON_NAME] V08" at bounding box center [153, 90] width 42 height 5
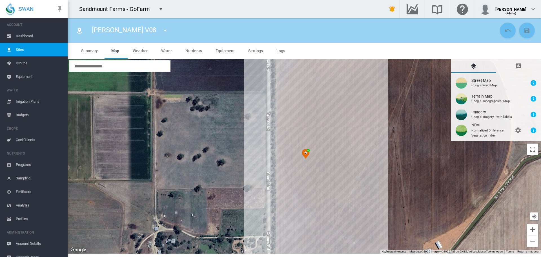
click at [526, 67] on md-tab-item "Drawing Manager" at bounding box center [518, 66] width 45 height 14
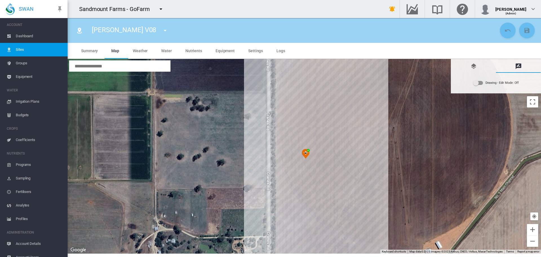
click at [480, 83] on div "Drawing - Edit Mode:\a Off" at bounding box center [479, 83] width 10 height 4
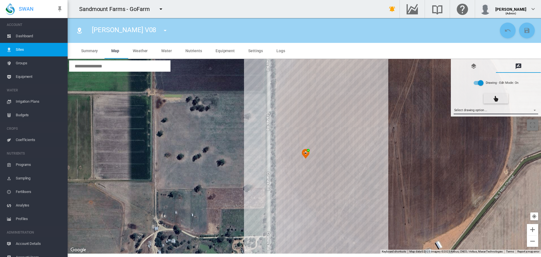
click at [477, 112] on md-select "Select drawing option ... None Site (IMU) Site Health Area Flow Meter Weather S…" at bounding box center [496, 110] width 85 height 8
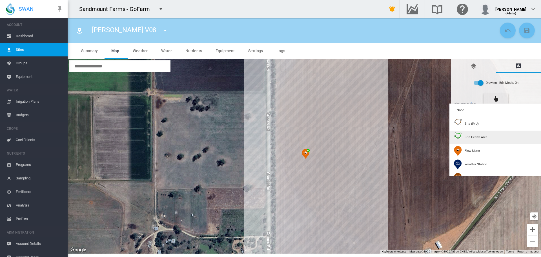
type input "*"
type input "**"
type input "****"
click at [490, 140] on md-option "Site Health Area" at bounding box center [497, 137] width 94 height 14
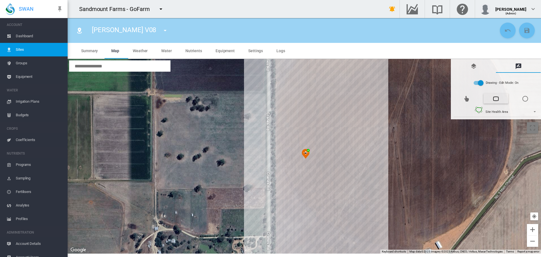
click at [295, 110] on div at bounding box center [305, 156] width 474 height 194
click at [294, 138] on div at bounding box center [305, 156] width 474 height 194
click at [279, 137] on div at bounding box center [305, 156] width 474 height 194
click at [279, 203] on div at bounding box center [305, 156] width 474 height 194
drag, startPoint x: 329, startPoint y: 203, endPoint x: 325, endPoint y: 176, distance: 27.3
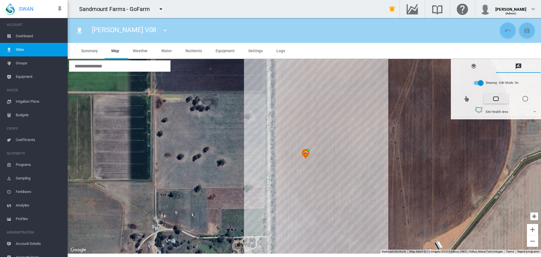
click at [328, 202] on div at bounding box center [305, 156] width 474 height 194
click at [328, 204] on div at bounding box center [305, 156] width 474 height 194
drag, startPoint x: 329, startPoint y: 109, endPoint x: 322, endPoint y: 109, distance: 6.5
click at [329, 109] on div at bounding box center [305, 156] width 474 height 194
click at [297, 110] on div at bounding box center [305, 156] width 474 height 194
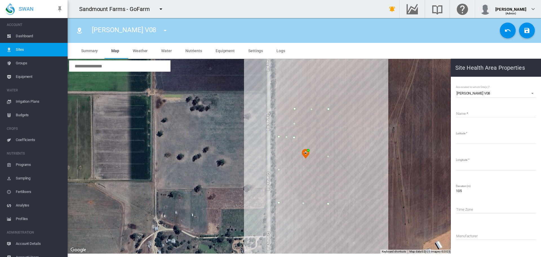
type input "*****"
type input "*********"
type input "**********"
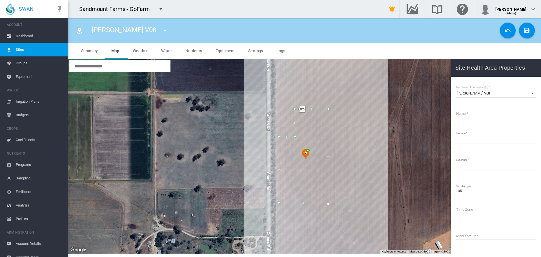
type input "**********"
click at [462, 112] on input "Name" at bounding box center [496, 113] width 80 height 8
paste input "**********"
type input "**********"
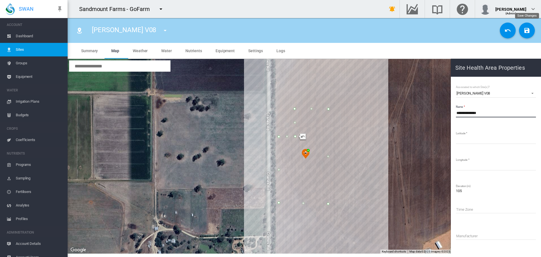
click at [531, 32] on button "Save Changes" at bounding box center [527, 31] width 16 height 16
type input "*********"
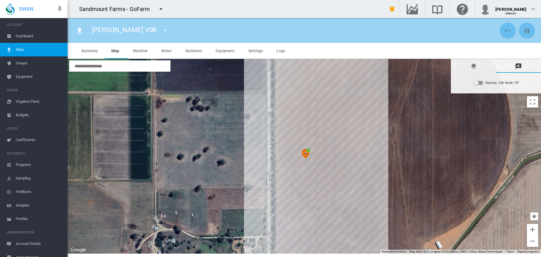
click at [162, 29] on md-icon "icon-menu-down" at bounding box center [165, 30] width 7 height 7
type input "**"
click at [156, 53] on button "[PERSON_NAME] V09" at bounding box center [155, 52] width 54 height 14
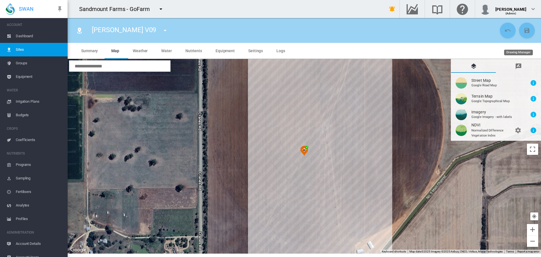
click at [522, 66] on md-icon "icon-message-draw" at bounding box center [518, 66] width 7 height 7
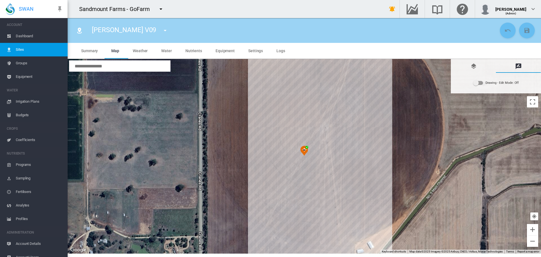
click at [485, 85] on md-switch "Drawing - Edit Mode: Off" at bounding box center [496, 83] width 46 height 8
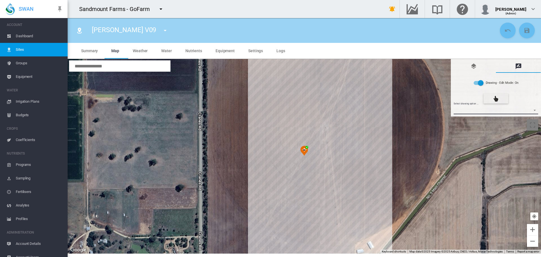
click at [485, 110] on md-select "Select drawing option ... None Site (IMU) Site Health Area Flow Meter Weather S…" at bounding box center [496, 110] width 85 height 8
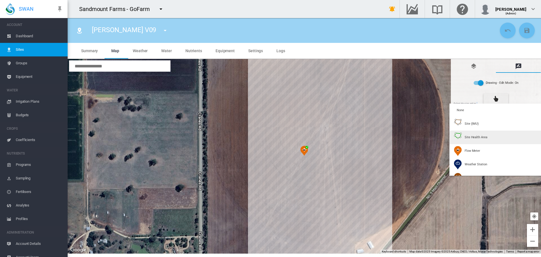
type input "*"
type input "**"
type input "****"
click at [486, 136] on span "Site Health Area" at bounding box center [476, 137] width 23 height 4
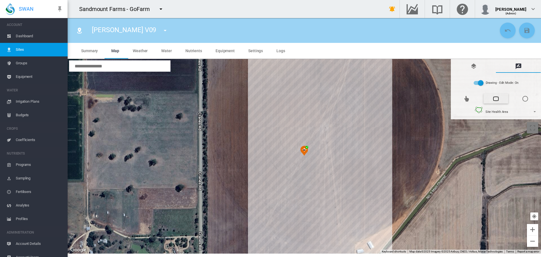
click at [271, 110] on div at bounding box center [305, 156] width 474 height 194
click at [338, 109] on div at bounding box center [305, 156] width 474 height 194
click at [337, 202] on div at bounding box center [305, 156] width 474 height 194
click at [271, 202] on div at bounding box center [305, 156] width 474 height 194
click at [271, 111] on div at bounding box center [305, 156] width 474 height 194
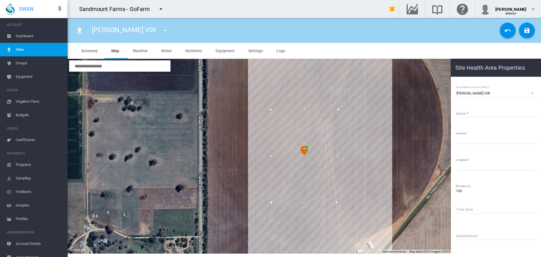
click at [495, 114] on input "Name" at bounding box center [496, 113] width 80 height 8
paste input "**********"
type input "**********"
click at [531, 28] on button "Save Changes" at bounding box center [527, 31] width 16 height 16
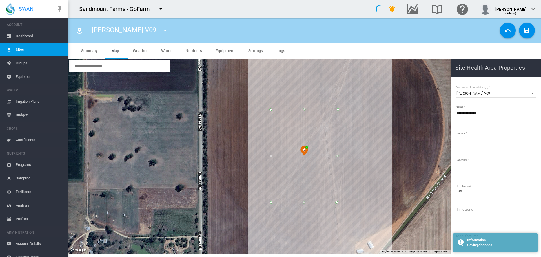
click at [162, 29] on md-icon "icon-menu-down" at bounding box center [165, 30] width 7 height 7
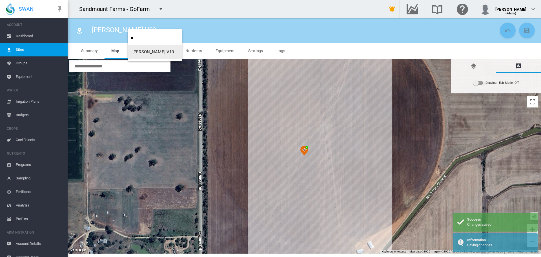
type input "**"
click at [152, 53] on span "[PERSON_NAME] V10" at bounding box center [153, 51] width 42 height 5
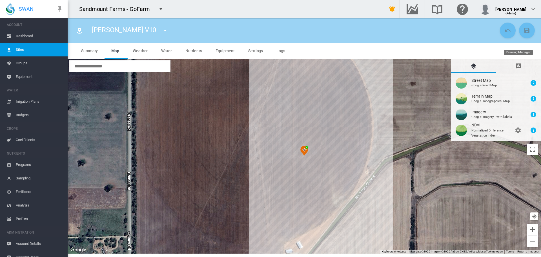
click at [515, 69] on md-tab-item "Drawing Manager" at bounding box center [518, 66] width 45 height 14
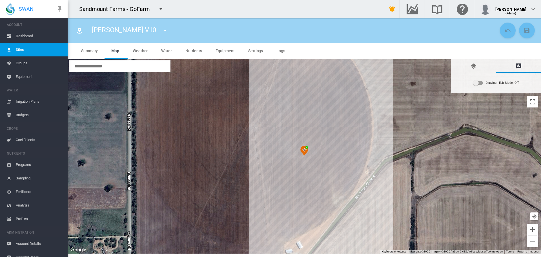
click at [480, 84] on div "Drawing - Edit Mode:\a Off" at bounding box center [479, 83] width 10 height 4
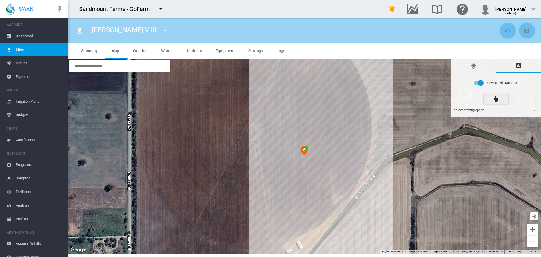
click at [480, 111] on md-select "Select drawing option ... None Site (IMU) Site Health Area Flow Meter Weather S…" at bounding box center [496, 110] width 85 height 8
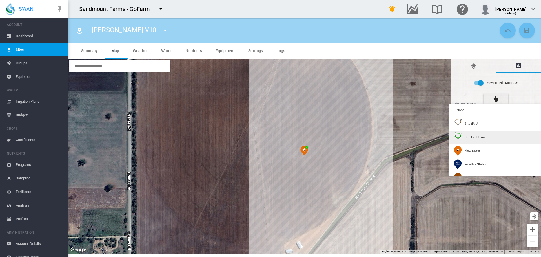
type input "*"
type input "**"
type input "****"
click at [479, 133] on div "Site Health Area" at bounding box center [470, 137] width 33 height 10
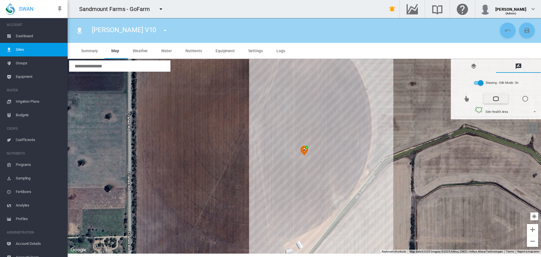
click at [271, 109] on div at bounding box center [305, 156] width 474 height 194
click at [338, 109] on div at bounding box center [305, 156] width 474 height 194
click at [338, 196] on div at bounding box center [305, 156] width 474 height 194
click at [333, 203] on div at bounding box center [305, 156] width 474 height 194
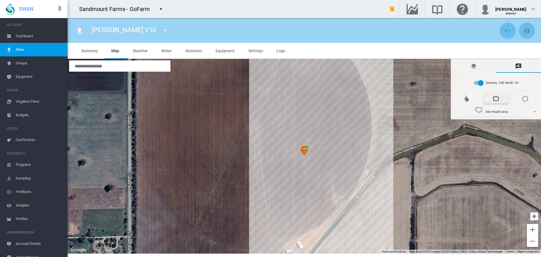
click at [271, 203] on div at bounding box center [305, 156] width 474 height 194
click at [270, 110] on div at bounding box center [305, 156] width 474 height 194
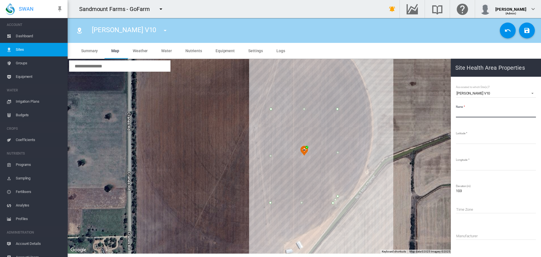
click at [464, 113] on input "Name" at bounding box center [496, 113] width 80 height 8
paste input "**********"
type input "**********"
click at [532, 27] on button "Save Changes" at bounding box center [527, 31] width 16 height 16
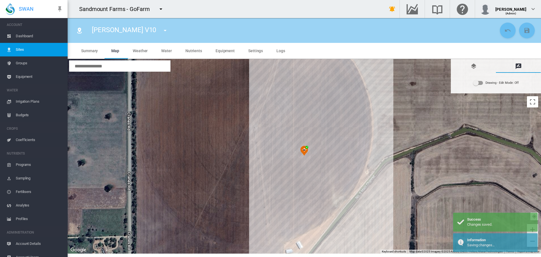
click at [162, 31] on md-icon "icon-menu-down" at bounding box center [165, 30] width 7 height 7
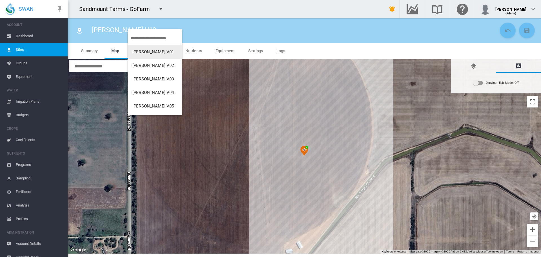
click at [162, 34] on input "search" at bounding box center [156, 38] width 51 height 13
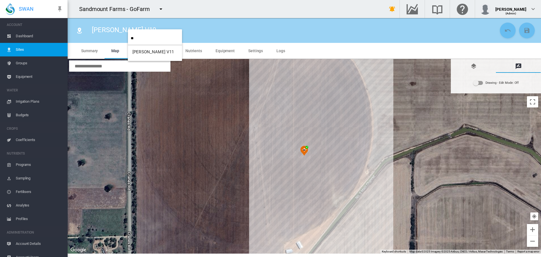
type input "**"
click at [164, 58] on button "[PERSON_NAME] V11" at bounding box center [155, 52] width 54 height 14
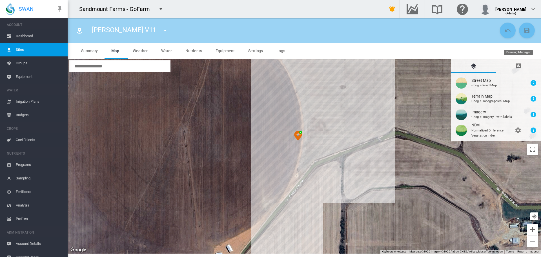
click at [523, 66] on md-tab-item "Drawing Manager" at bounding box center [518, 66] width 45 height 14
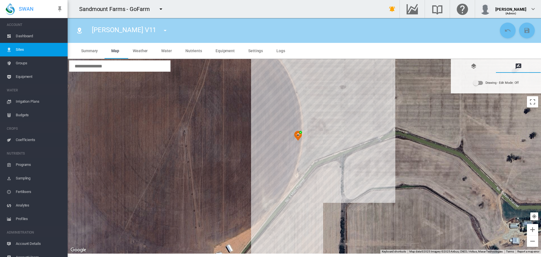
click at [479, 83] on div "Drawing - Edit Mode:\a Off" at bounding box center [476, 83] width 6 height 6
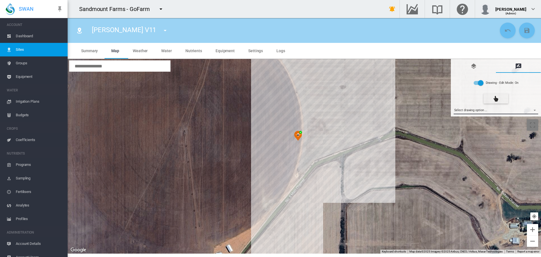
click at [482, 108] on md-select "Select drawing option ... None Site (IMU) Site Health Area Flow Meter Weather S…" at bounding box center [496, 110] width 85 height 8
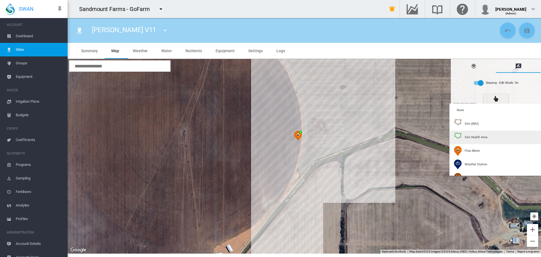
click at [474, 134] on div "Site Health Area" at bounding box center [470, 137] width 33 height 10
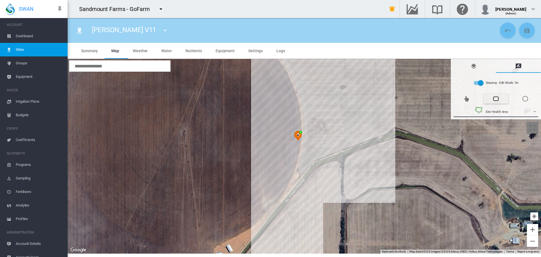
type input "*"
type input "**"
type input "****"
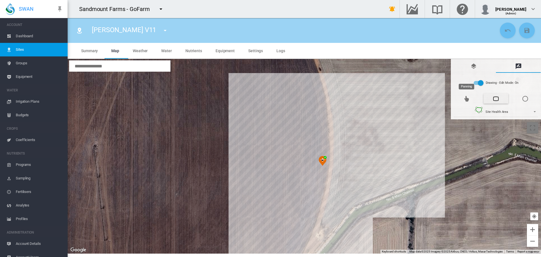
drag, startPoint x: 470, startPoint y: 101, endPoint x: 457, endPoint y: 121, distance: 24.7
click at [470, 101] on md-icon "icon-cursor-pointer" at bounding box center [466, 98] width 7 height 7
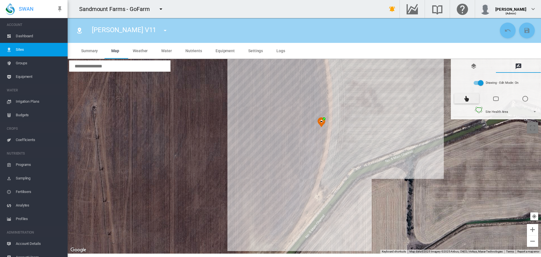
click at [417, 116] on div at bounding box center [305, 156] width 474 height 194
click at [491, 101] on button "Polygon" at bounding box center [496, 98] width 25 height 10
click at [267, 68] on div at bounding box center [305, 156] width 474 height 194
click at [267, 244] on div at bounding box center [305, 156] width 474 height 194
click at [339, 152] on div at bounding box center [305, 156] width 474 height 194
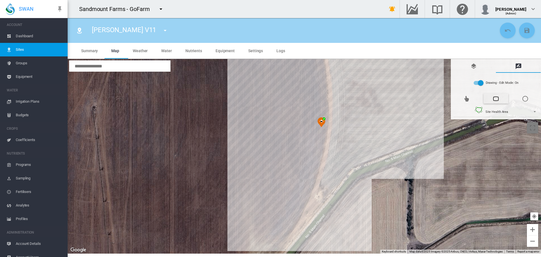
click at [400, 130] on div at bounding box center [305, 156] width 474 height 194
click at [401, 68] on div at bounding box center [305, 156] width 474 height 194
click at [267, 69] on div at bounding box center [305, 156] width 474 height 194
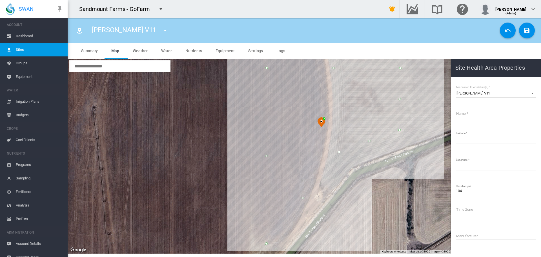
click at [479, 111] on input "Name" at bounding box center [496, 113] width 80 height 8
paste input "**********"
type input "**********"
click at [526, 31] on md-icon "icon-content-save" at bounding box center [527, 30] width 7 height 7
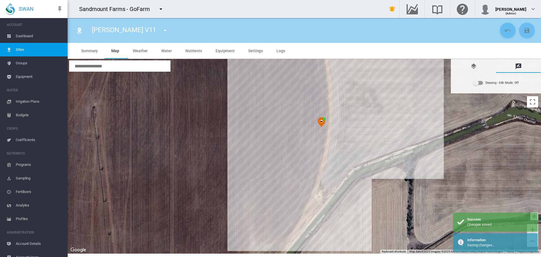
click at [162, 28] on md-icon "icon-menu-down" at bounding box center [165, 30] width 7 height 7
type input "**"
click at [163, 48] on button "[PERSON_NAME] V12" at bounding box center [155, 52] width 54 height 14
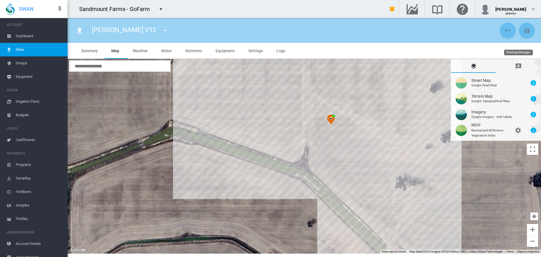
click at [525, 68] on md-tab-item "Drawing Manager" at bounding box center [518, 66] width 45 height 14
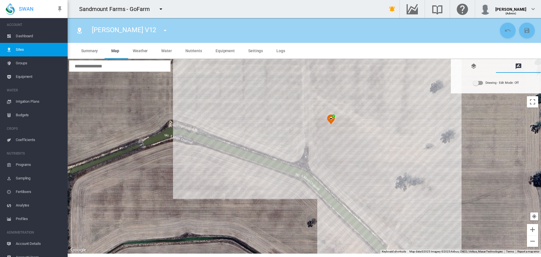
click at [482, 81] on div "Drawing - Edit Mode:\a Off" at bounding box center [479, 83] width 10 height 4
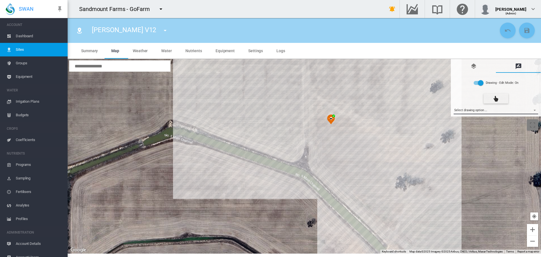
click at [481, 110] on md-select "Select drawing option ... None Site (IMU) Site Health Area Flow Meter Weather S…" at bounding box center [496, 110] width 85 height 8
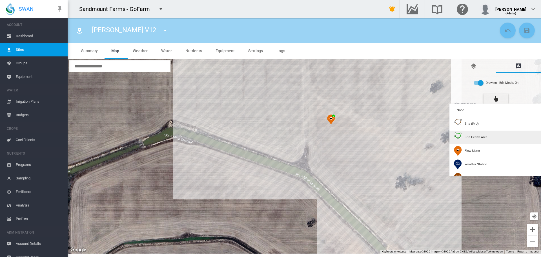
click at [478, 138] on span "Site Health Area" at bounding box center [476, 137] width 23 height 4
type input "*"
type input "**"
type input "****"
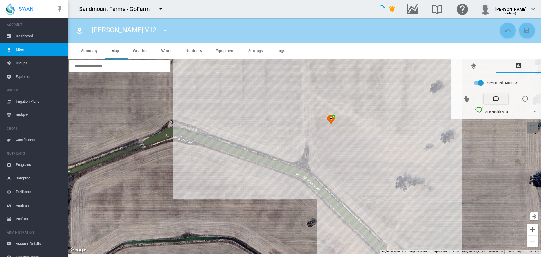
click at [182, 78] on div at bounding box center [305, 156] width 474 height 194
click at [427, 79] on div at bounding box center [305, 156] width 474 height 194
click at [426, 172] on div at bounding box center [305, 156] width 474 height 194
click at [397, 172] on div at bounding box center [305, 156] width 474 height 194
click at [398, 229] on div at bounding box center [305, 156] width 474 height 194
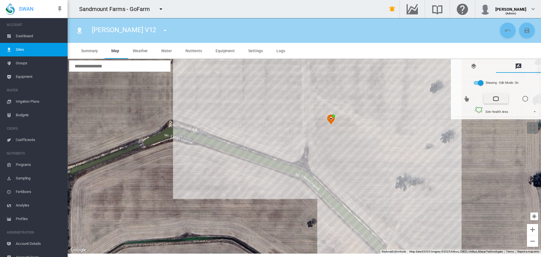
click at [314, 150] on div at bounding box center [305, 156] width 474 height 194
click at [181, 106] on div at bounding box center [305, 156] width 474 height 194
click at [182, 79] on div at bounding box center [305, 156] width 474 height 194
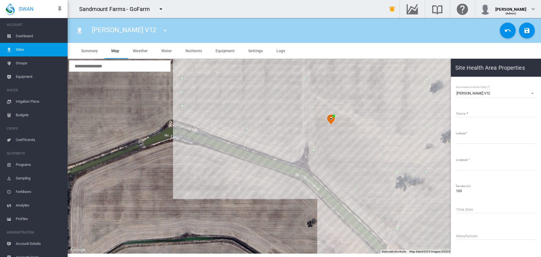
type input "*****"
type input "*********"
type input "**********"
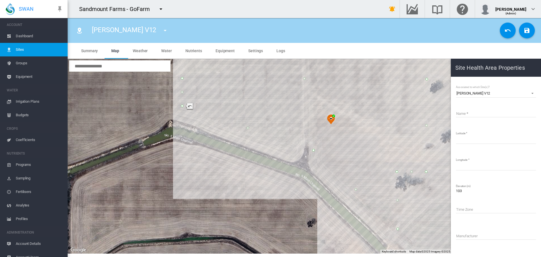
click at [462, 114] on input "Name" at bounding box center [496, 113] width 80 height 8
paste input "**********"
type input "**********"
click at [524, 31] on md-icon "icon-content-save" at bounding box center [527, 30] width 7 height 7
type input "*********"
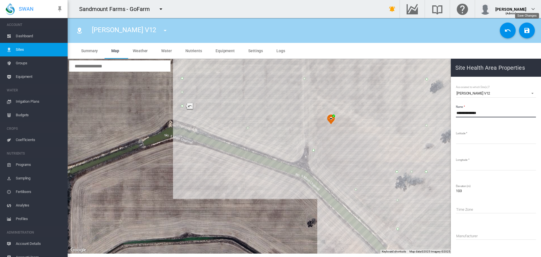
type input "*********"
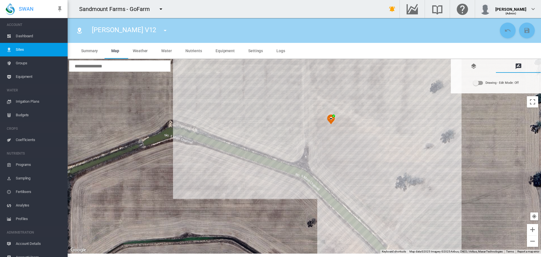
click at [160, 34] on button "button" at bounding box center [165, 30] width 11 height 11
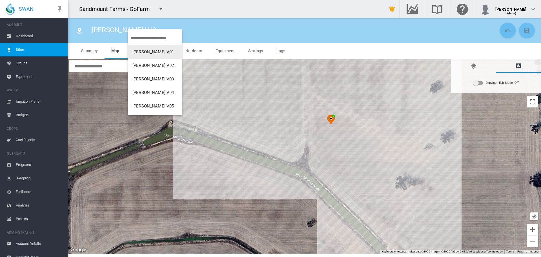
click at [154, 36] on input "search" at bounding box center [156, 38] width 51 height 13
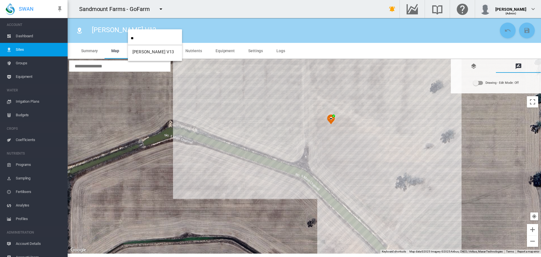
type input "**"
click at [154, 54] on button "[PERSON_NAME] V13" at bounding box center [155, 52] width 54 height 14
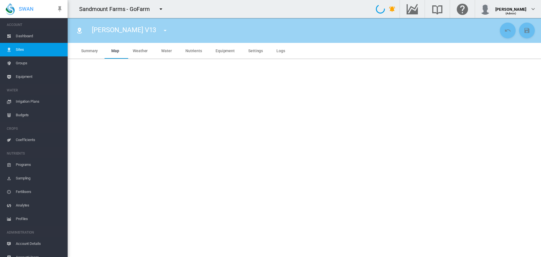
type input "**********"
type input "*********"
type input "***"
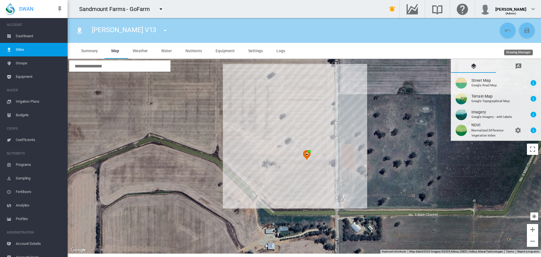
click at [517, 67] on md-icon "icon-message-draw" at bounding box center [518, 66] width 7 height 7
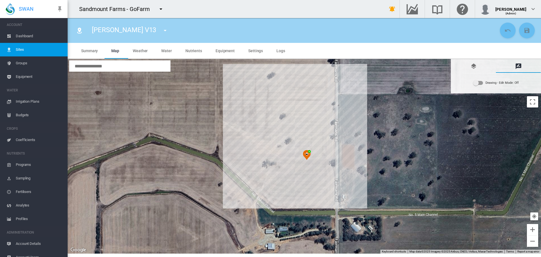
click at [481, 83] on div "Drawing - Edit Mode:\a Off" at bounding box center [479, 83] width 10 height 4
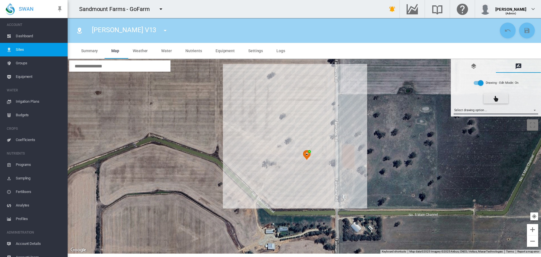
click at [482, 112] on md-select "Select drawing option ... None Site (IMU) Site Health Area Flow Meter Weather S…" at bounding box center [496, 110] width 85 height 8
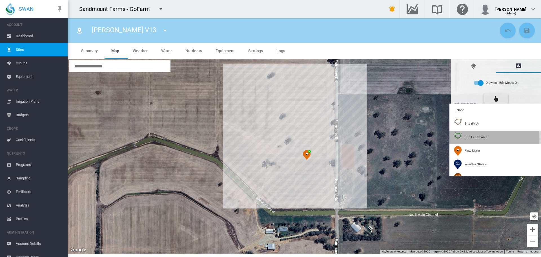
click at [465, 139] on span "Site Health Area" at bounding box center [476, 137] width 23 height 4
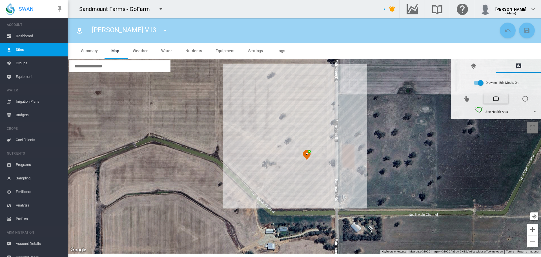
type input "*"
type input "**"
type input "***"
drag, startPoint x: 297, startPoint y: 113, endPoint x: 297, endPoint y: 139, distance: 25.9
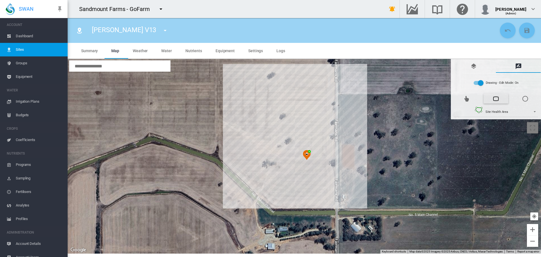
click at [297, 113] on div at bounding box center [305, 156] width 474 height 194
click at [296, 147] on div at bounding box center [305, 156] width 474 height 194
click at [280, 147] on div at bounding box center [305, 156] width 474 height 194
drag, startPoint x: 280, startPoint y: 200, endPoint x: 296, endPoint y: 198, distance: 16.7
click at [280, 200] on div at bounding box center [305, 156] width 474 height 194
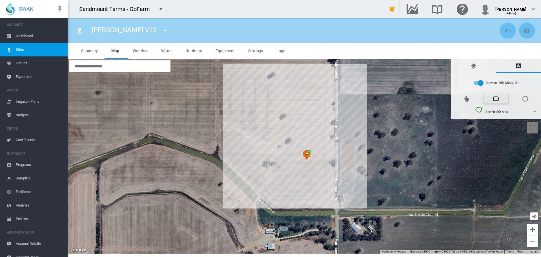
click at [328, 200] on div at bounding box center [305, 156] width 474 height 194
click at [329, 112] on div at bounding box center [305, 156] width 474 height 194
click at [297, 113] on div at bounding box center [305, 156] width 474 height 194
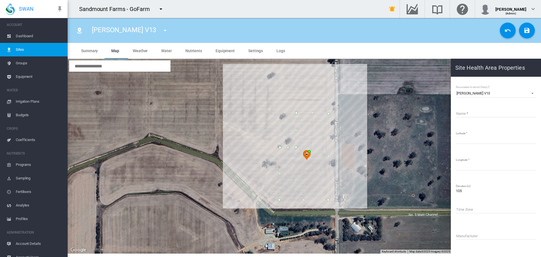
type input "*****"
type input "*********"
type input "**********"
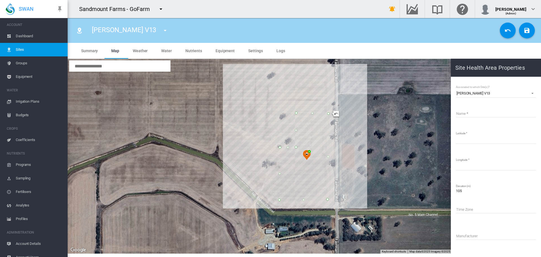
type input "**********"
click at [517, 113] on input "Name" at bounding box center [496, 113] width 80 height 8
paste input "**********"
type input "**********"
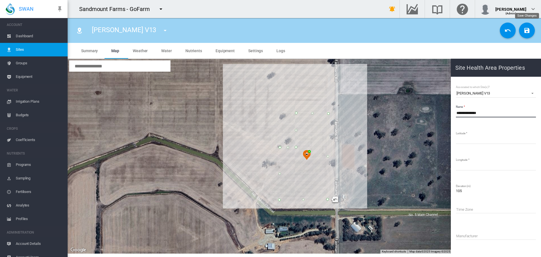
click at [529, 32] on md-icon "icon-content-save" at bounding box center [527, 30] width 7 height 7
type input "********"
type input "*********"
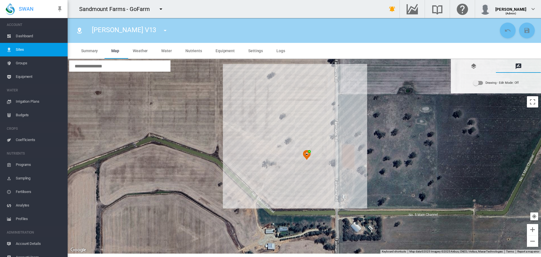
click at [162, 29] on md-icon "icon-menu-down" at bounding box center [165, 30] width 7 height 7
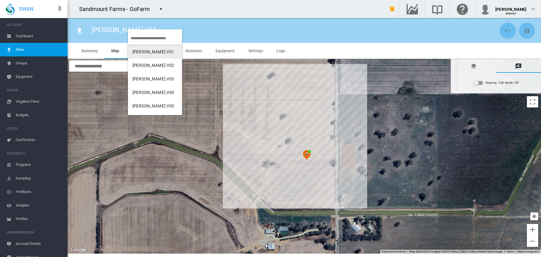
click at [151, 39] on input "search" at bounding box center [156, 38] width 51 height 13
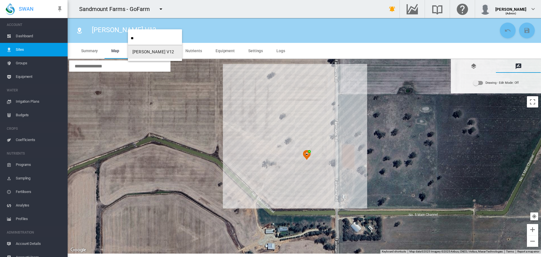
type input "**"
click at [154, 49] on button "[PERSON_NAME] V12" at bounding box center [155, 52] width 54 height 14
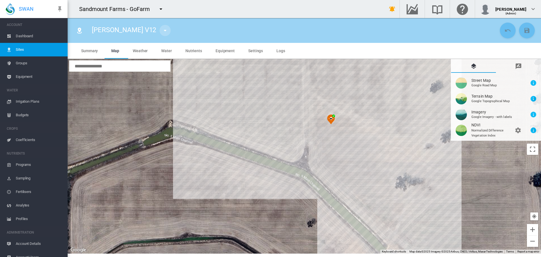
click at [162, 28] on md-icon "icon-menu-down" at bounding box center [165, 30] width 7 height 7
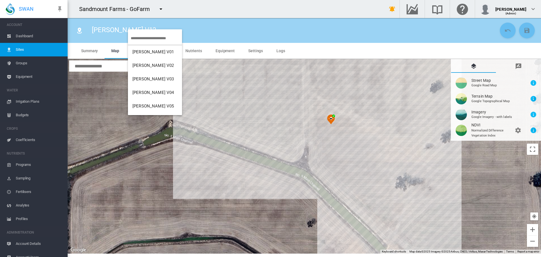
click at [145, 39] on input "search" at bounding box center [156, 38] width 51 height 13
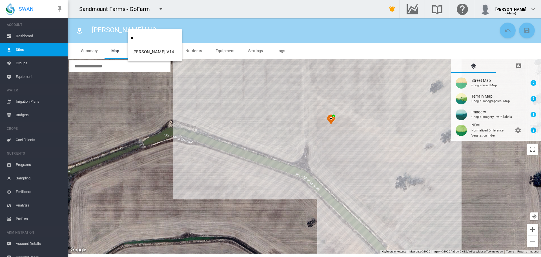
type input "**"
click at [158, 47] on button "[PERSON_NAME] V14" at bounding box center [155, 52] width 54 height 14
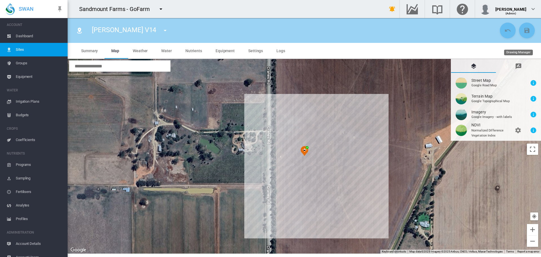
click at [523, 66] on md-tab-item "Drawing Manager" at bounding box center [518, 66] width 45 height 14
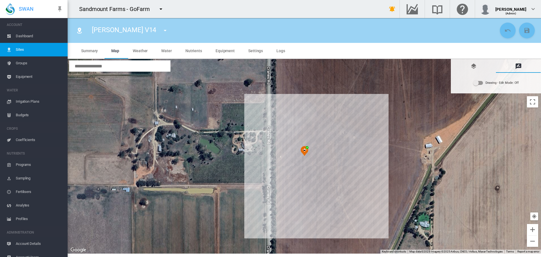
click at [477, 82] on div "Drawing - Edit Mode:\a Off" at bounding box center [476, 83] width 6 height 6
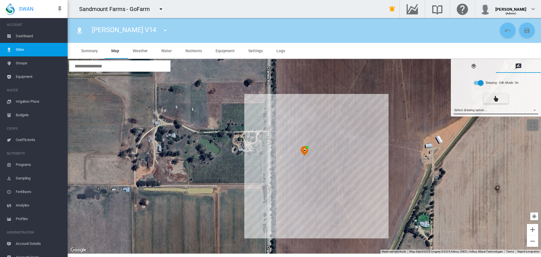
click at [477, 106] on md-select "Select drawing option ... None Site (IMU) Site Health Area Flow Meter Weather S…" at bounding box center [496, 110] width 85 height 8
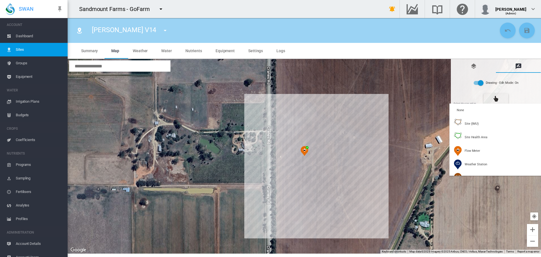
click at [378, 10] on md-backdrop at bounding box center [270, 128] width 541 height 257
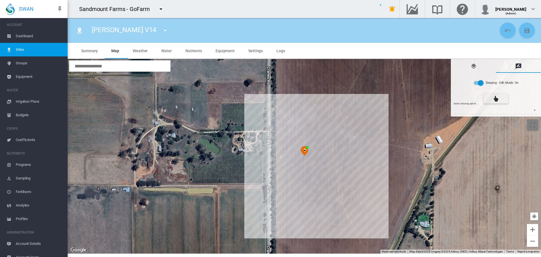
type input "*"
type input "**"
type input "****"
click at [389, 10] on md-icon "icon-bell-ring" at bounding box center [392, 9] width 7 height 7
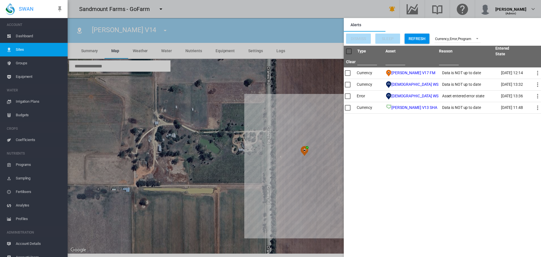
click at [378, 10] on md-backdrop at bounding box center [305, 128] width 474 height 257
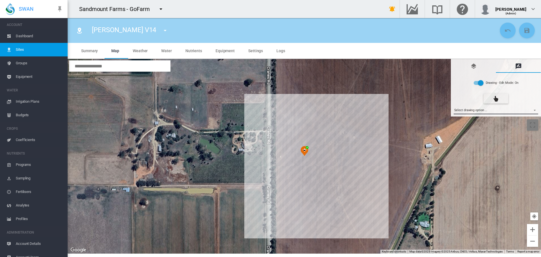
click at [481, 110] on md-select "Select drawing option ..." at bounding box center [496, 110] width 85 height 8
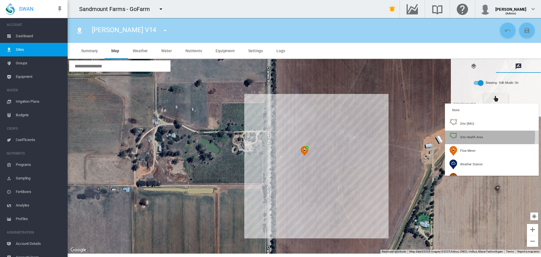
click at [466, 135] on span "Site Health Area" at bounding box center [471, 137] width 23 height 4
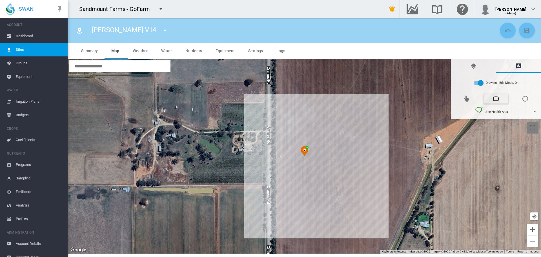
click at [279, 109] on div at bounding box center [305, 156] width 474 height 194
click at [330, 109] on div at bounding box center [305, 156] width 474 height 194
click at [329, 203] on div at bounding box center [305, 156] width 474 height 194
click at [280, 203] on div at bounding box center [305, 156] width 474 height 194
click at [279, 108] on div at bounding box center [305, 156] width 474 height 194
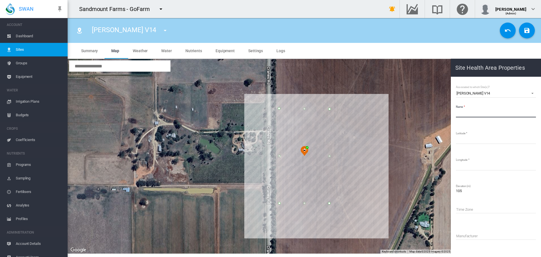
click at [476, 112] on input "Name" at bounding box center [496, 113] width 80 height 8
paste input "**********"
type input "**********"
click at [530, 34] on button "Save Changes" at bounding box center [527, 31] width 16 height 16
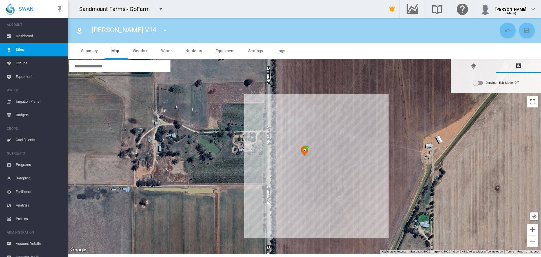
click at [389, 7] on md-icon "icon-bell-ring" at bounding box center [392, 9] width 7 height 7
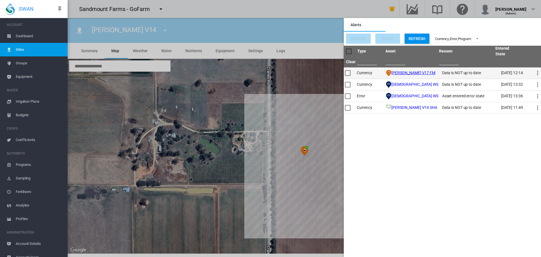
click at [410, 71] on link "Cusack V17 FM" at bounding box center [413, 72] width 44 height 5
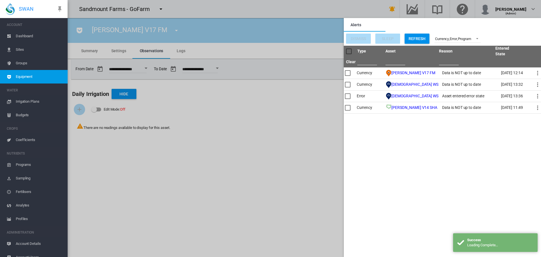
click at [115, 50] on md-backdrop at bounding box center [305, 128] width 474 height 257
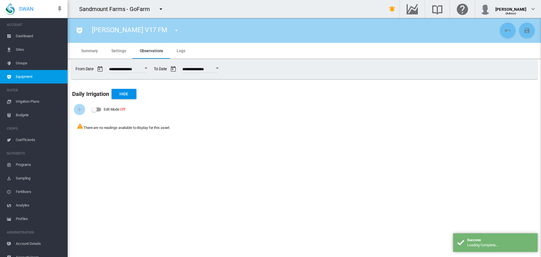
click at [115, 50] on span "Settings" at bounding box center [118, 50] width 15 height 5
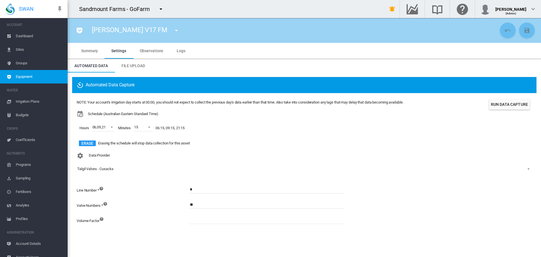
click at [506, 106] on button "Run Data Capture" at bounding box center [509, 104] width 41 height 10
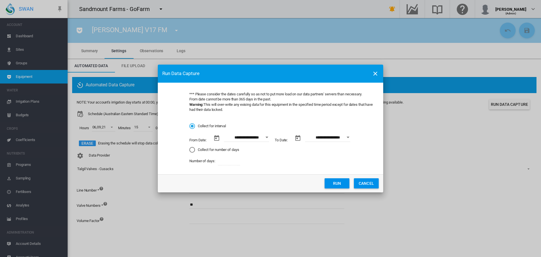
click at [335, 183] on button "Run" at bounding box center [337, 183] width 25 height 10
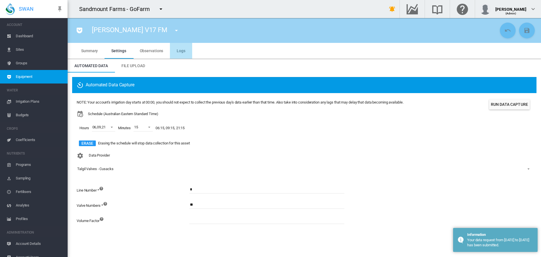
click at [186, 52] on md-tab-item "Logs" at bounding box center [181, 51] width 22 height 16
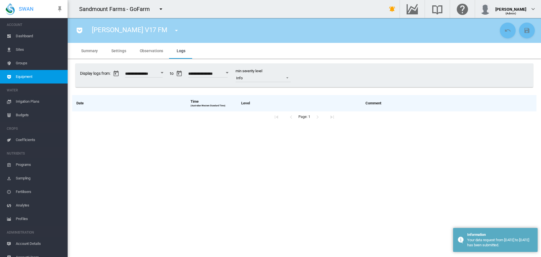
click at [148, 52] on span "Observations" at bounding box center [152, 50] width 24 height 5
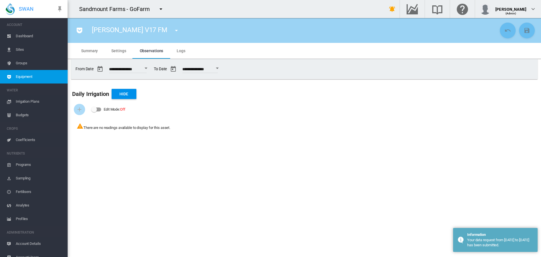
click at [125, 52] on span "Settings" at bounding box center [118, 50] width 15 height 5
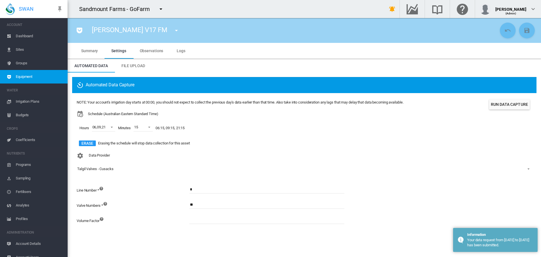
click at [179, 50] on span "Logs" at bounding box center [181, 50] width 9 height 5
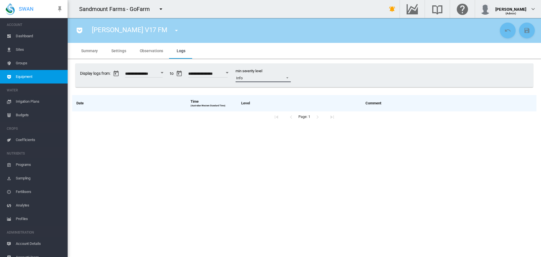
click at [266, 78] on span "Info" at bounding box center [258, 78] width 45 height 5
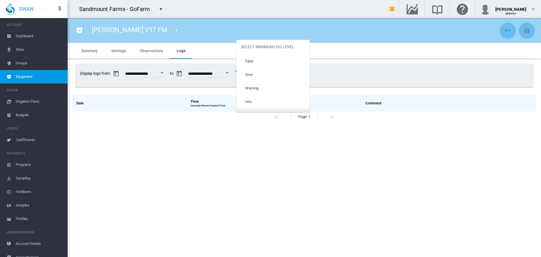
scroll to position [24, 0]
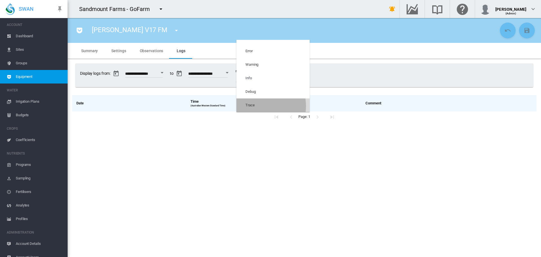
click at [257, 106] on md-option "Trace" at bounding box center [272, 105] width 73 height 14
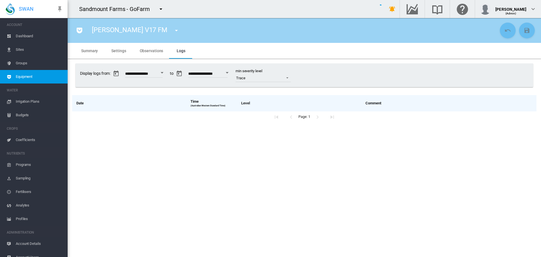
click at [232, 74] on button "Open calendar" at bounding box center [227, 73] width 10 height 10
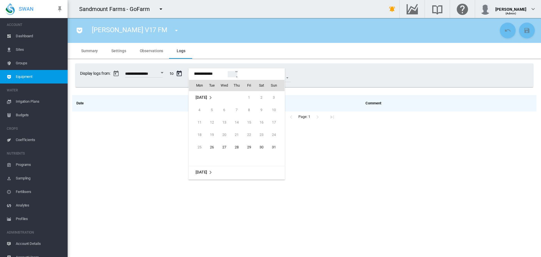
scroll to position [75, 0]
click at [248, 147] on span "26" at bounding box center [249, 146] width 11 height 11
type input "**********"
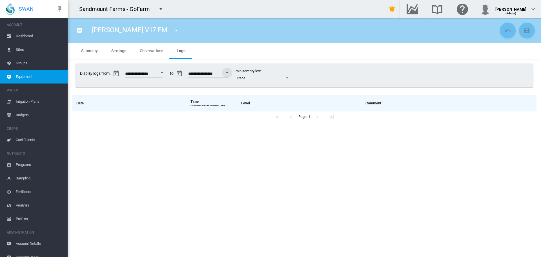
click at [159, 52] on span "Observations" at bounding box center [152, 50] width 24 height 5
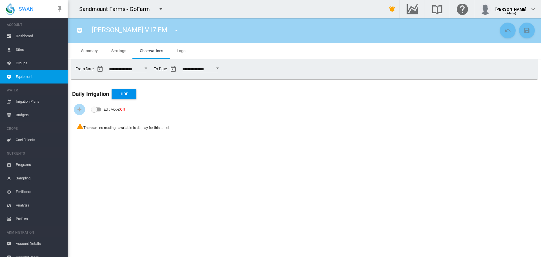
click at [181, 47] on md-tab-item "Logs" at bounding box center [181, 51] width 22 height 16
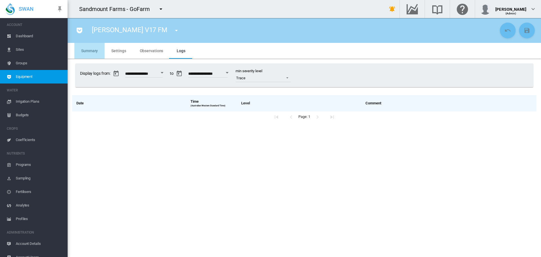
click at [81, 49] on span "Summary" at bounding box center [89, 50] width 17 height 5
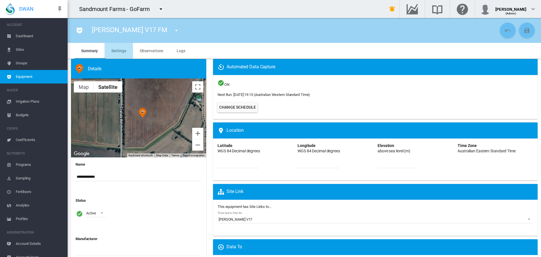
click at [119, 48] on span "Settings" at bounding box center [118, 50] width 15 height 5
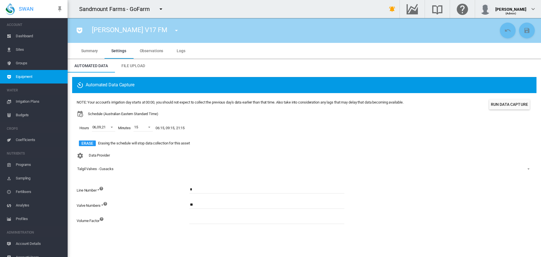
click at [508, 103] on button "Run Data Capture" at bounding box center [509, 104] width 41 height 10
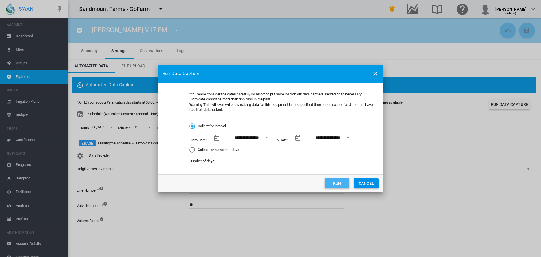
click at [343, 183] on button "Run" at bounding box center [337, 183] width 25 height 10
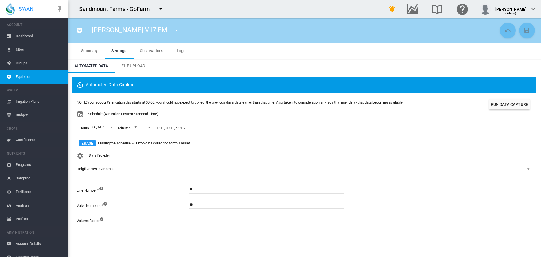
click at [27, 47] on span "Sites" at bounding box center [39, 50] width 47 height 14
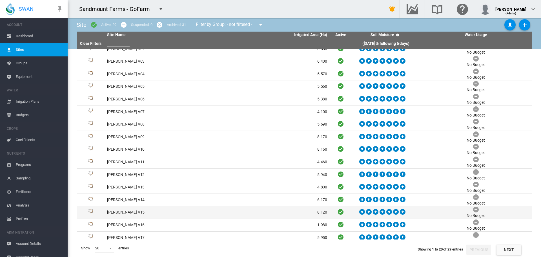
scroll to position [28, 0]
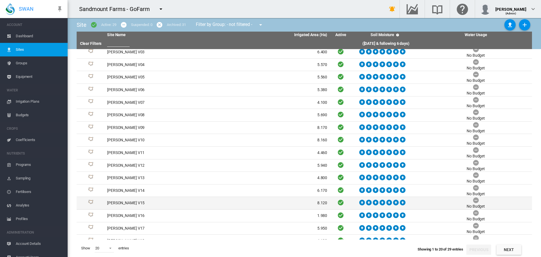
click at [109, 202] on td "[PERSON_NAME] V15" at bounding box center [161, 203] width 112 height 12
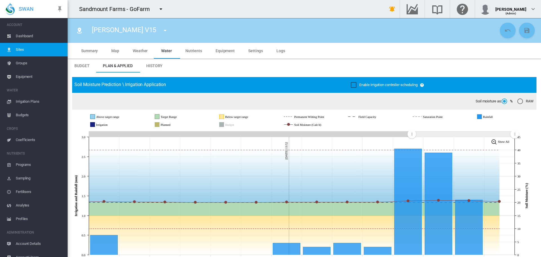
click at [115, 50] on span "Map" at bounding box center [115, 50] width 8 height 5
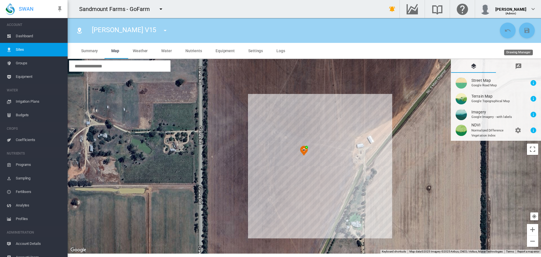
click at [521, 64] on md-icon "icon-message-draw" at bounding box center [518, 66] width 7 height 7
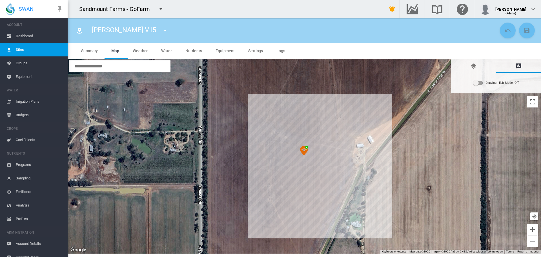
click at [480, 83] on div "Drawing - Edit Mode:\a Off" at bounding box center [479, 83] width 10 height 4
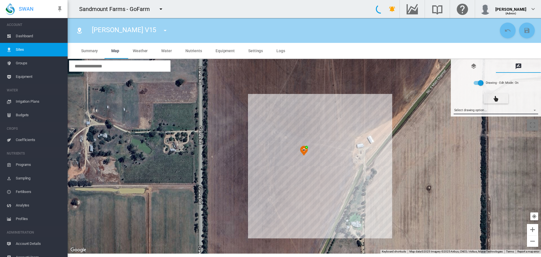
click at [485, 110] on md-select "Select drawing option ... None Site (IMU) Site Health Area Flow Meter Weather S…" at bounding box center [496, 110] width 85 height 8
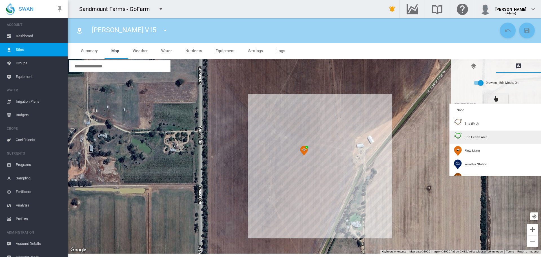
click at [471, 135] on span "Site Health Area" at bounding box center [476, 137] width 23 height 4
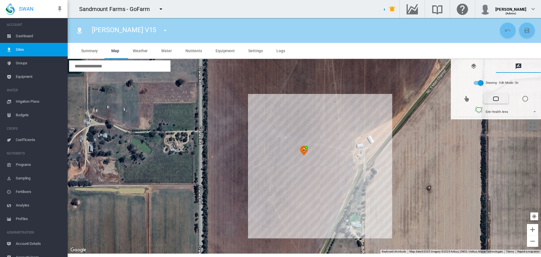
type input "*"
type input "**"
type input "****"
click at [270, 109] on div at bounding box center [305, 156] width 474 height 194
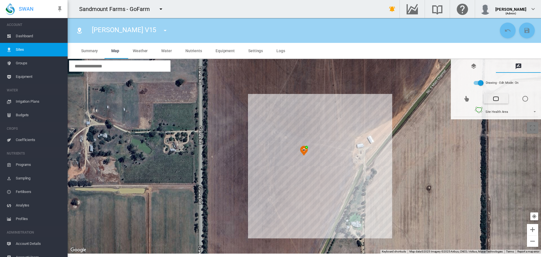
click at [338, 109] on div at bounding box center [305, 156] width 474 height 194
click at [338, 187] on div at bounding box center [305, 156] width 474 height 194
click at [331, 203] on div at bounding box center [305, 156] width 474 height 194
click at [271, 203] on div at bounding box center [305, 156] width 474 height 194
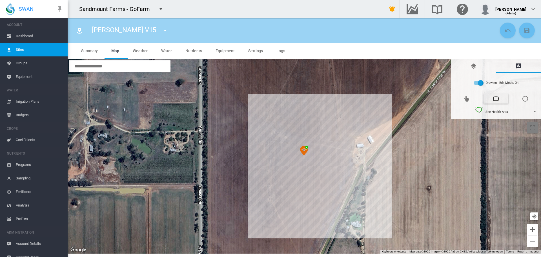
click at [270, 110] on div at bounding box center [305, 156] width 474 height 194
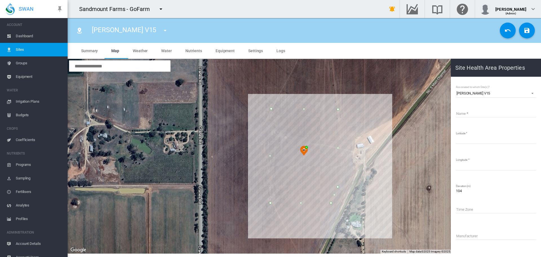
type input "*****"
type input "*********"
type input "**********"
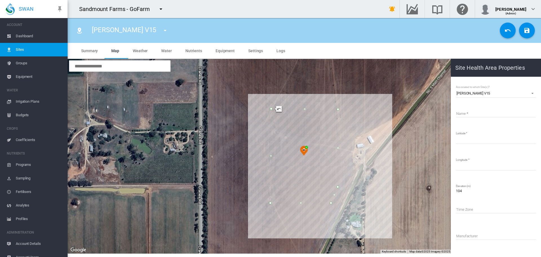
click at [477, 128] on div "**********" at bounding box center [495, 200] width 81 height 195
click at [484, 114] on input "Name" at bounding box center [496, 113] width 80 height 8
paste input "**********"
type input "**********"
click at [531, 27] on button "Save Changes" at bounding box center [527, 31] width 16 height 16
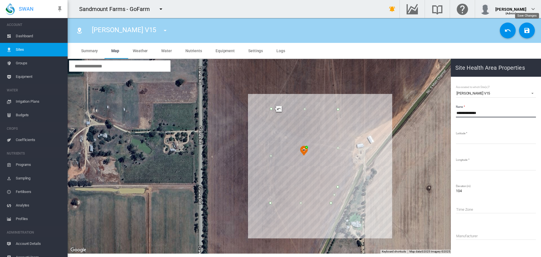
type input "*********"
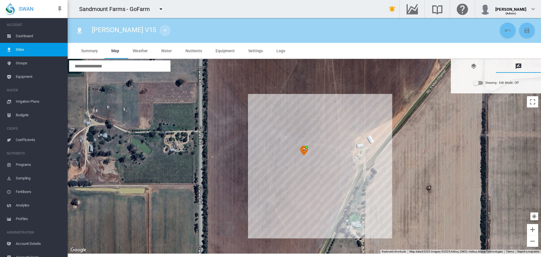
click at [162, 32] on md-icon "icon-menu-down" at bounding box center [165, 30] width 7 height 7
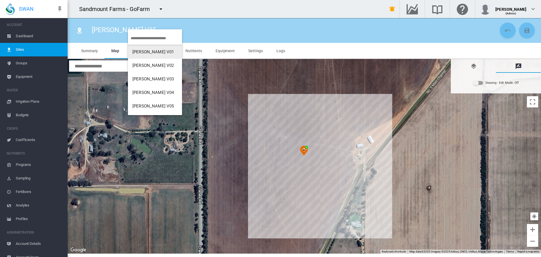
click at [163, 41] on input "search" at bounding box center [156, 38] width 51 height 13
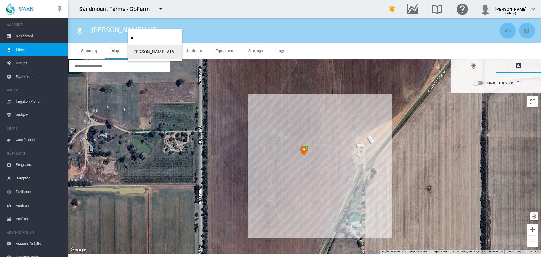
type input "**"
click at [152, 54] on span "[PERSON_NAME] V16" at bounding box center [153, 51] width 42 height 5
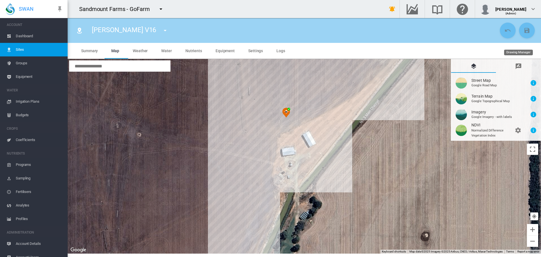
click at [522, 64] on md-tab-item "Drawing Manager" at bounding box center [518, 66] width 45 height 14
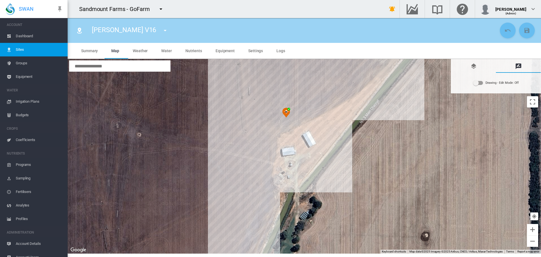
click at [480, 83] on div "Drawing - Edit Mode:\a Off" at bounding box center [479, 83] width 10 height 4
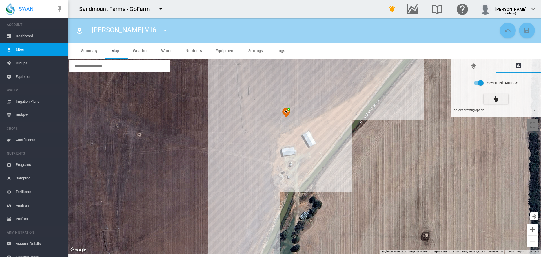
click at [488, 112] on md-select "Select drawing option ... None Site (IMU) Site Health Area Flow Meter Weather S…" at bounding box center [496, 110] width 85 height 8
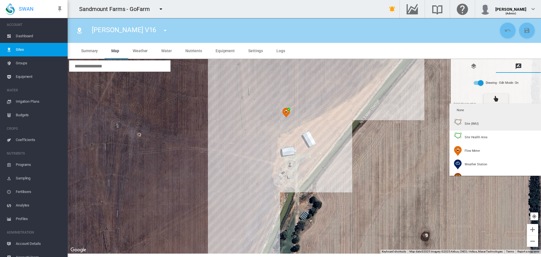
type input "*"
type input "**"
type input "****"
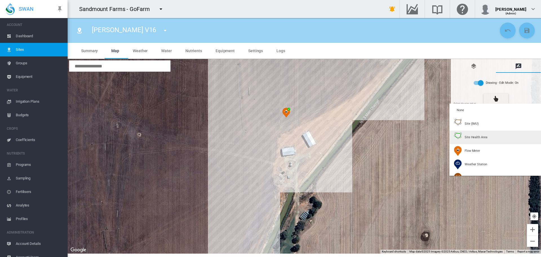
click at [481, 137] on span "Site Health Area" at bounding box center [476, 137] width 23 height 4
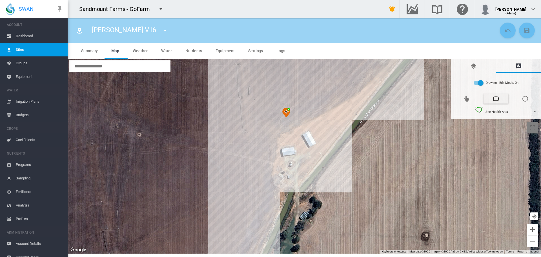
click at [250, 76] on div at bounding box center [305, 156] width 474 height 194
click at [359, 76] on div at bounding box center [305, 156] width 474 height 194
click at [359, 82] on div at bounding box center [305, 156] width 474 height 194
click at [329, 118] on div at bounding box center [305, 156] width 474 height 194
click at [266, 121] on div at bounding box center [305, 156] width 474 height 194
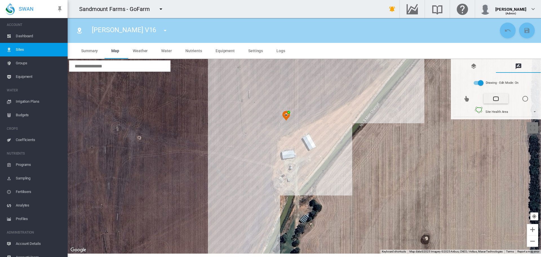
click at [267, 123] on div at bounding box center [305, 156] width 474 height 194
click at [267, 194] on div at bounding box center [305, 156] width 474 height 194
click at [249, 234] on div at bounding box center [305, 156] width 474 height 194
click at [251, 80] on div at bounding box center [305, 156] width 474 height 194
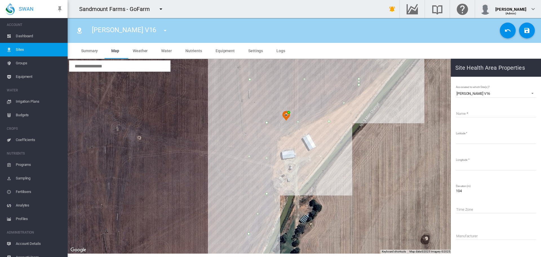
click at [470, 112] on input "Name" at bounding box center [496, 113] width 80 height 8
paste input "**********"
type input "**********"
click at [527, 25] on button "Save Changes" at bounding box center [527, 31] width 16 height 16
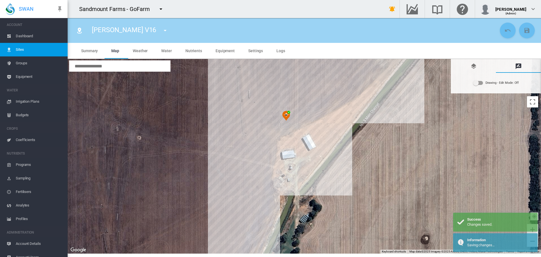
click at [162, 28] on md-icon "icon-menu-down" at bounding box center [165, 30] width 7 height 7
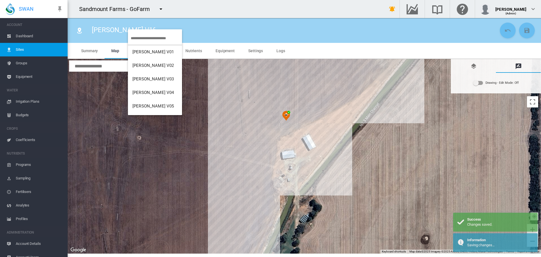
click at [154, 37] on input "search" at bounding box center [156, 38] width 51 height 13
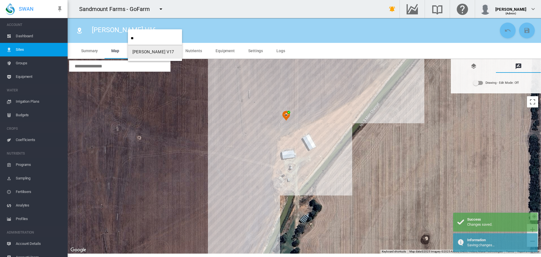
type input "**"
click at [154, 49] on span "[PERSON_NAME] V17" at bounding box center [153, 51] width 42 height 5
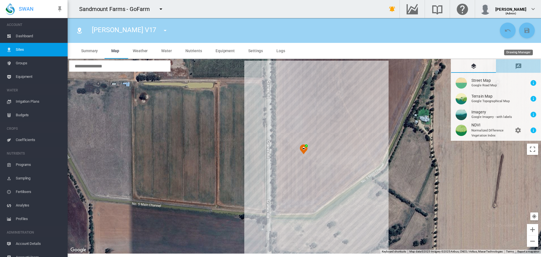
click at [527, 65] on md-tab-item "Drawing Manager" at bounding box center [518, 66] width 45 height 14
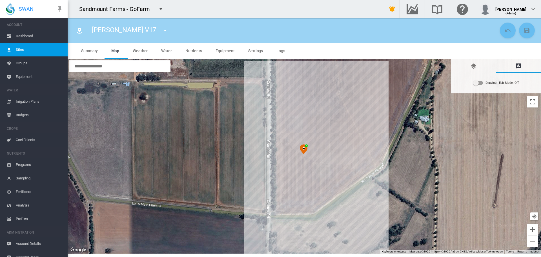
click at [484, 83] on md-switch "Drawing - Edit Mode: Off" at bounding box center [496, 83] width 46 height 8
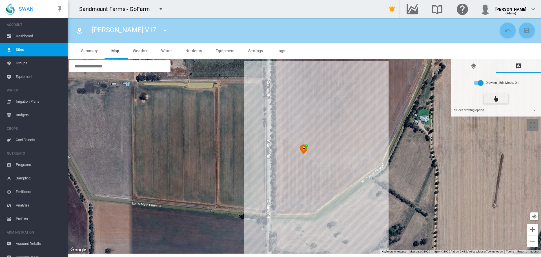
click at [470, 110] on md-select "Select drawing option ... None Site (IMU) Site Health Area Flow Meter Weather S…" at bounding box center [496, 110] width 85 height 8
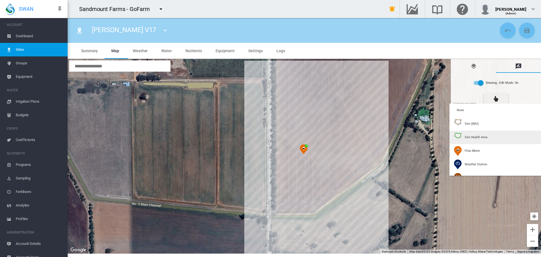
click at [464, 137] on div "Site Health Area" at bounding box center [470, 137] width 33 height 10
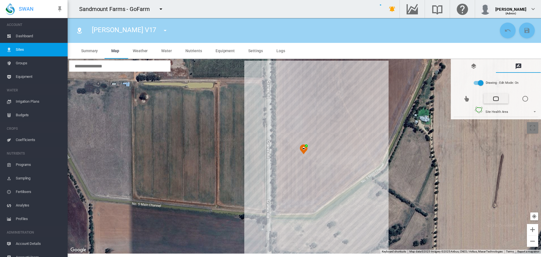
type input "*"
type input "**"
type input "****"
click at [279, 109] on div at bounding box center [305, 156] width 474 height 194
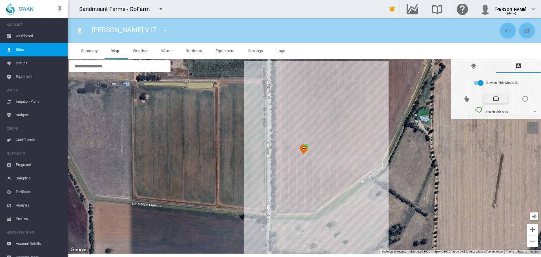
click at [329, 109] on div at bounding box center [305, 156] width 474 height 194
click at [329, 189] on div at bounding box center [305, 156] width 474 height 194
click at [311, 202] on div at bounding box center [305, 156] width 474 height 194
drag, startPoint x: 279, startPoint y: 203, endPoint x: 284, endPoint y: 193, distance: 11.7
click at [279, 203] on div at bounding box center [305, 156] width 474 height 194
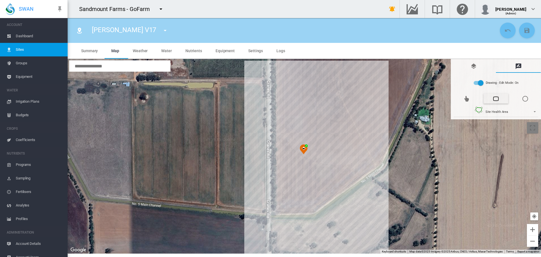
click at [279, 110] on div at bounding box center [305, 156] width 474 height 194
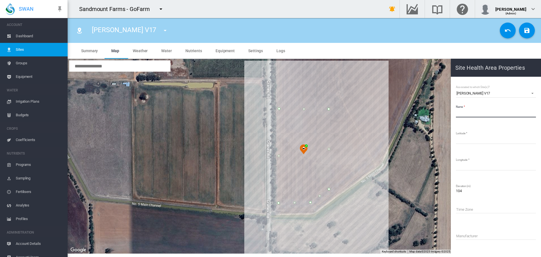
click at [465, 114] on input "Name" at bounding box center [496, 113] width 80 height 8
paste input "**********"
type input "**********"
click at [529, 29] on md-icon "icon-content-save" at bounding box center [527, 30] width 7 height 7
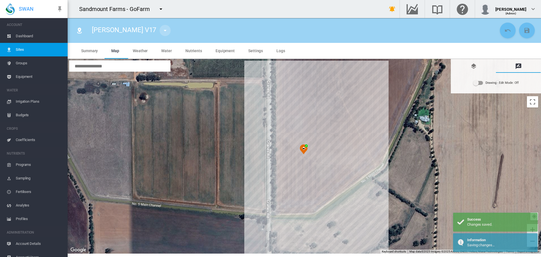
click at [162, 32] on md-icon "icon-menu-down" at bounding box center [165, 30] width 7 height 7
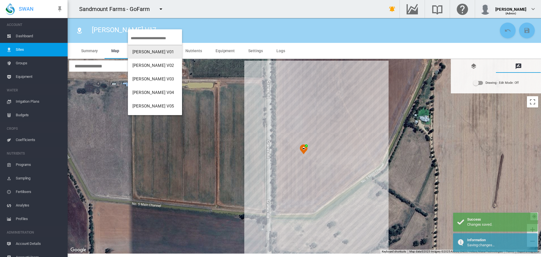
click at [163, 39] on input "search" at bounding box center [156, 38] width 51 height 13
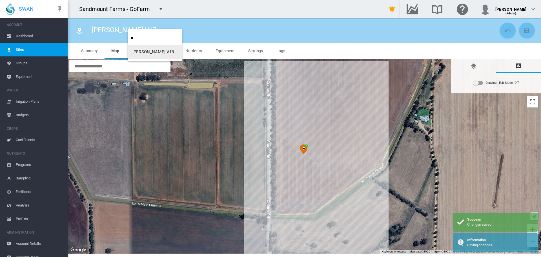
type input "**"
click at [165, 55] on button "[PERSON_NAME] V18" at bounding box center [155, 52] width 54 height 14
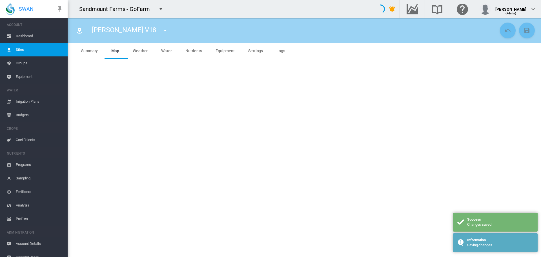
click at [387, 14] on button "button" at bounding box center [392, 8] width 11 height 11
type input "***"
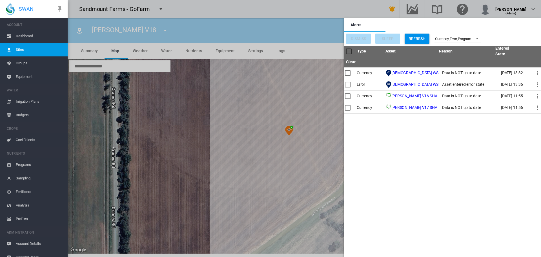
click at [326, 33] on md-backdrop at bounding box center [305, 128] width 474 height 257
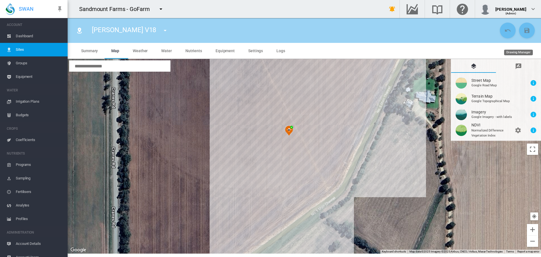
click at [522, 63] on md-icon "icon-message-draw" at bounding box center [518, 66] width 7 height 7
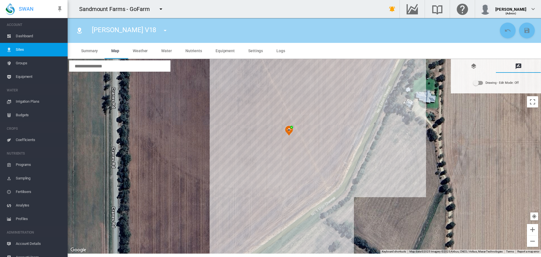
click at [482, 81] on div "Drawing - Edit Mode:\a Off" at bounding box center [479, 83] width 10 height 4
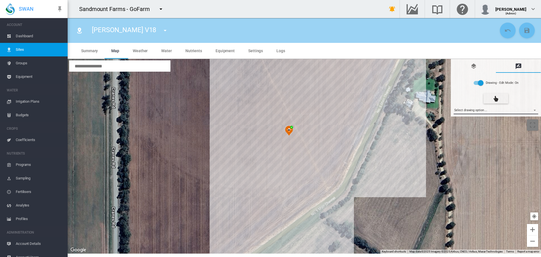
click at [466, 110] on md-select "Select drawing option ... None Site (IMU) Site Health Area Flow Meter Weather S…" at bounding box center [496, 110] width 85 height 8
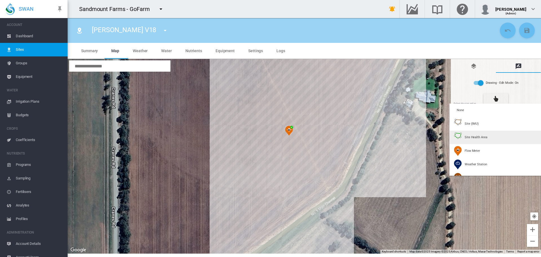
click at [461, 139] on img at bounding box center [458, 137] width 8 height 10
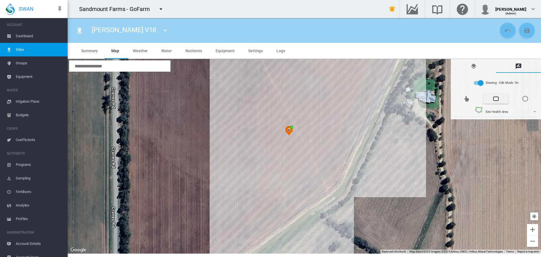
type input "*"
type input "**"
type input "***"
drag, startPoint x: 240, startPoint y: 76, endPoint x: 250, endPoint y: 76, distance: 9.9
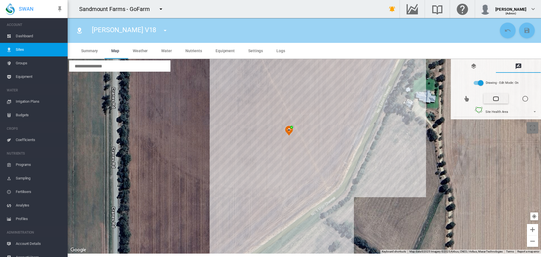
click at [240, 76] on div at bounding box center [305, 156] width 474 height 194
click at [368, 76] on div at bounding box center [305, 156] width 474 height 194
click at [368, 79] on div at bounding box center [305, 156] width 474 height 194
click at [324, 173] on div at bounding box center [305, 156] width 474 height 194
click at [241, 235] on div at bounding box center [305, 156] width 474 height 194
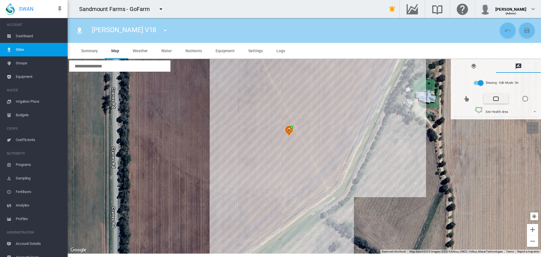
click at [239, 77] on div at bounding box center [305, 156] width 474 height 194
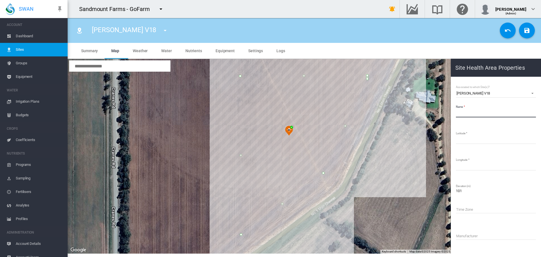
click at [473, 116] on input "Name" at bounding box center [496, 113] width 80 height 8
paste input "**********"
type input "**********"
click at [527, 30] on md-icon "icon-content-save" at bounding box center [527, 30] width 7 height 7
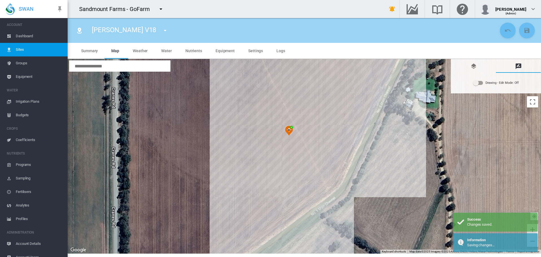
click at [162, 33] on md-icon "icon-menu-down" at bounding box center [165, 30] width 7 height 7
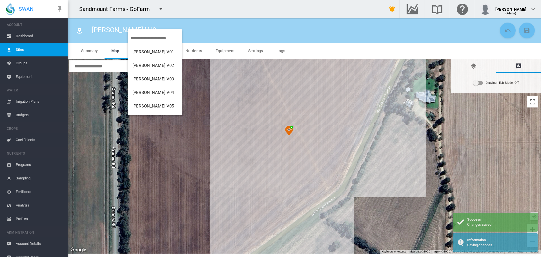
click at [149, 37] on input "search" at bounding box center [156, 38] width 51 height 13
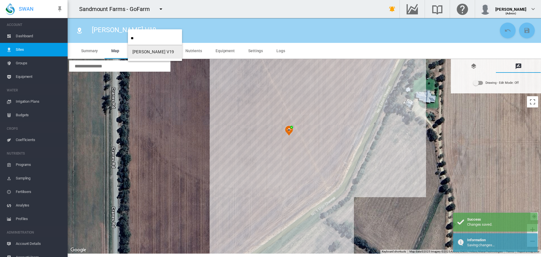
type input "**"
click at [162, 52] on button "[PERSON_NAME] V19" at bounding box center [155, 52] width 54 height 14
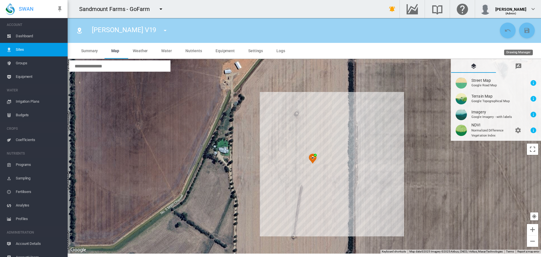
click at [518, 67] on md-icon "icon-message-draw" at bounding box center [518, 66] width 7 height 7
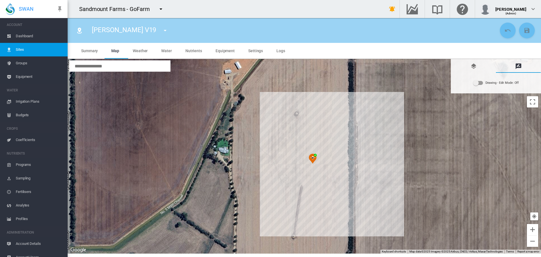
click at [481, 82] on div "Drawing - Edit Mode:\a Off" at bounding box center [479, 83] width 10 height 4
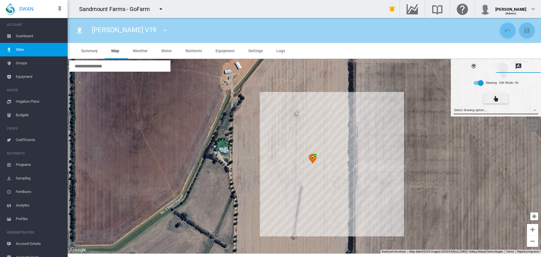
click at [481, 108] on md-select "Select drawing option ... None Site (IMU) Site Health Area Flow Meter Weather S…" at bounding box center [496, 110] width 85 height 8
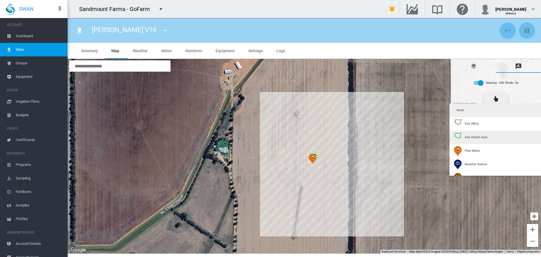
type input "*"
type input "**"
type input "****"
click at [473, 133] on div "Site Health Area" at bounding box center [470, 137] width 33 height 10
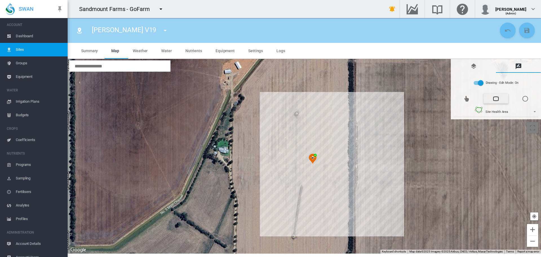
click at [313, 103] on div at bounding box center [305, 156] width 474 height 194
click at [282, 176] on div at bounding box center [305, 156] width 474 height 194
click at [272, 208] on div at bounding box center [305, 156] width 474 height 194
click at [337, 208] on div at bounding box center [305, 156] width 474 height 194
click at [337, 104] on div at bounding box center [305, 156] width 474 height 194
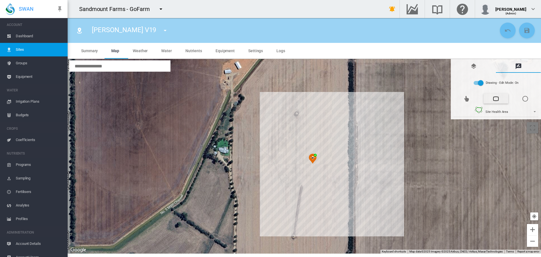
click at [313, 104] on div at bounding box center [305, 156] width 474 height 194
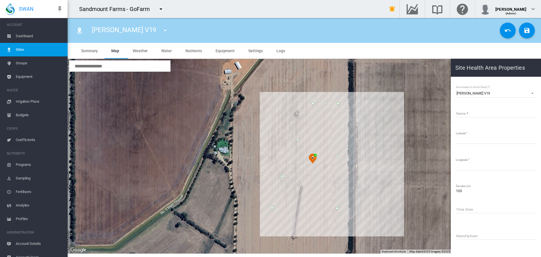
type input "*****"
type input "*********"
type input "**********"
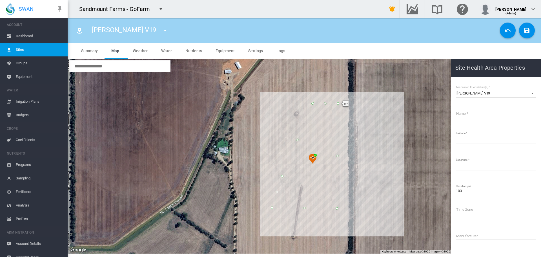
click at [463, 114] on input "Name" at bounding box center [496, 113] width 80 height 8
paste input "**********"
type input "**********"
click at [532, 33] on button "Save Changes" at bounding box center [527, 31] width 16 height 16
type input "********"
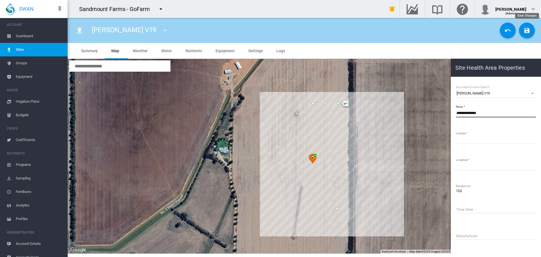
type input "*********"
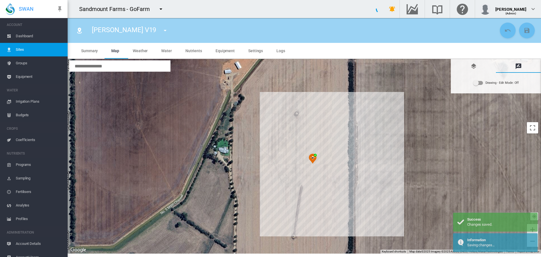
click at [162, 30] on md-icon "icon-menu-down" at bounding box center [165, 30] width 7 height 7
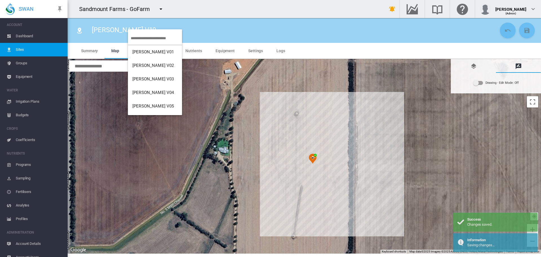
click at [149, 35] on input "search" at bounding box center [156, 38] width 51 height 13
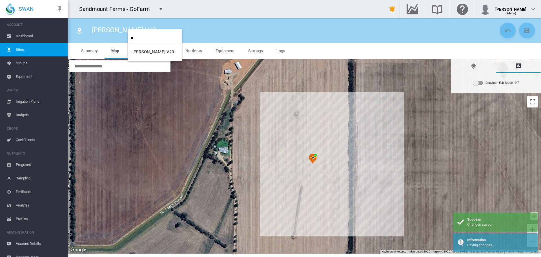
type input "**"
click at [169, 52] on button "[PERSON_NAME] V20" at bounding box center [155, 52] width 54 height 14
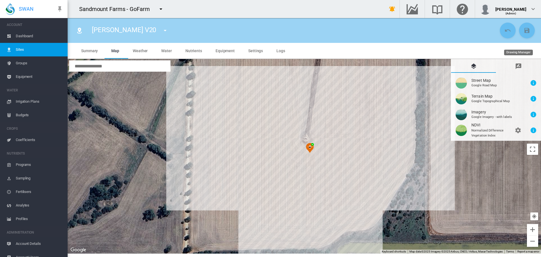
click at [515, 68] on md-tab-item "Drawing Manager" at bounding box center [518, 66] width 45 height 14
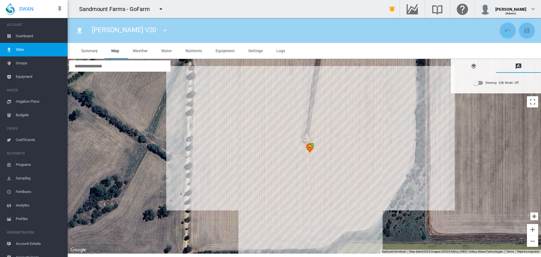
click at [480, 84] on div "Drawing - Edit Mode:\a Off" at bounding box center [479, 83] width 10 height 4
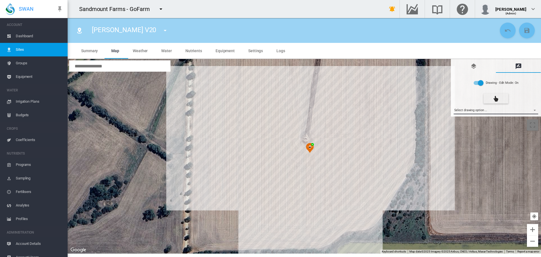
click at [479, 112] on md-select "Select drawing option ... None Site (IMU) Site Health Area Flow Meter Weather S…" at bounding box center [496, 110] width 85 height 8
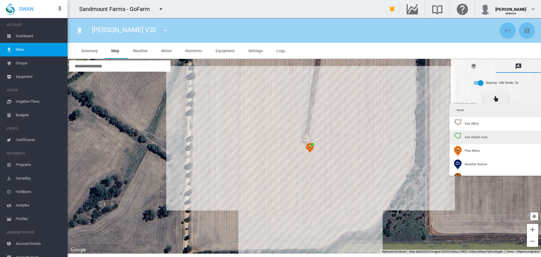
type input "*"
type input "**"
type input "****"
click at [481, 135] on span "Site Health Area" at bounding box center [476, 137] width 23 height 4
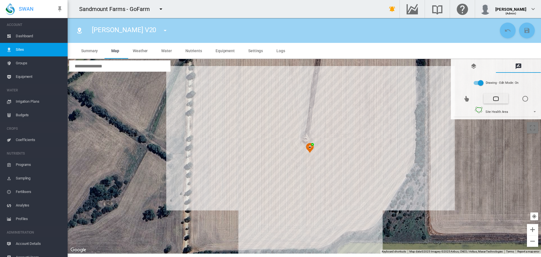
click at [258, 89] on div at bounding box center [305, 156] width 474 height 194
click at [395, 89] on div at bounding box center [305, 156] width 474 height 194
click at [396, 168] on div at bounding box center [305, 156] width 474 height 194
click at [359, 223] on div at bounding box center [305, 156] width 474 height 194
click at [285, 223] on div at bounding box center [305, 156] width 474 height 194
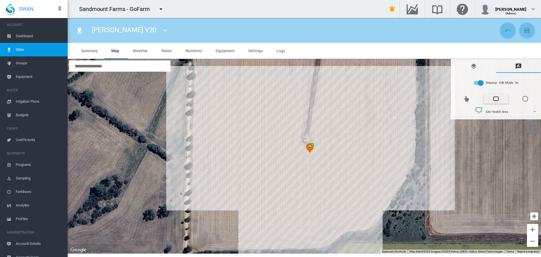
click at [259, 199] on div at bounding box center [305, 156] width 474 height 194
click at [213, 200] on div at bounding box center [305, 156] width 474 height 194
drag, startPoint x: 213, startPoint y: 149, endPoint x: 222, endPoint y: 136, distance: 15.7
click at [213, 148] on div at bounding box center [305, 156] width 474 height 194
click at [213, 149] on div at bounding box center [305, 156] width 474 height 194
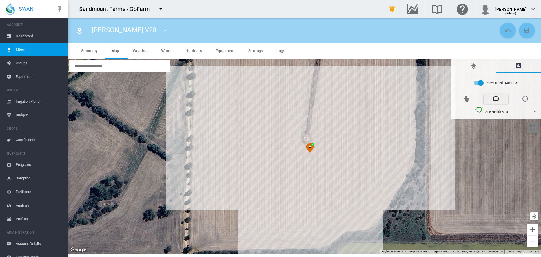
click at [256, 97] on div at bounding box center [305, 156] width 474 height 194
click at [258, 90] on div at bounding box center [305, 156] width 474 height 194
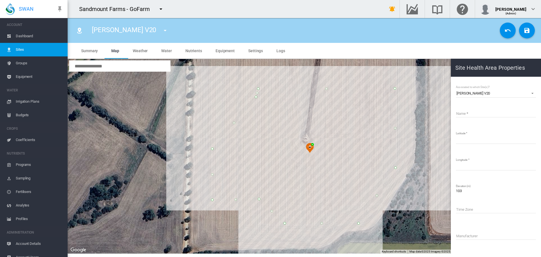
click at [499, 108] on div "Name Latitude ********* Longitude ********* Elevation (m) 103 Time Zone Manufac…" at bounding box center [495, 200] width 81 height 195
click at [500, 110] on input "Name" at bounding box center [496, 113] width 80 height 8
paste input "**********"
type input "**********"
click at [528, 29] on md-icon "icon-content-save" at bounding box center [527, 30] width 7 height 7
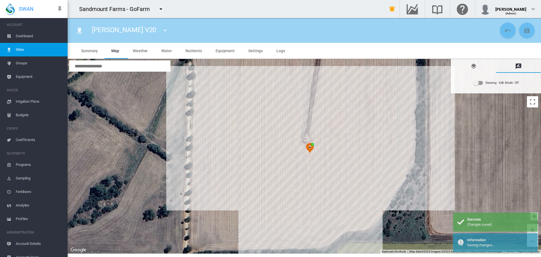
click at [162, 32] on md-icon "icon-menu-down" at bounding box center [165, 30] width 7 height 7
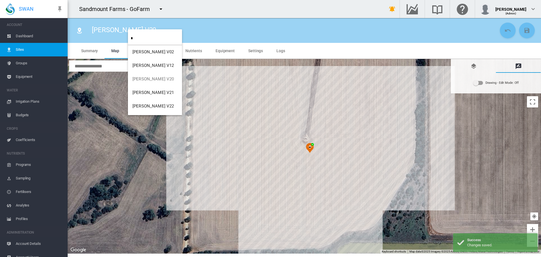
type input "**"
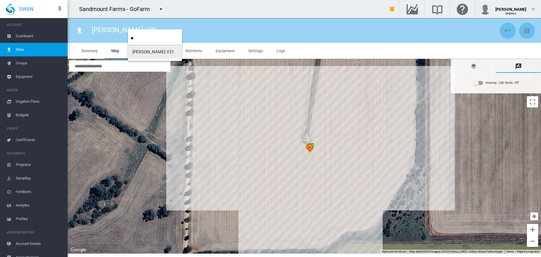
click at [142, 52] on span "[PERSON_NAME] V21" at bounding box center [153, 51] width 42 height 5
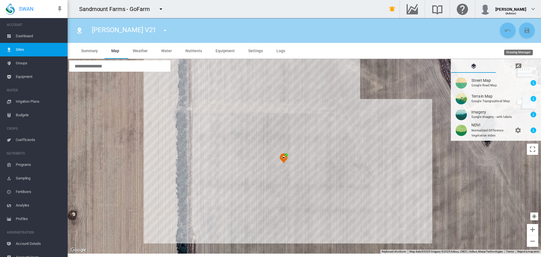
click at [519, 66] on md-icon "icon-message-draw" at bounding box center [518, 66] width 7 height 7
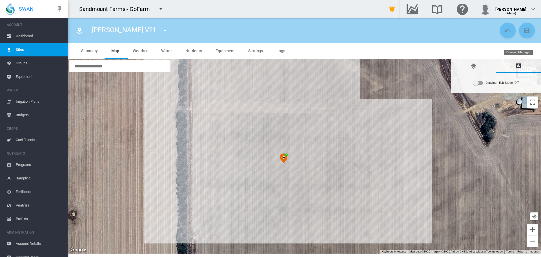
click at [481, 82] on div "Drawing - Edit Mode:\a Off" at bounding box center [479, 83] width 10 height 4
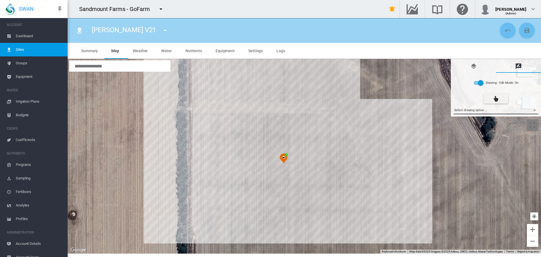
click at [486, 112] on md-select "Select drawing option ... None Site (IMU) Site Health Area Flow Meter Weather S…" at bounding box center [496, 110] width 85 height 8
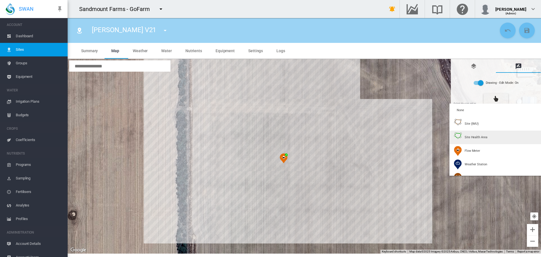
type input "*"
type input "**"
type input "****"
drag, startPoint x: 467, startPoint y: 135, endPoint x: 176, endPoint y: 89, distance: 294.2
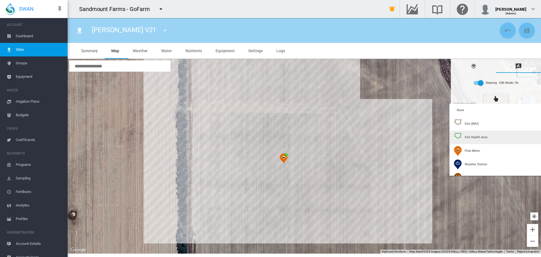
click at [467, 135] on span "Site Health Area" at bounding box center [476, 137] width 23 height 4
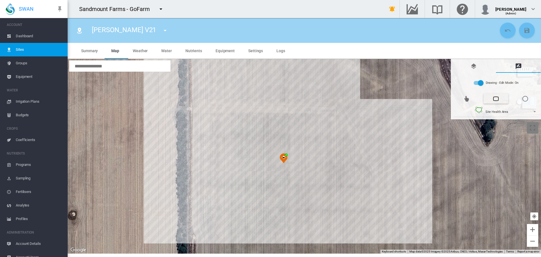
click at [206, 83] on div at bounding box center [305, 156] width 474 height 194
click at [311, 84] on div at bounding box center [305, 156] width 474 height 194
click at [401, 229] on div at bounding box center [305, 156] width 474 height 194
drag, startPoint x: 207, startPoint y: 229, endPoint x: 207, endPoint y: 224, distance: 4.8
click at [207, 225] on div at bounding box center [305, 156] width 474 height 194
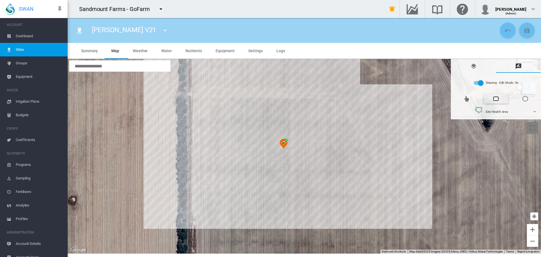
click at [206, 214] on div at bounding box center [305, 156] width 474 height 194
click at [206, 70] on div at bounding box center [305, 156] width 474 height 194
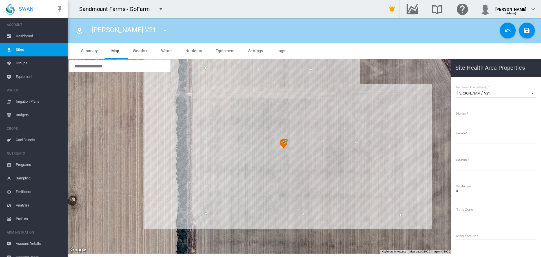
click at [476, 114] on input "Name" at bounding box center [496, 113] width 80 height 8
paste input "**********"
type input "**********"
click at [532, 28] on button "Save Changes" at bounding box center [527, 31] width 16 height 16
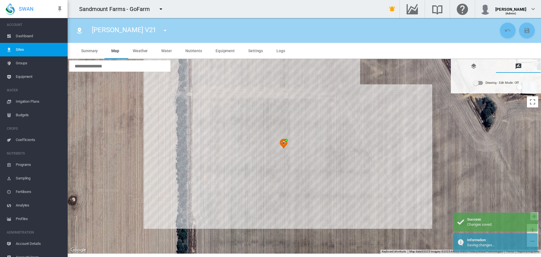
click at [162, 31] on md-icon "icon-menu-down" at bounding box center [165, 30] width 7 height 7
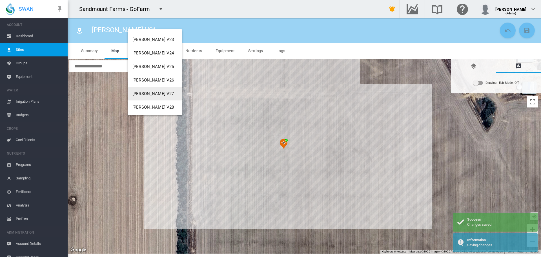
scroll to position [282, 0]
click at [163, 50] on button "[PERSON_NAME] V22" at bounding box center [155, 54] width 54 height 14
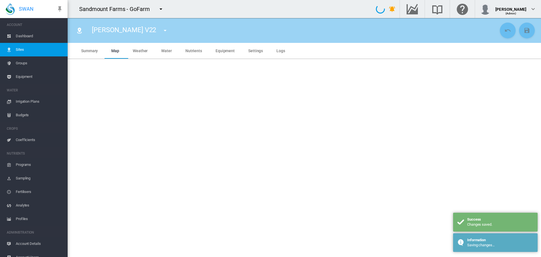
type input "**********"
type input "*********"
type input "***"
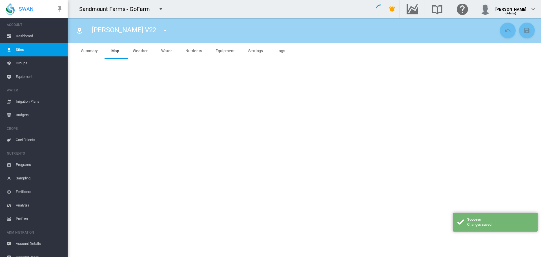
type input "****"
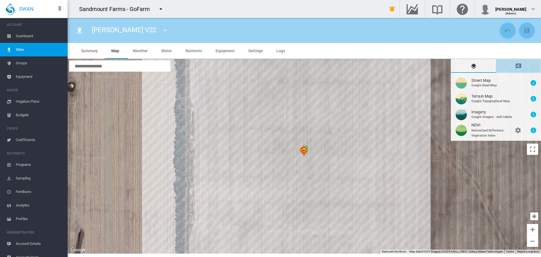
click at [519, 65] on md-icon "icon-message-draw" at bounding box center [518, 66] width 7 height 7
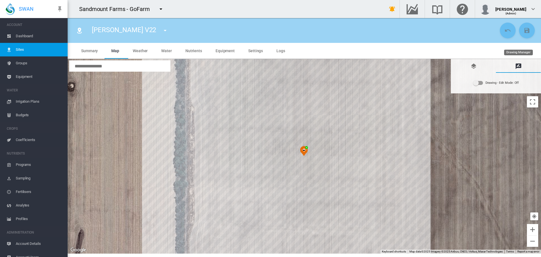
click at [481, 85] on div "Drawing - Edit Mode:\a Off" at bounding box center [479, 83] width 10 height 4
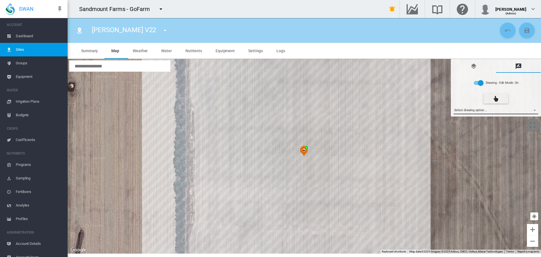
click at [482, 111] on md-select "Select drawing option ... None Site (IMU) Site Health Area Flow Meter Weather S…" at bounding box center [496, 110] width 85 height 8
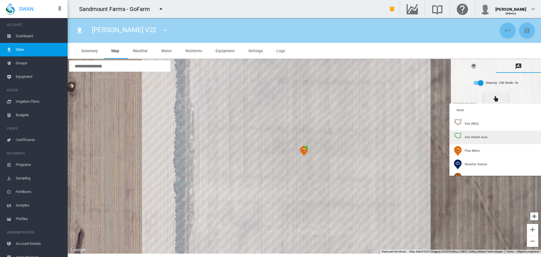
click at [469, 141] on div "Site Health Area" at bounding box center [470, 137] width 33 height 10
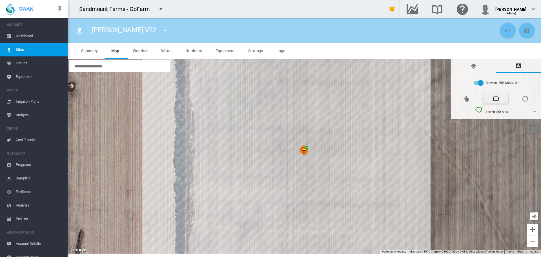
type input "*"
type input "**"
type input "****"
click at [205, 105] on div at bounding box center [305, 156] width 474 height 194
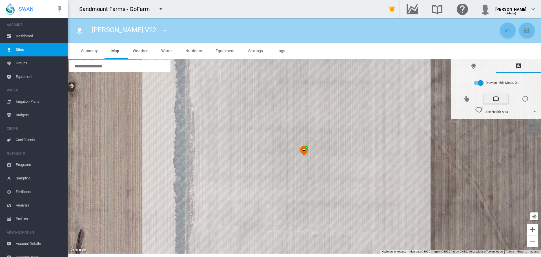
click at [400, 105] on div at bounding box center [305, 156] width 474 height 194
click at [404, 109] on div at bounding box center [305, 156] width 474 height 194
click at [404, 208] on div at bounding box center [305, 156] width 474 height 194
click at [203, 208] on div at bounding box center [305, 156] width 474 height 194
click at [204, 105] on div at bounding box center [305, 156] width 474 height 194
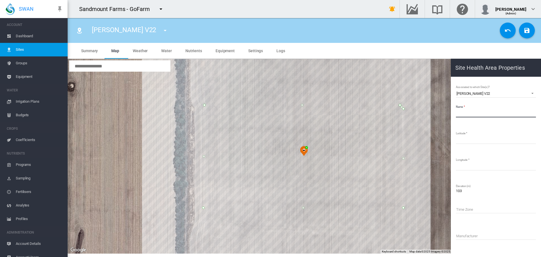
click at [470, 112] on input "Name" at bounding box center [496, 113] width 80 height 8
paste input "**********"
type input "**********"
click at [529, 28] on md-icon "icon-content-save" at bounding box center [527, 30] width 7 height 7
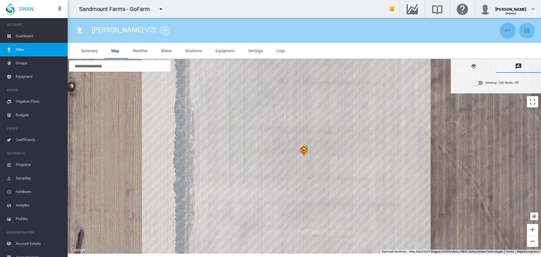
click at [162, 32] on md-icon "icon-menu-down" at bounding box center [165, 30] width 7 height 7
type input "**"
click at [159, 56] on button "[PERSON_NAME] V23" at bounding box center [155, 52] width 54 height 14
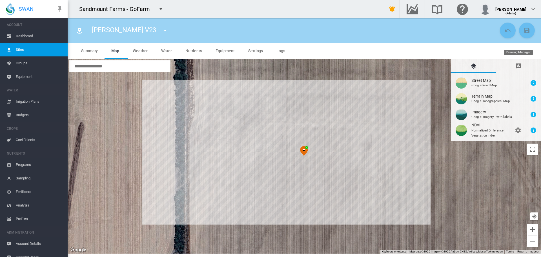
click at [519, 66] on md-icon "icon-message-draw" at bounding box center [518, 66] width 7 height 7
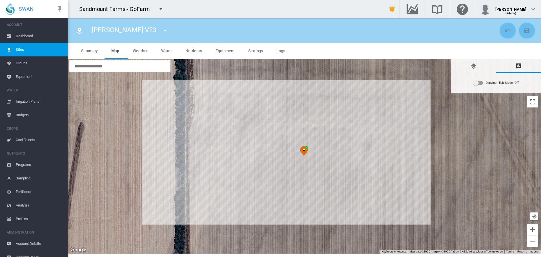
click at [483, 83] on div "Drawing - Edit Mode:\a Off" at bounding box center [479, 83] width 10 height 4
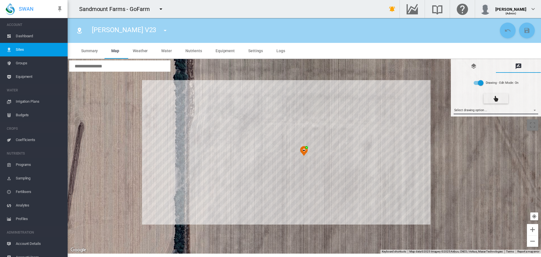
click at [482, 111] on md-select "Select drawing option ... None Site (IMU) Site Health Area Flow Meter Weather S…" at bounding box center [496, 110] width 85 height 8
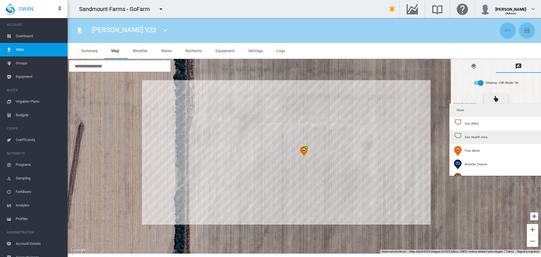
type input "*"
type input "**"
type input "****"
click at [479, 135] on span "Site Health Area" at bounding box center [476, 137] width 23 height 4
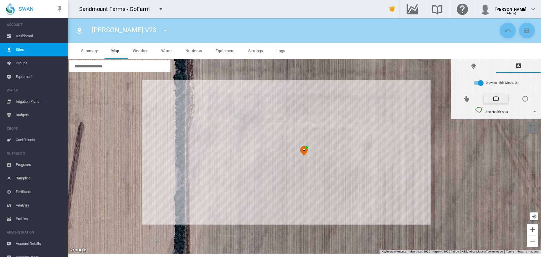
click at [204, 105] on div at bounding box center [305, 156] width 474 height 194
click at [404, 105] on div at bounding box center [305, 156] width 474 height 194
click at [404, 207] on div at bounding box center [305, 156] width 474 height 194
click at [204, 207] on div at bounding box center [305, 156] width 474 height 194
click at [204, 106] on div at bounding box center [305, 156] width 474 height 194
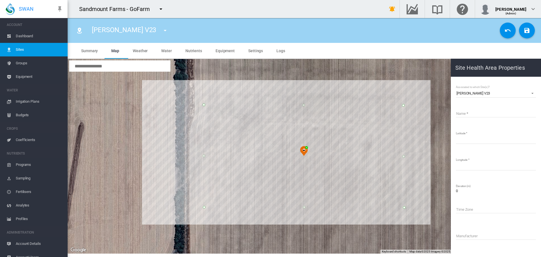
click at [465, 115] on input "Name" at bounding box center [496, 113] width 80 height 8
paste input "**********"
type input "**********"
click at [529, 33] on md-icon "icon-content-save" at bounding box center [527, 30] width 7 height 7
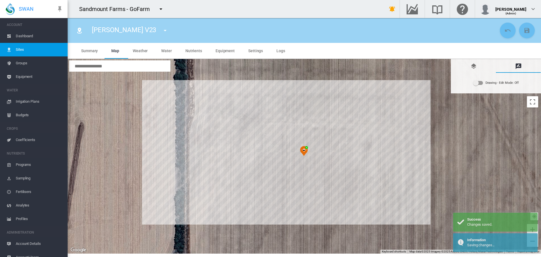
click at [162, 29] on md-icon "icon-menu-down" at bounding box center [165, 30] width 7 height 7
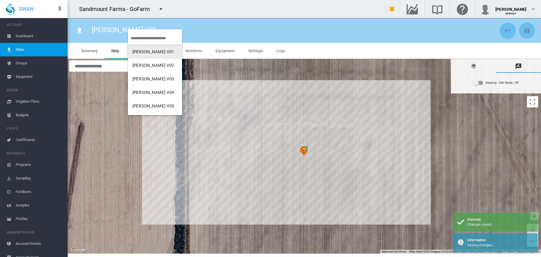
click at [151, 39] on input "search" at bounding box center [156, 38] width 51 height 13
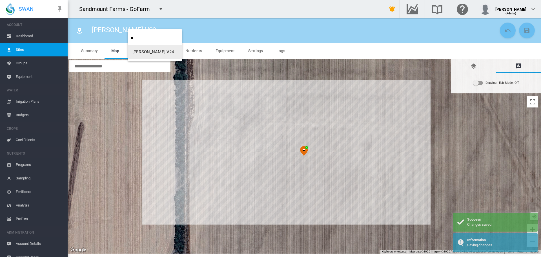
type input "**"
click at [153, 49] on button "[PERSON_NAME] V24" at bounding box center [155, 52] width 54 height 14
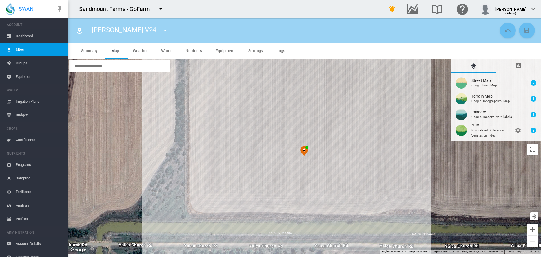
click at [521, 64] on md-icon "icon-message-draw" at bounding box center [518, 66] width 7 height 7
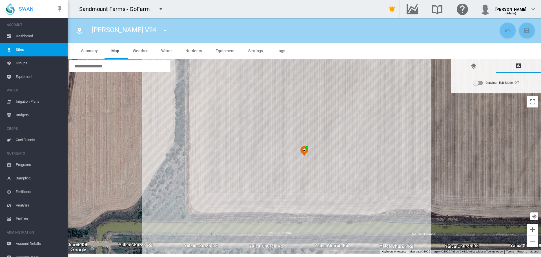
click at [481, 83] on div "Drawing - Edit Mode:\a Off" at bounding box center [479, 83] width 10 height 4
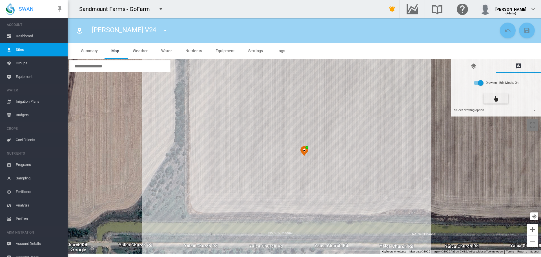
click at [479, 109] on md-select "Select drawing option ... None Site (IMU) Site Health Area Flow Meter Weather S…" at bounding box center [496, 110] width 85 height 8
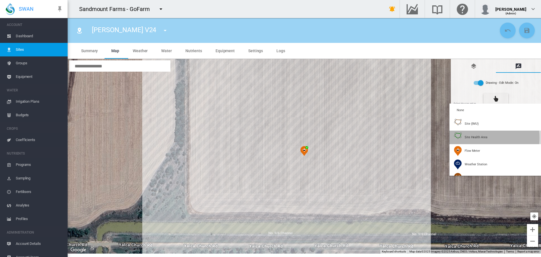
click at [468, 138] on span "Site Health Area" at bounding box center [476, 137] width 23 height 4
type input "*"
type input "**"
type input "****"
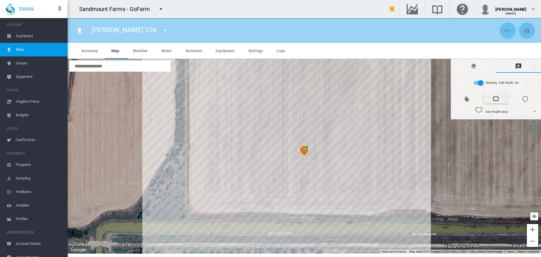
click at [205, 105] on div at bounding box center [305, 156] width 474 height 194
click at [405, 105] on div at bounding box center [305, 156] width 474 height 194
click at [405, 208] on div at bounding box center [305, 156] width 474 height 194
click at [204, 208] on div at bounding box center [305, 156] width 474 height 194
click at [205, 105] on div at bounding box center [305, 156] width 474 height 194
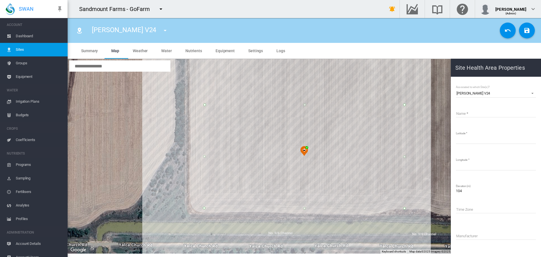
click at [483, 113] on input "Name" at bounding box center [496, 113] width 80 height 8
paste input "**********"
type input "**********"
click at [529, 30] on md-icon "icon-content-save" at bounding box center [527, 30] width 7 height 7
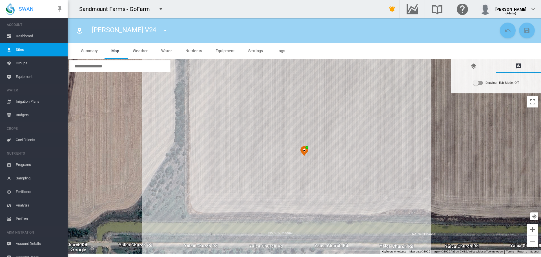
click at [162, 30] on md-icon "icon-menu-down" at bounding box center [165, 30] width 7 height 7
type input "**"
click at [158, 52] on button "[PERSON_NAME] V25" at bounding box center [155, 52] width 54 height 14
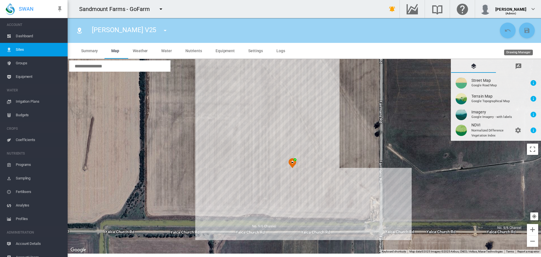
click at [516, 68] on md-icon "icon-message-draw" at bounding box center [518, 66] width 7 height 7
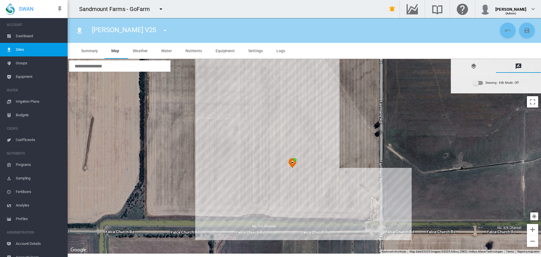
click at [481, 81] on div "Drawing - Edit Mode:\a Off" at bounding box center [479, 83] width 10 height 4
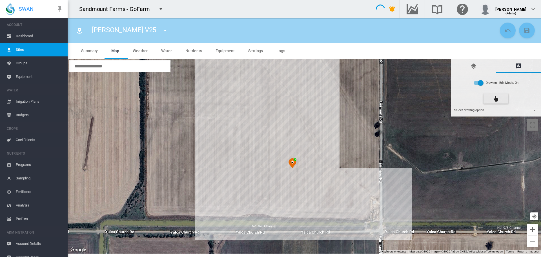
click at [470, 112] on md-select "Select drawing option ... None Site (IMU) Site Health Area Flow Meter Weather S…" at bounding box center [496, 110] width 85 height 8
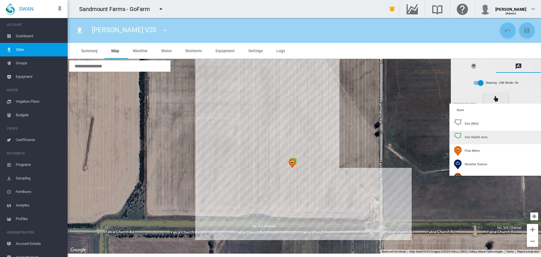
click at [462, 137] on div "Site Health Area" at bounding box center [470, 137] width 33 height 10
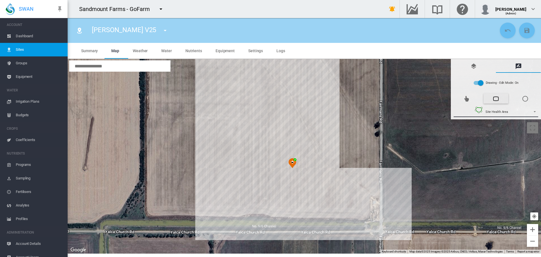
type input "*"
type input "**"
type input "****"
click at [263, 101] on div at bounding box center [305, 156] width 474 height 194
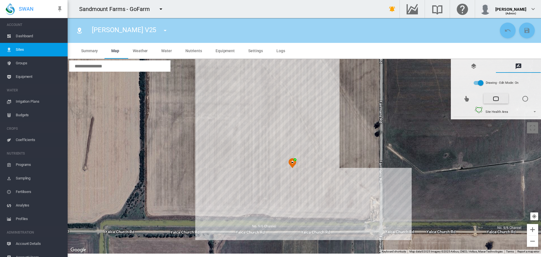
click at [280, 100] on div at bounding box center [305, 156] width 474 height 194
click at [342, 203] on div at bounding box center [305, 156] width 474 height 194
click at [345, 211] on div at bounding box center [305, 156] width 474 height 194
drag, startPoint x: 264, startPoint y: 212, endPoint x: 269, endPoint y: 186, distance: 26.1
click at [265, 209] on div at bounding box center [305, 156] width 474 height 194
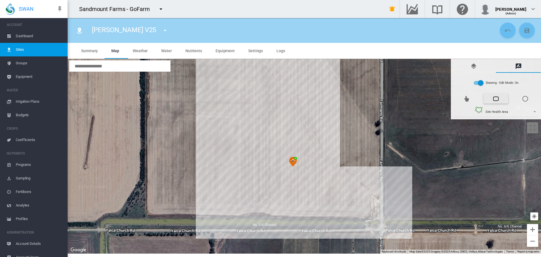
click at [264, 210] on div at bounding box center [305, 156] width 474 height 194
click at [263, 99] on div at bounding box center [305, 156] width 474 height 194
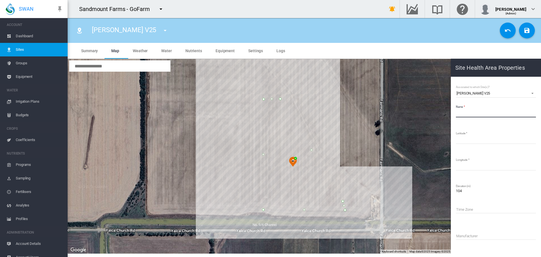
click at [473, 115] on input "Name" at bounding box center [496, 113] width 80 height 8
paste input "**********"
type input "**********"
click at [445, 112] on section "Site Health Area Properties Associated to which Site(s)? [PERSON_NAME] V25 [PER…" at bounding box center [305, 156] width 474 height 194
drag, startPoint x: 126, startPoint y: 28, endPoint x: 81, endPoint y: 31, distance: 44.3
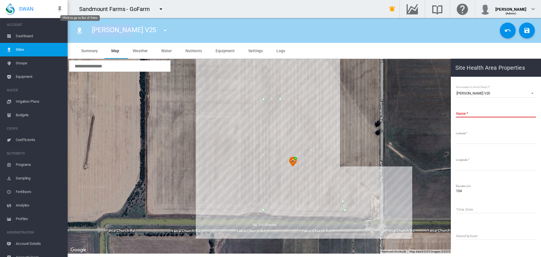
click at [81, 31] on div "[PERSON_NAME] V25 [PERSON_NAME] V01 [PERSON_NAME] V02 [PERSON_NAME] V03 [PERSON…" at bounding box center [285, 31] width 426 height 16
copy span "[PERSON_NAME] V25"
click at [474, 114] on input "Name" at bounding box center [496, 113] width 80 height 8
paste input "**********"
type input "**********"
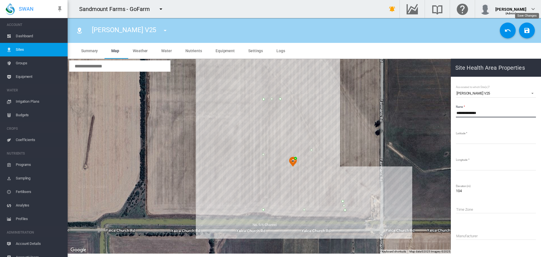
click at [527, 31] on md-icon "icon-content-save" at bounding box center [527, 30] width 7 height 7
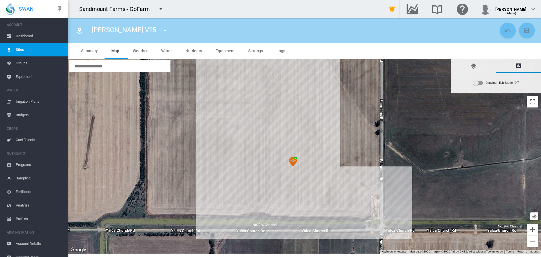
click at [162, 30] on md-icon "icon-menu-down" at bounding box center [165, 30] width 7 height 7
type input "**"
click at [150, 45] on button "[PERSON_NAME] V26" at bounding box center [155, 52] width 54 height 14
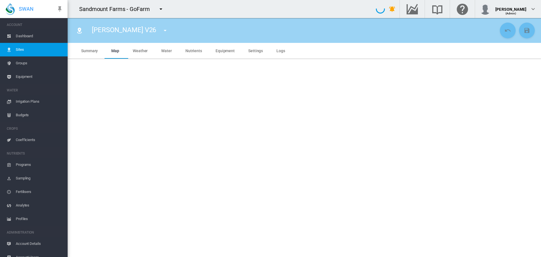
type input "**********"
type input "***"
type input "*********"
type input "***"
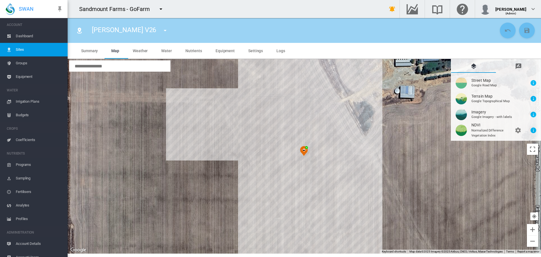
scroll to position [7, 0]
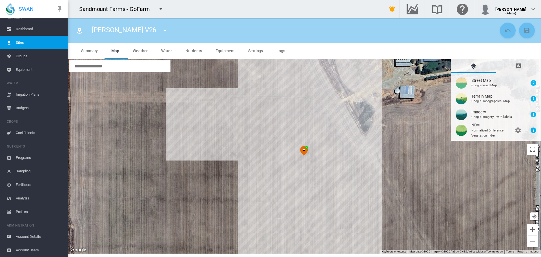
click at [44, 249] on span "Account Users" at bounding box center [39, 250] width 47 height 14
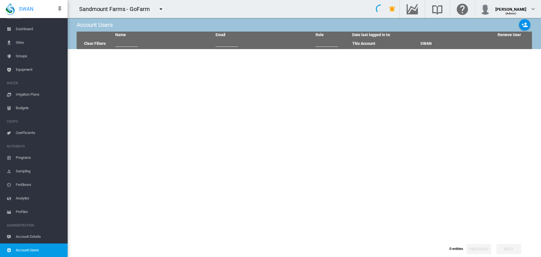
click at [39, 249] on span "Account Users" at bounding box center [39, 250] width 47 height 14
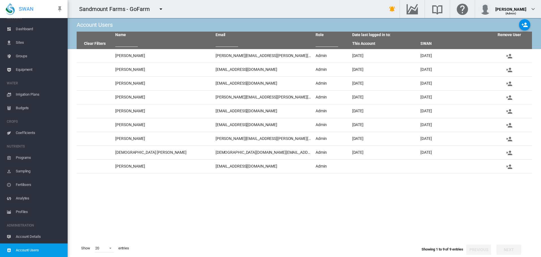
click at [24, 42] on span "Sites" at bounding box center [39, 43] width 47 height 14
